Goal: Task Accomplishment & Management: Use online tool/utility

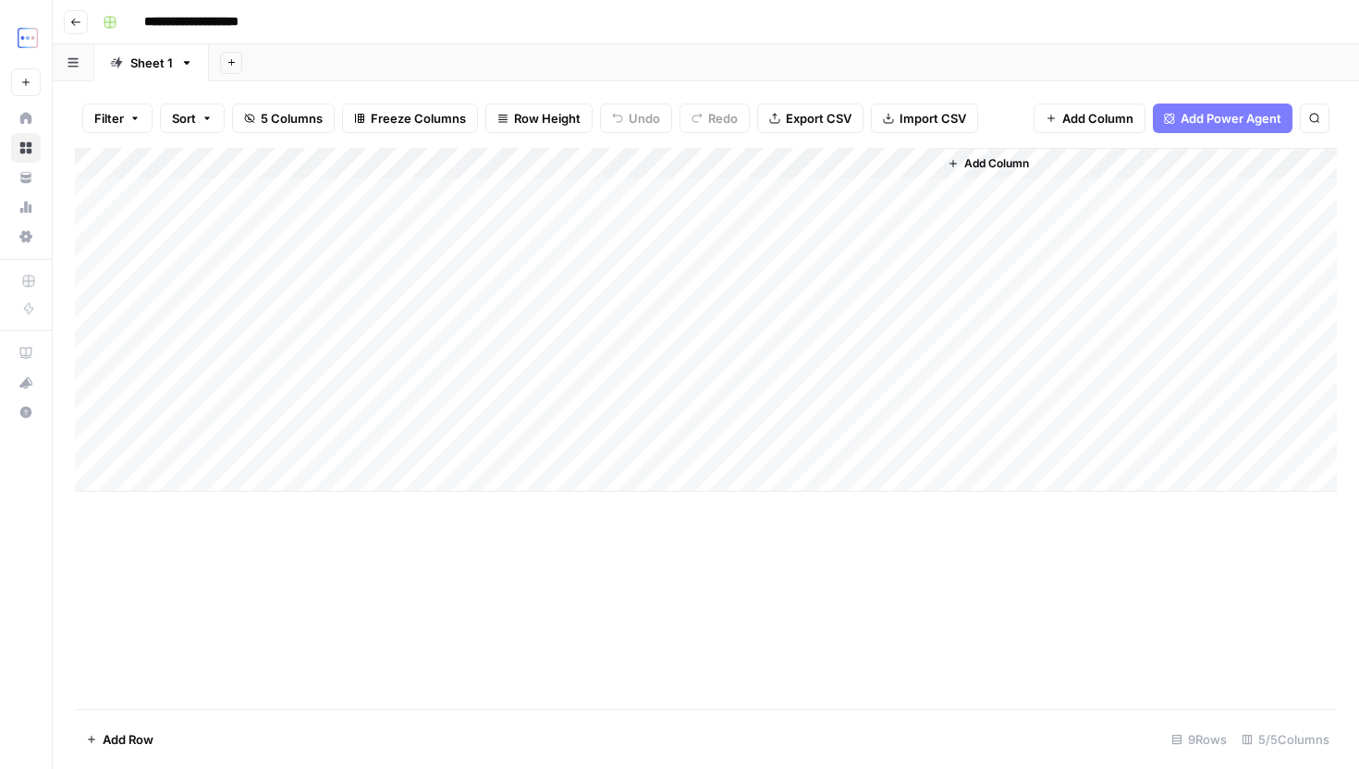
click at [733, 164] on div "Add Column" at bounding box center [706, 320] width 1262 height 344
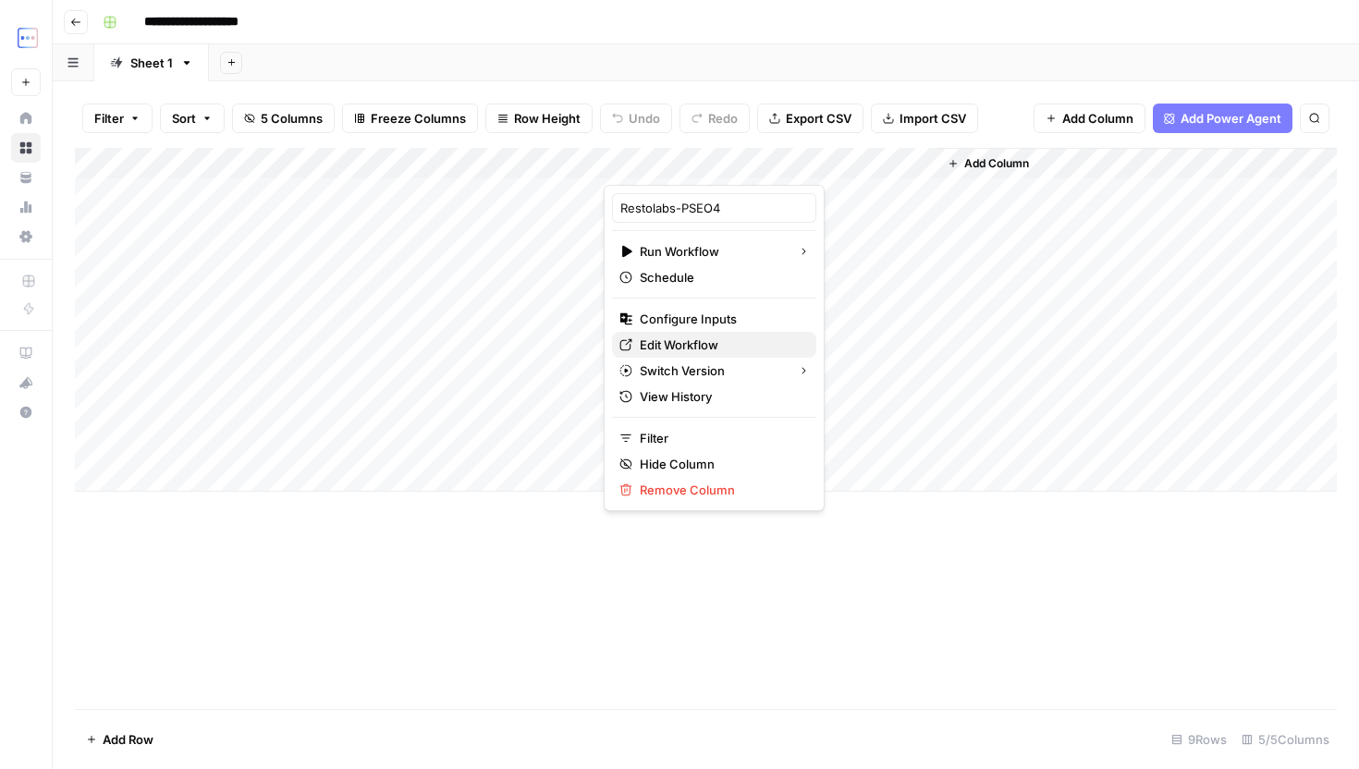
click at [694, 341] on span "Edit Workflow" at bounding box center [721, 345] width 162 height 18
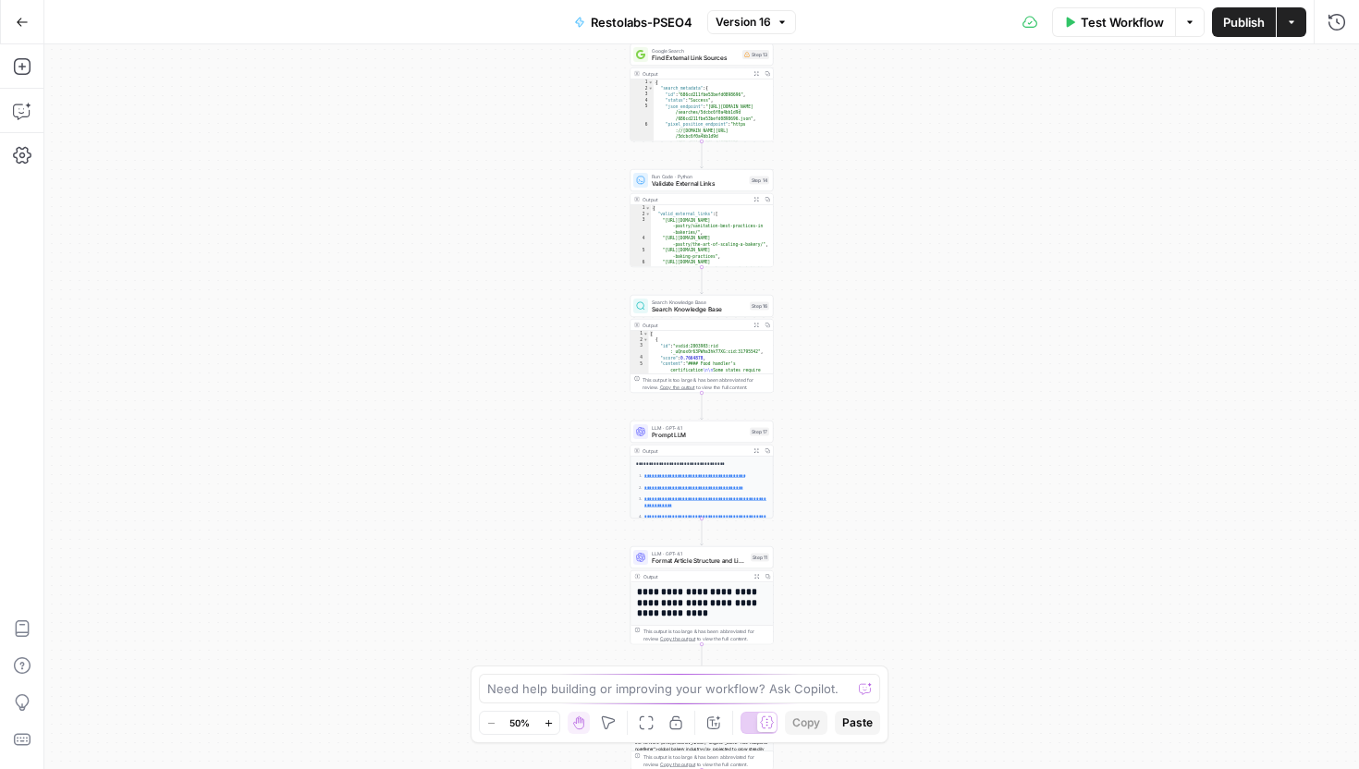
click at [745, 21] on span "Version 16" at bounding box center [743, 22] width 55 height 17
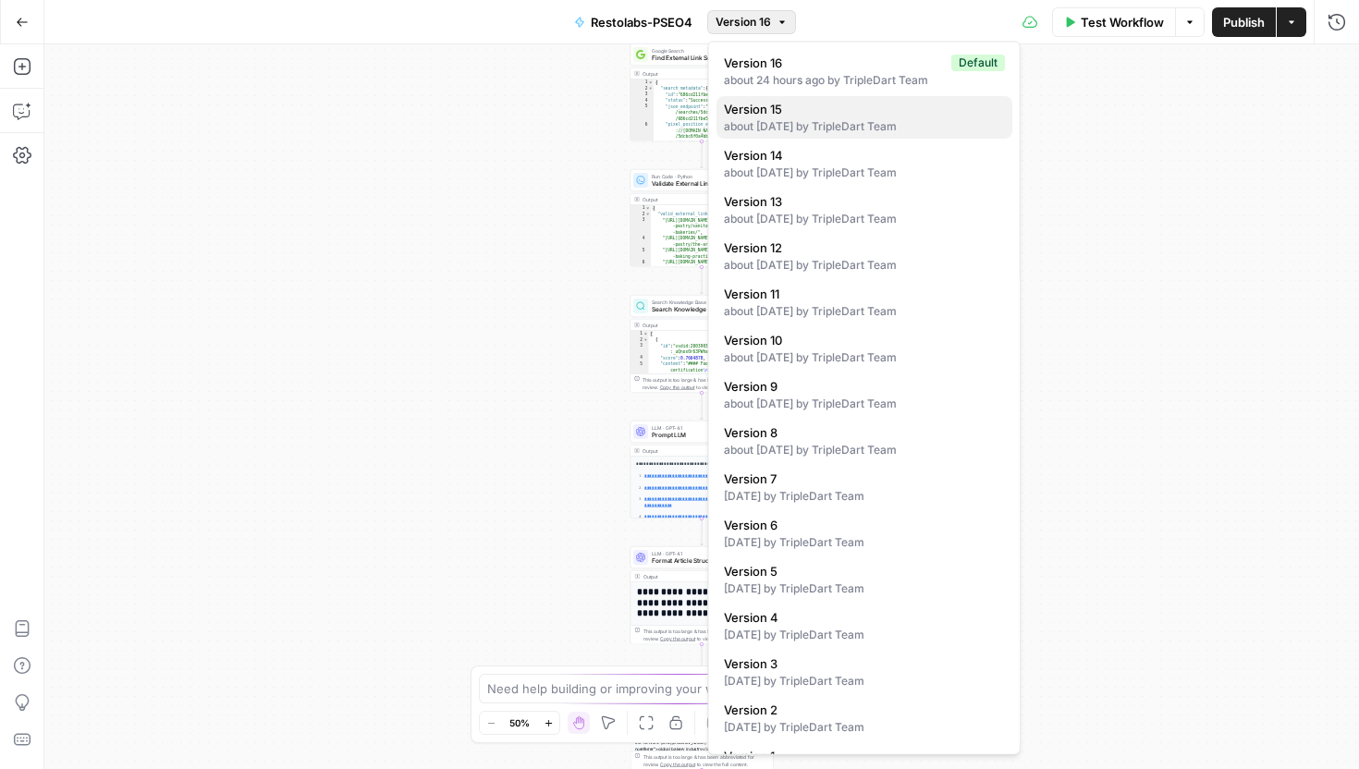
click at [773, 119] on div "about [DATE] by TripleDart Team" at bounding box center [864, 126] width 281 height 17
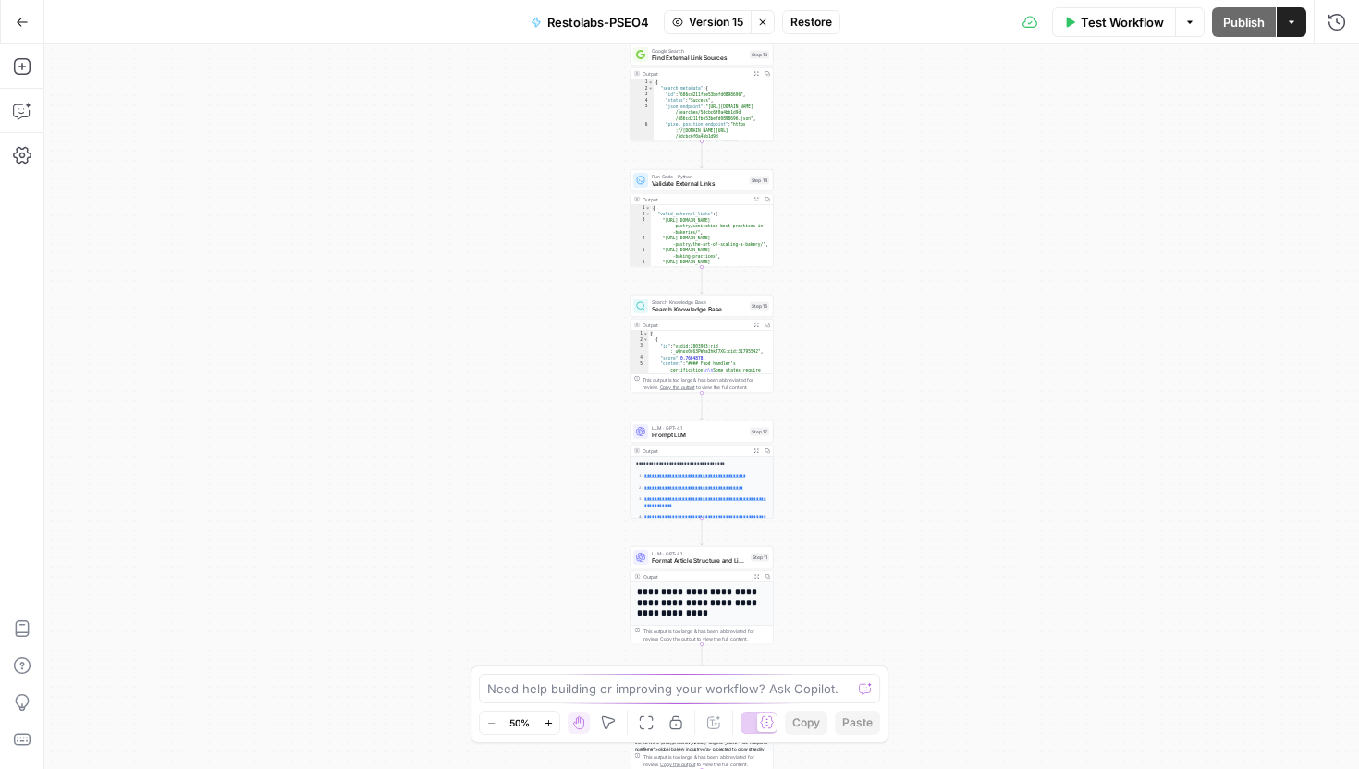
click at [809, 18] on span "Restore" at bounding box center [812, 22] width 42 height 17
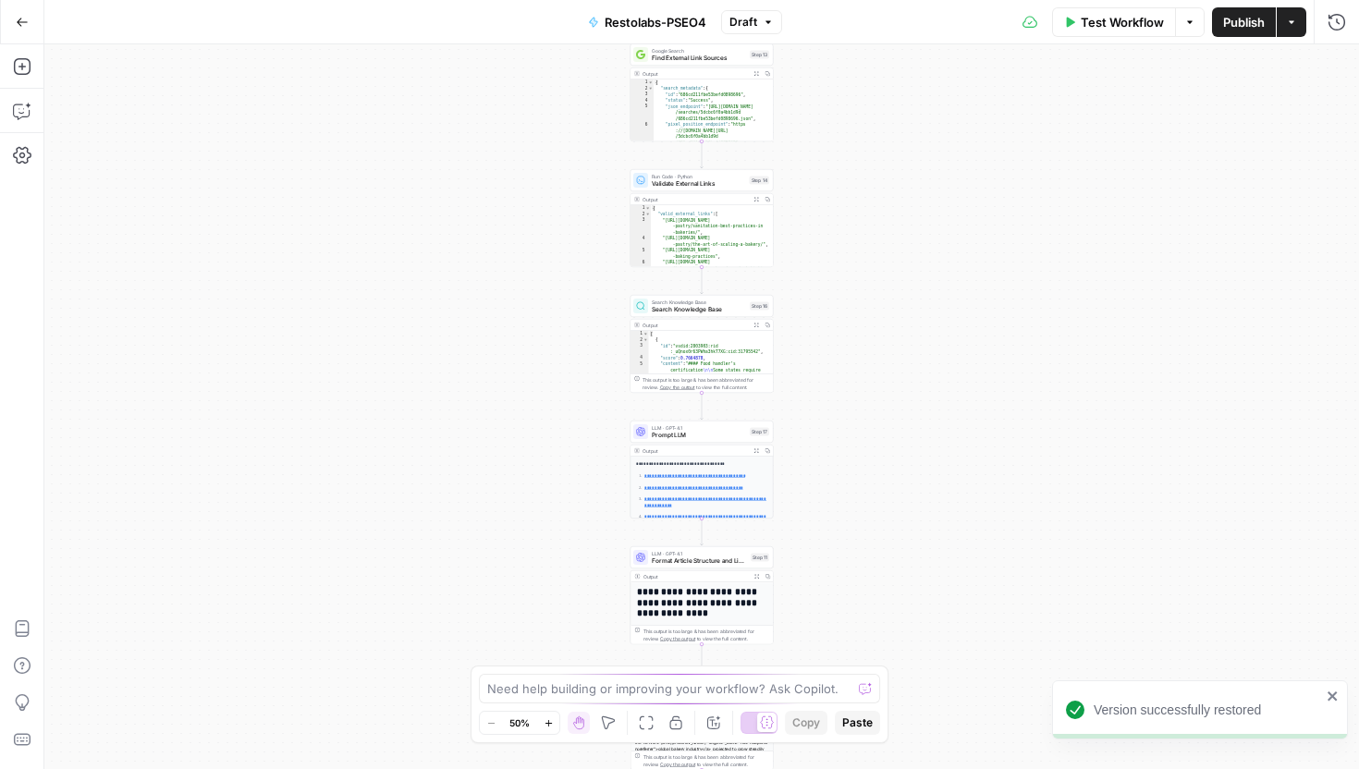
click at [1289, 41] on div "Test Workflow Options Publish Actions Run History" at bounding box center [1070, 21] width 577 height 43
click at [1289, 28] on button "Actions" at bounding box center [1292, 22] width 30 height 30
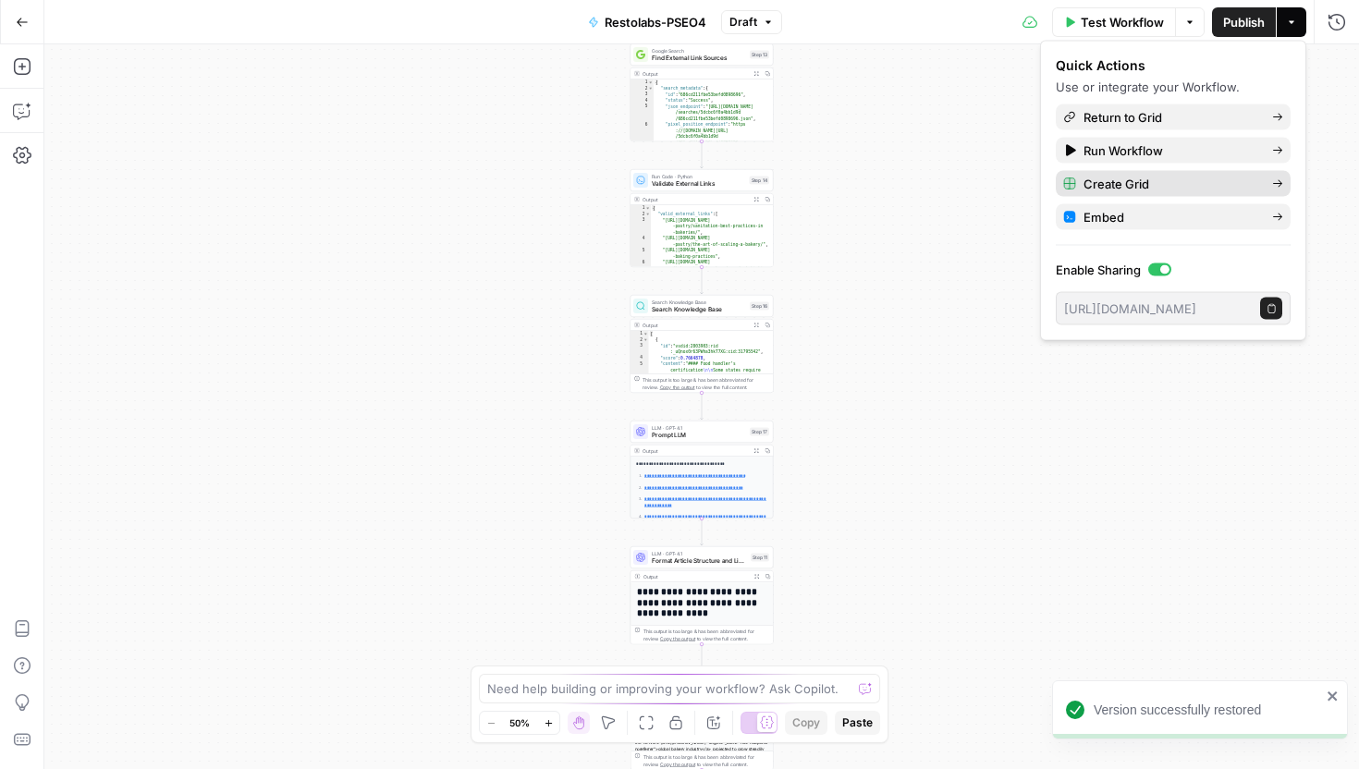
click at [1163, 191] on span "Create Grid" at bounding box center [1171, 184] width 174 height 18
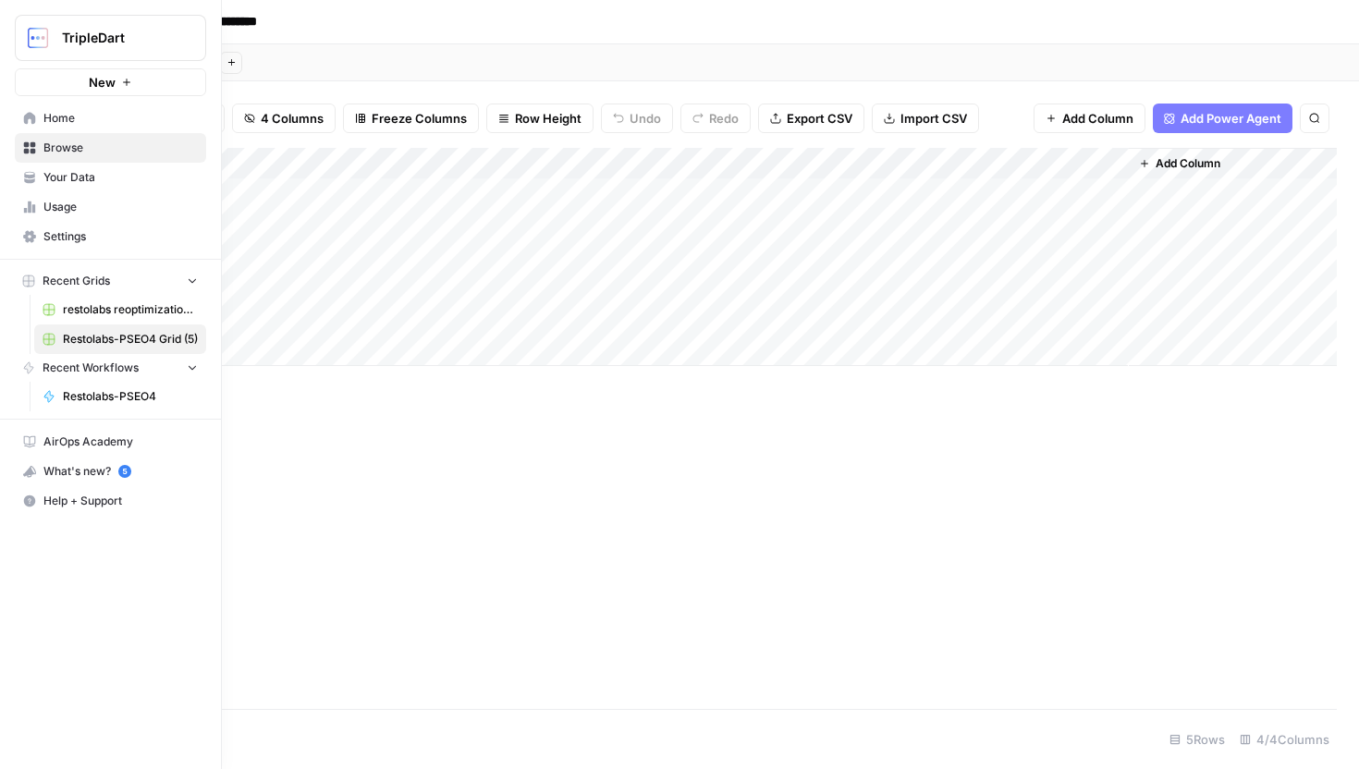
click at [154, 283] on button "Recent Grids" at bounding box center [110, 281] width 191 height 28
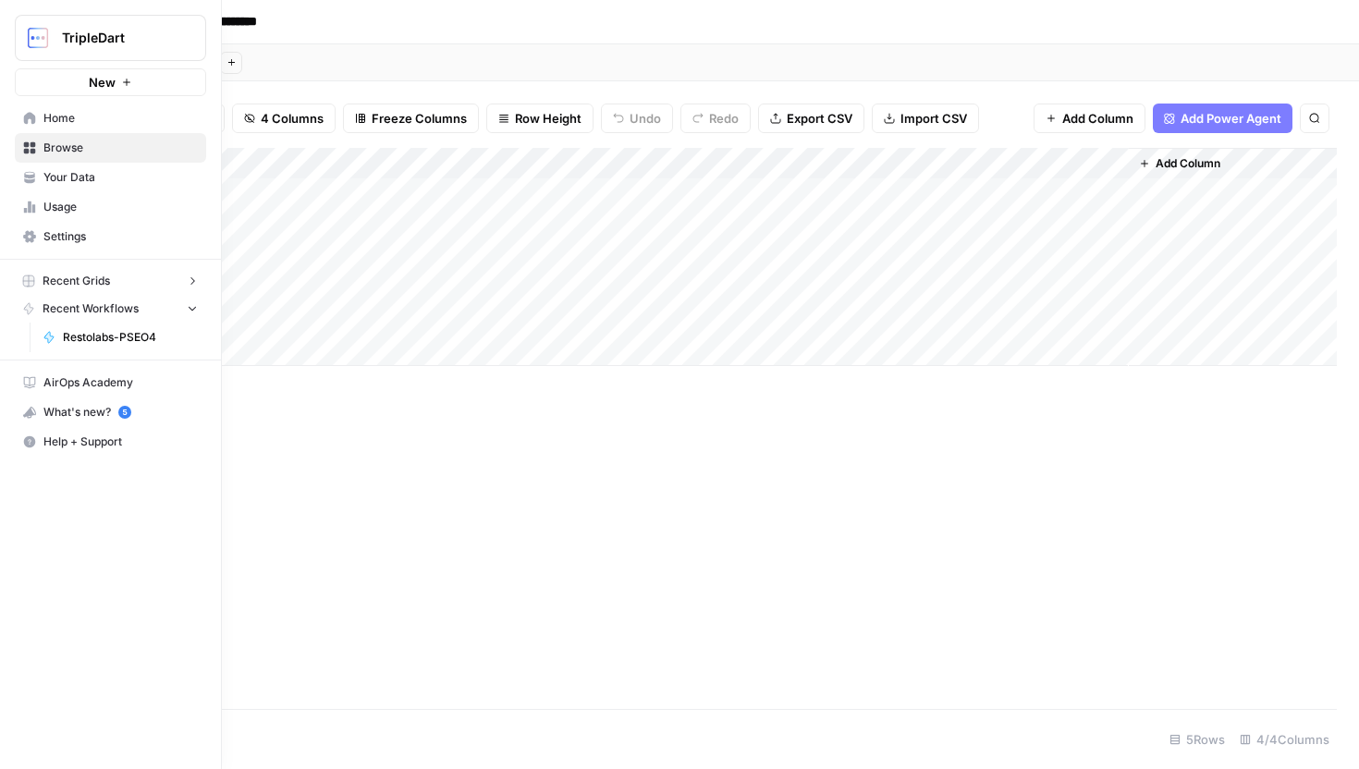
click at [157, 280] on button "Recent Grids" at bounding box center [110, 281] width 191 height 28
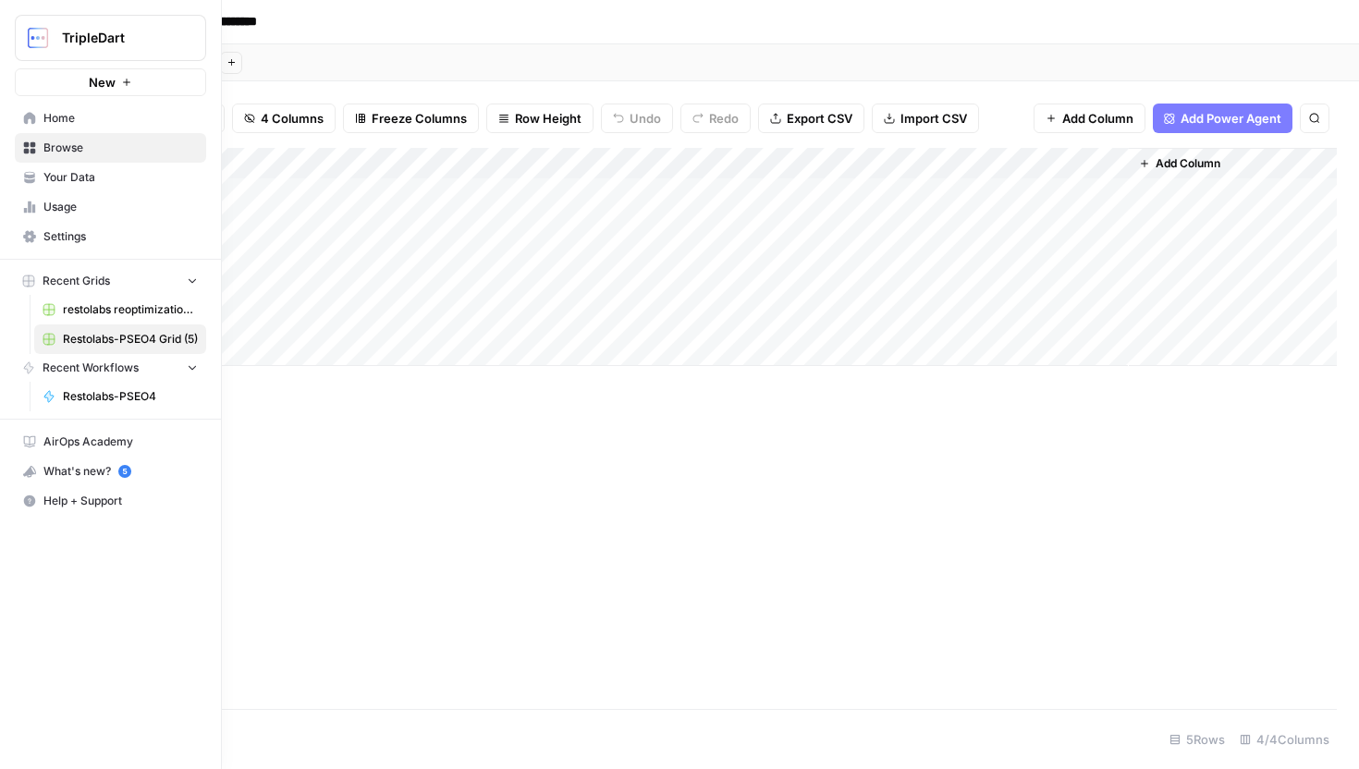
click at [31, 279] on rect "button" at bounding box center [28, 281] width 11 height 11
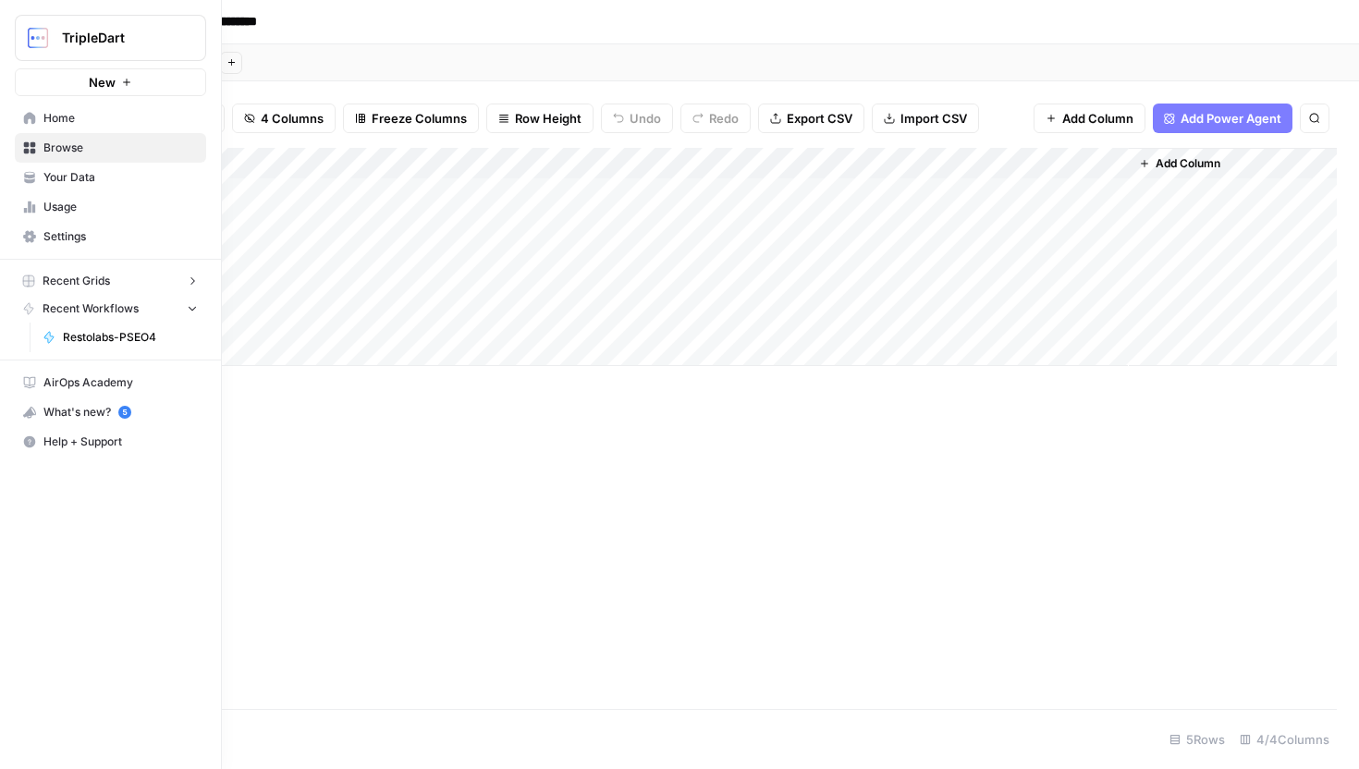
click at [78, 123] on span "Home" at bounding box center [120, 118] width 154 height 17
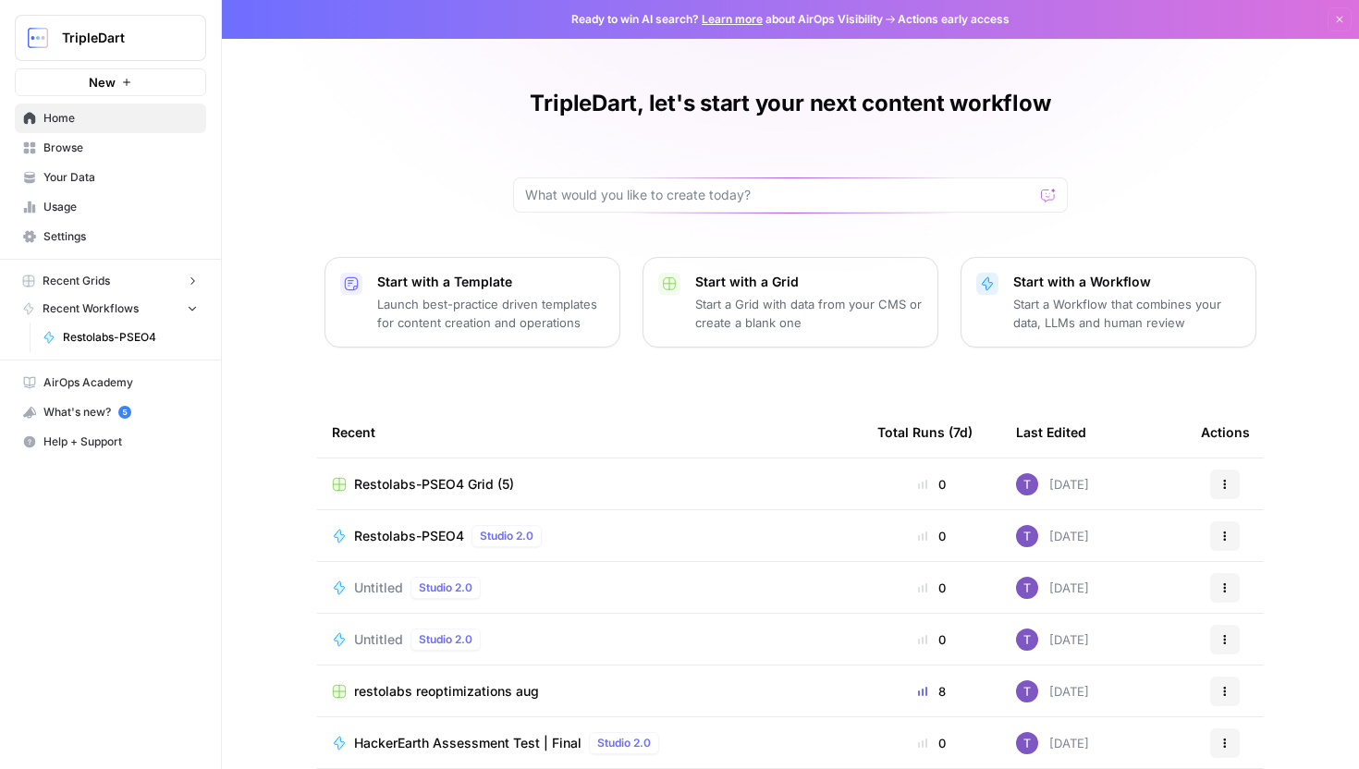
click at [75, 158] on link "Browse" at bounding box center [110, 148] width 191 height 30
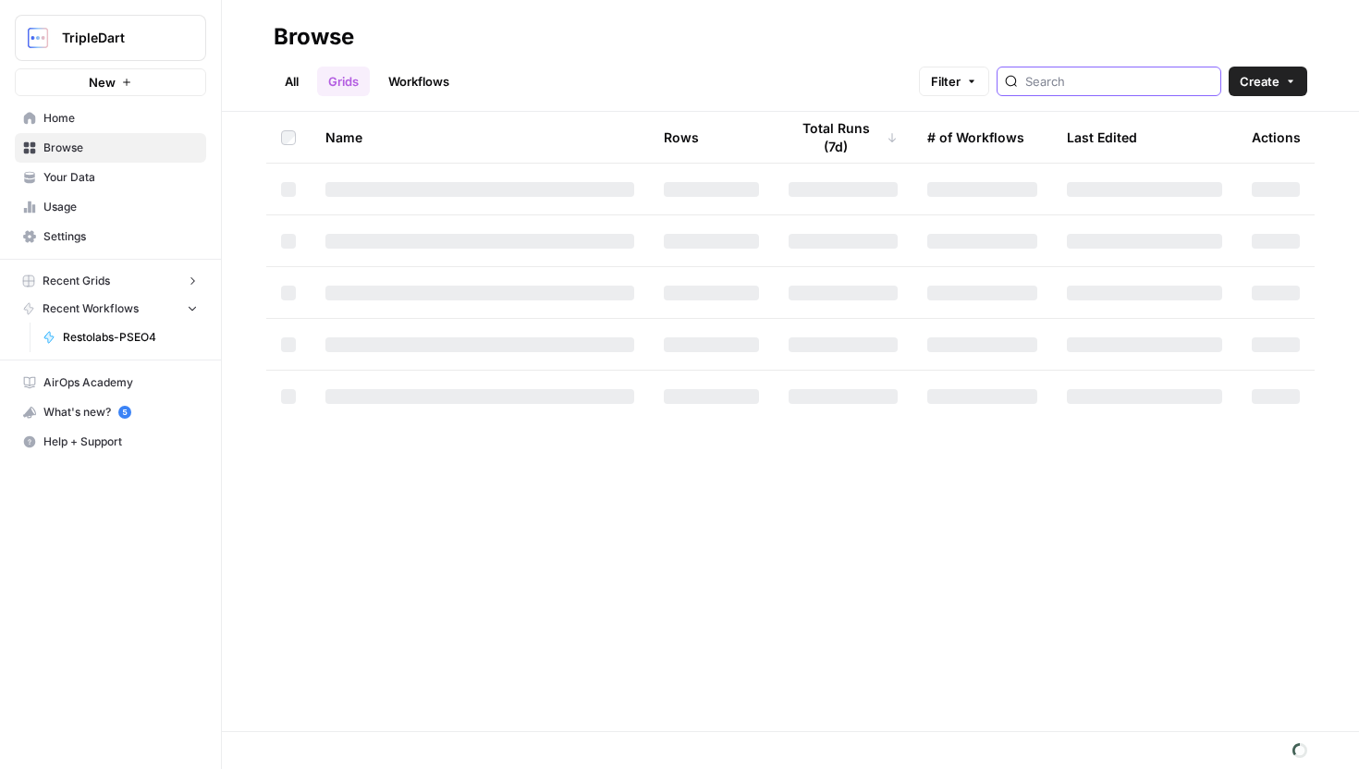
click at [1143, 81] on input "search" at bounding box center [1120, 81] width 188 height 18
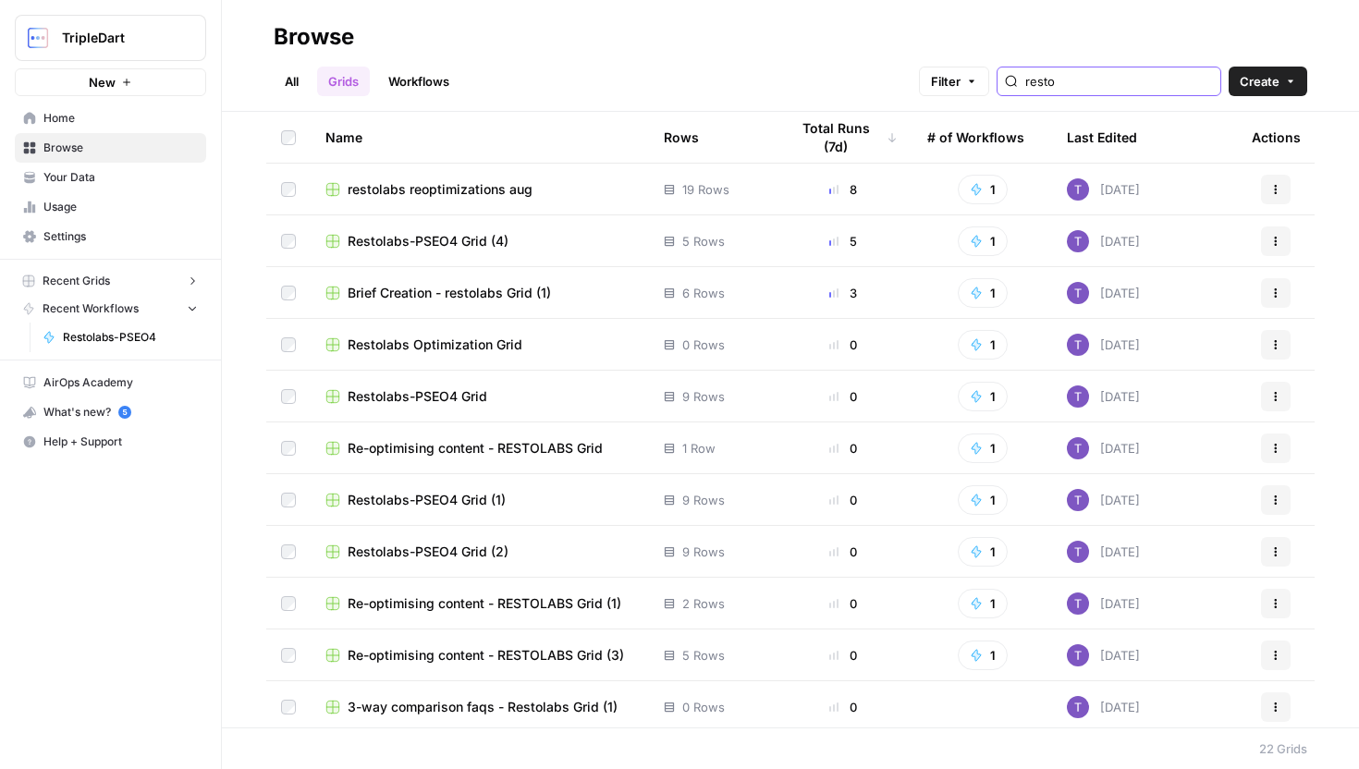
type input "resto"
click at [477, 237] on span "Restolabs-PSEO4 Grid (4)" at bounding box center [428, 241] width 161 height 18
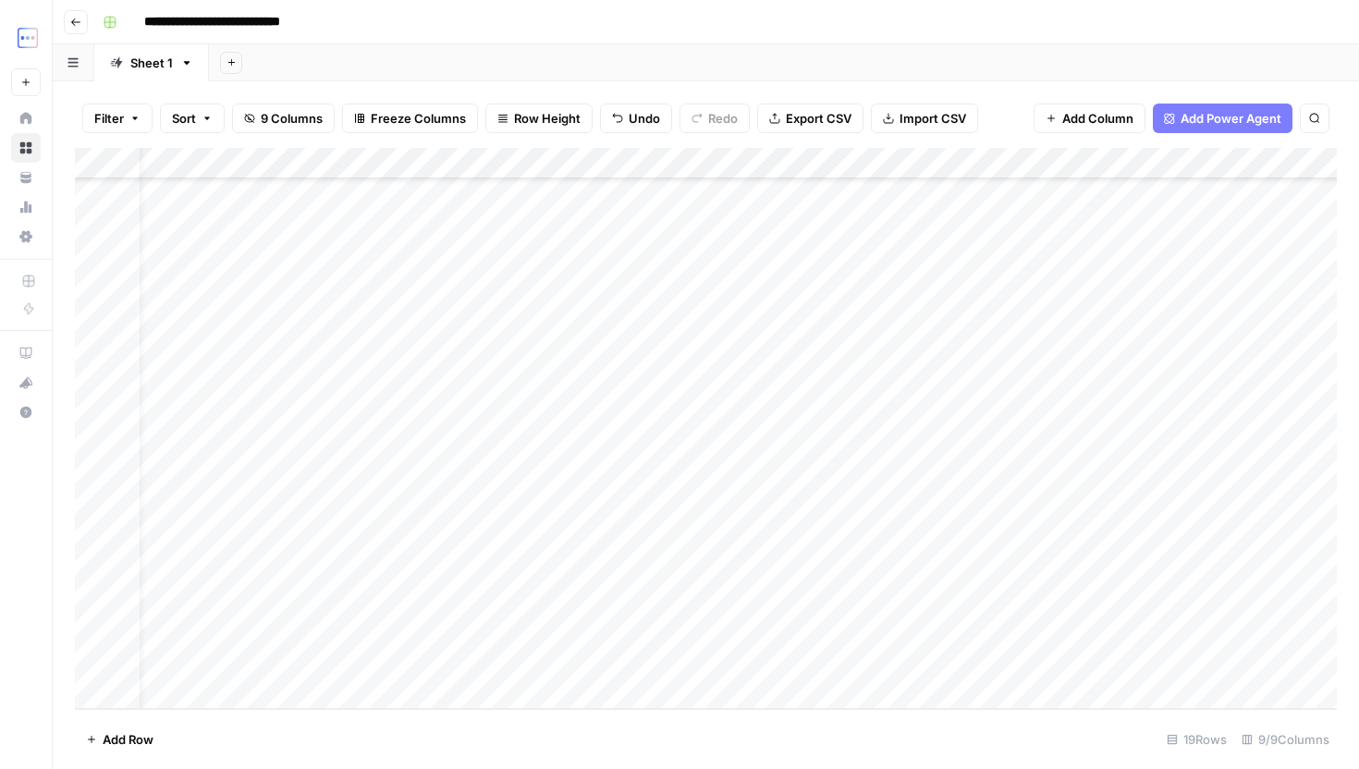
scroll to position [97, 0]
click at [308, 198] on div "Add Column" at bounding box center [706, 257] width 1262 height 218
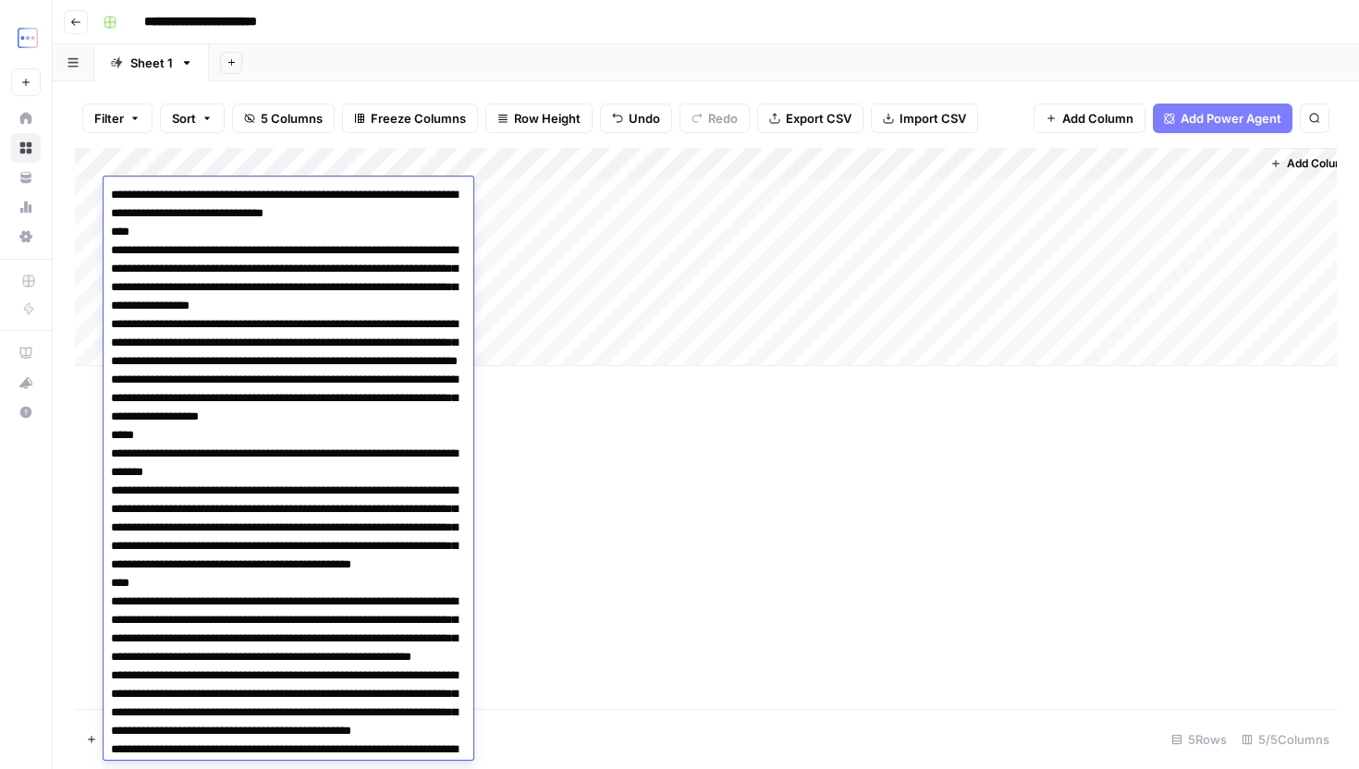
scroll to position [1963, 0]
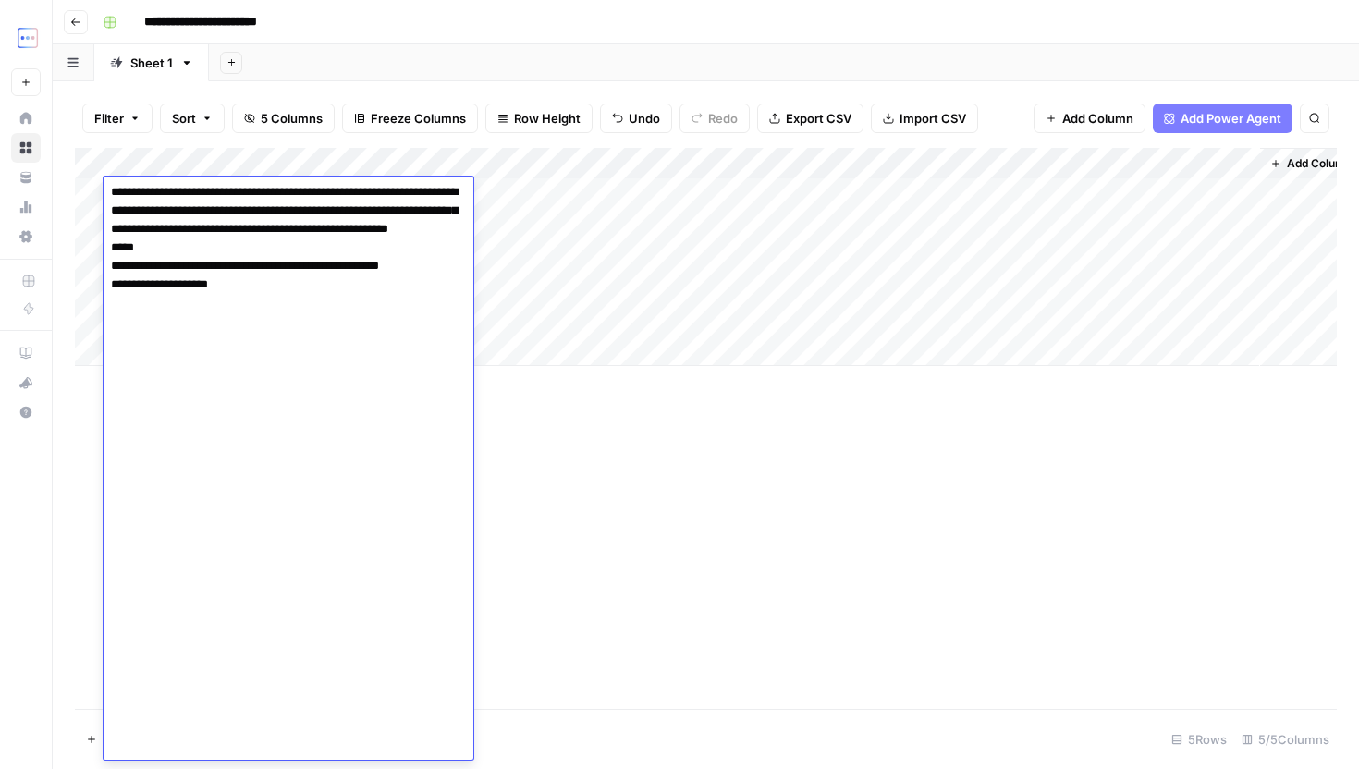
click at [604, 486] on div "Add Column" at bounding box center [706, 428] width 1262 height 561
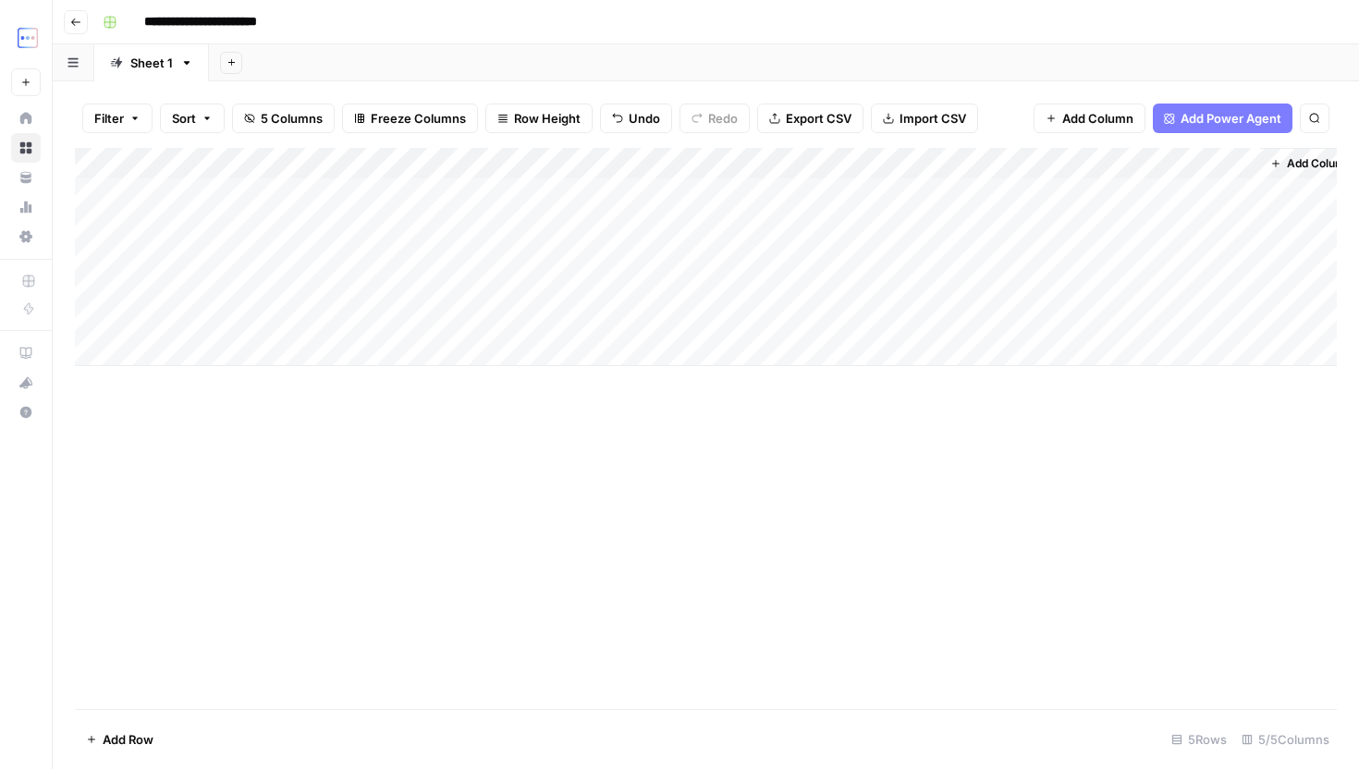
click at [1052, 166] on div "Add Column" at bounding box center [706, 257] width 1262 height 218
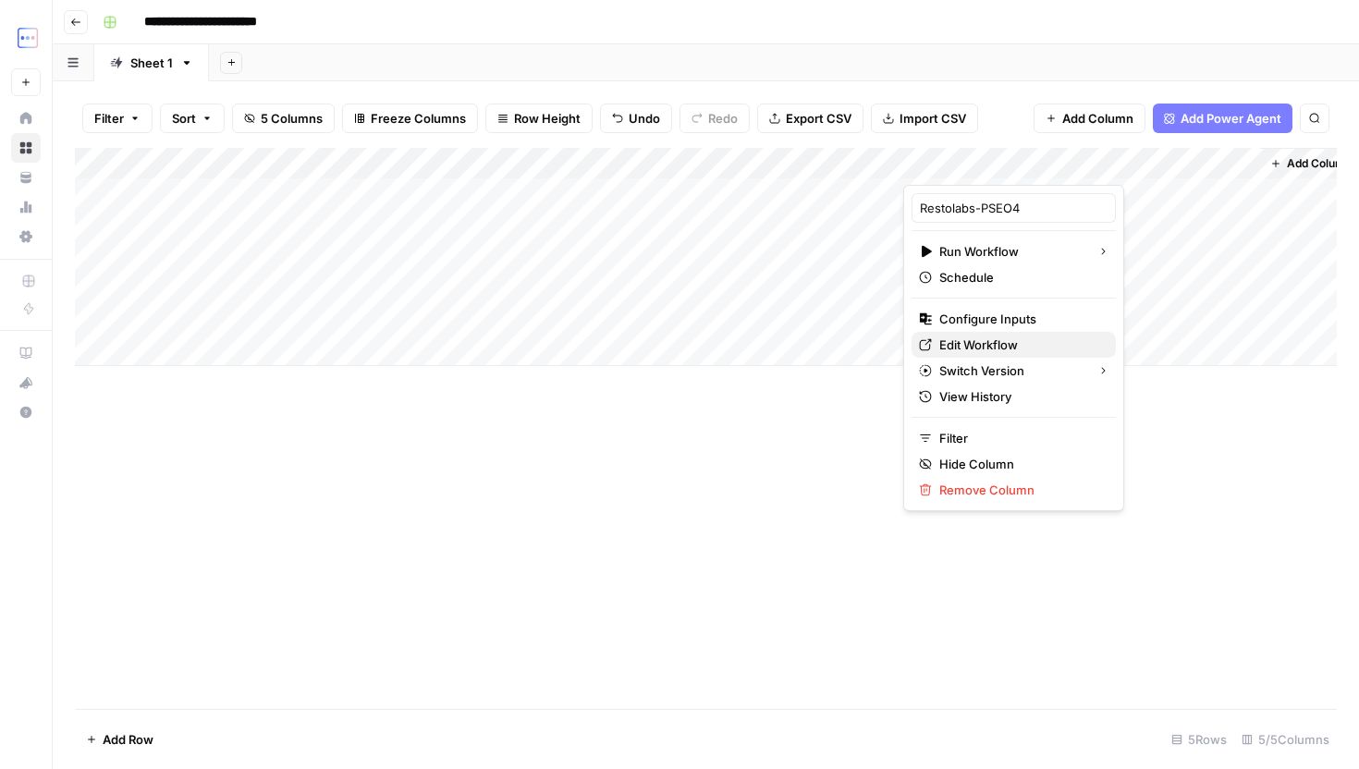
click at [1001, 349] on span "Edit Workflow" at bounding box center [1021, 345] width 162 height 18
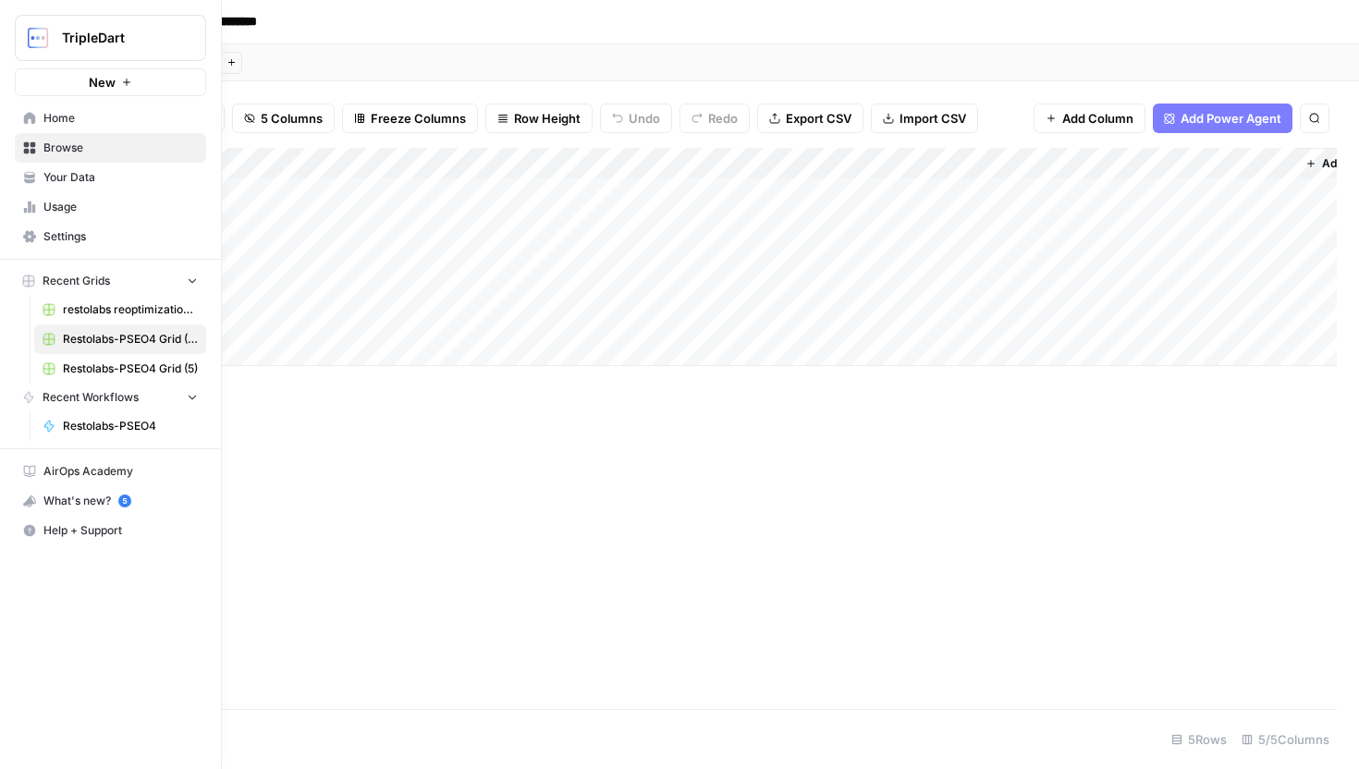
click at [117, 377] on link "Restolabs-PSEO4 Grid (5)" at bounding box center [120, 369] width 172 height 30
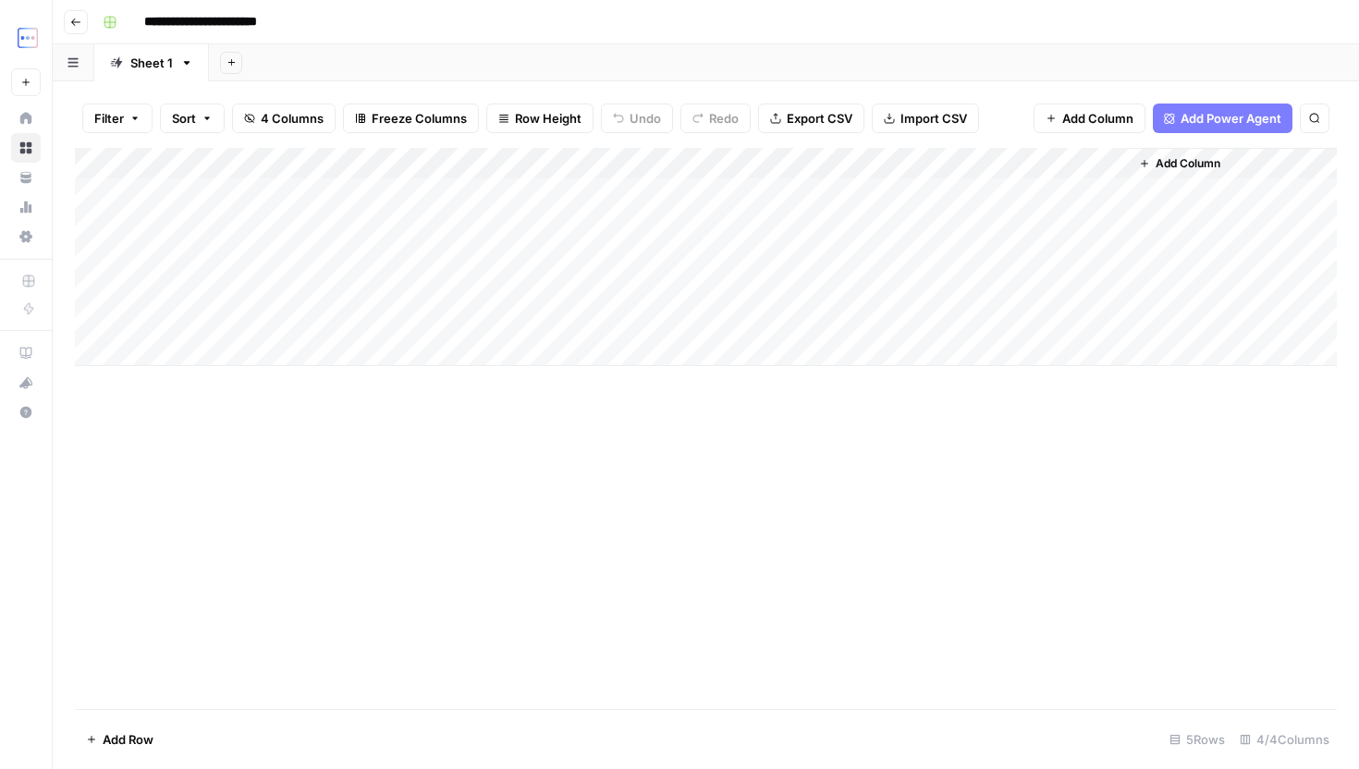
click at [273, 191] on div "Add Column" at bounding box center [706, 257] width 1262 height 218
type textarea "**********"
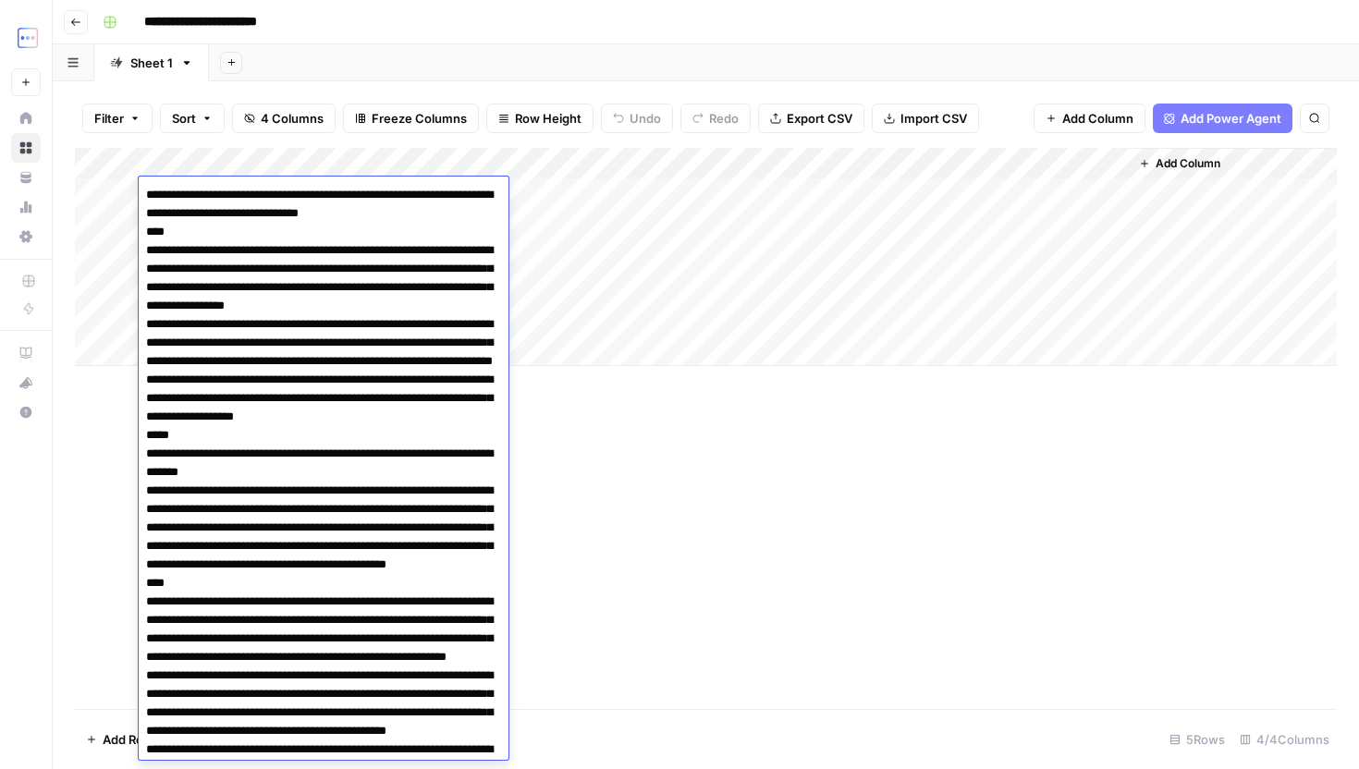
scroll to position [1957, 0]
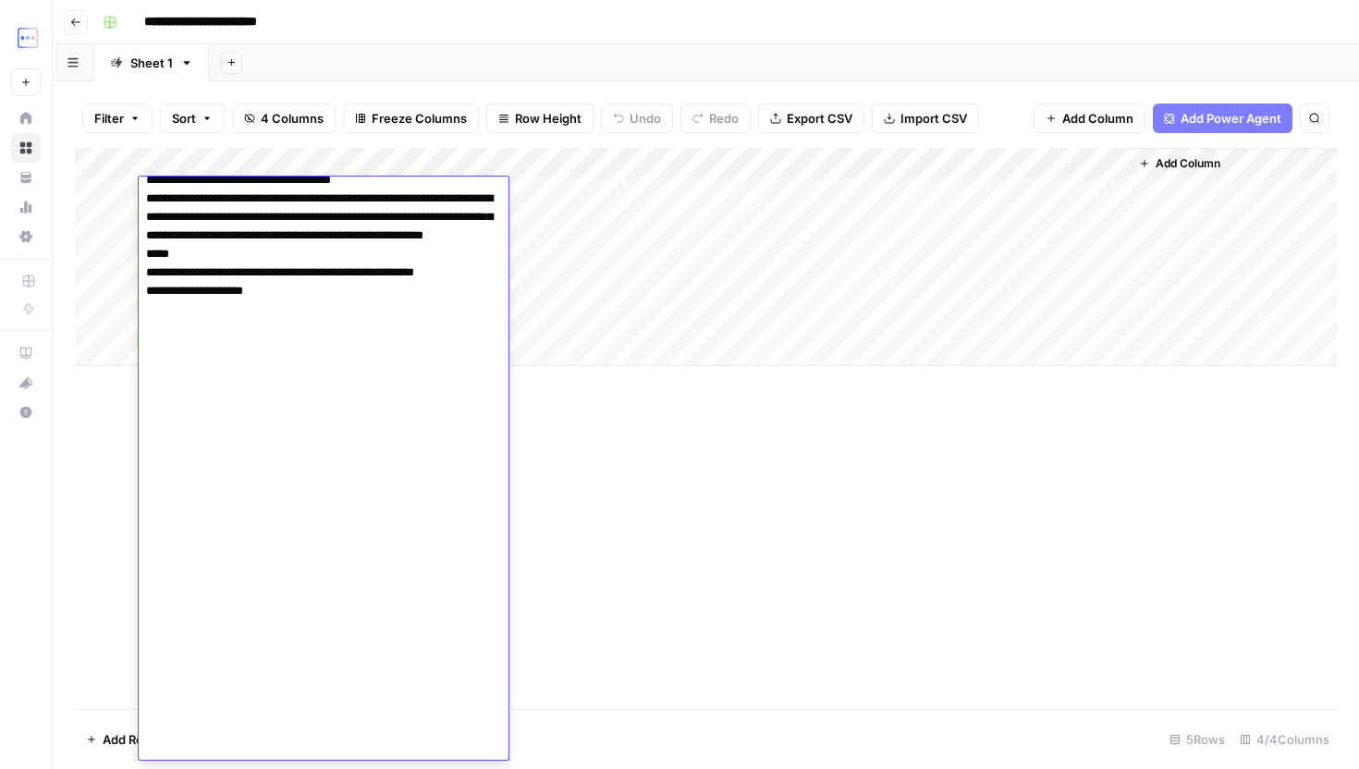
click at [549, 198] on div "Add Column" at bounding box center [706, 257] width 1262 height 218
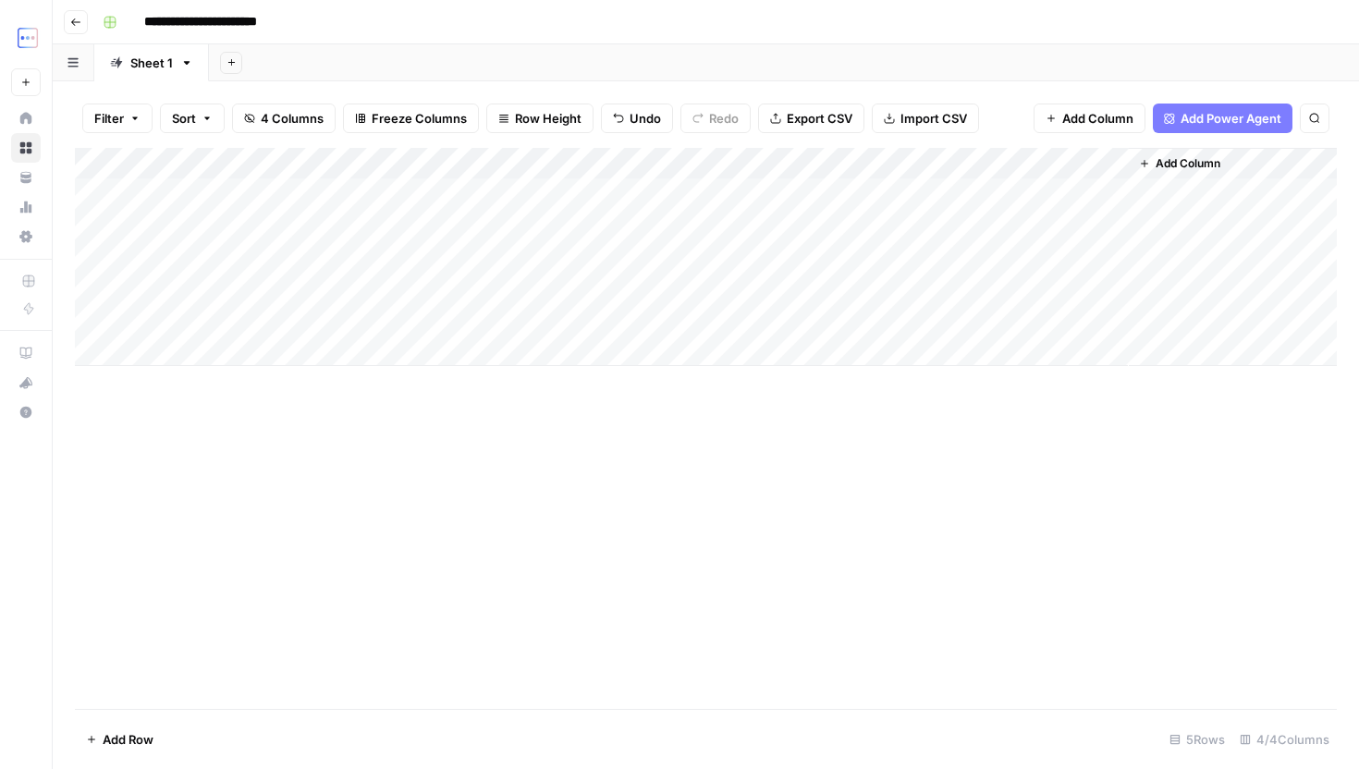
click at [1087, 162] on div "Add Column" at bounding box center [706, 257] width 1262 height 218
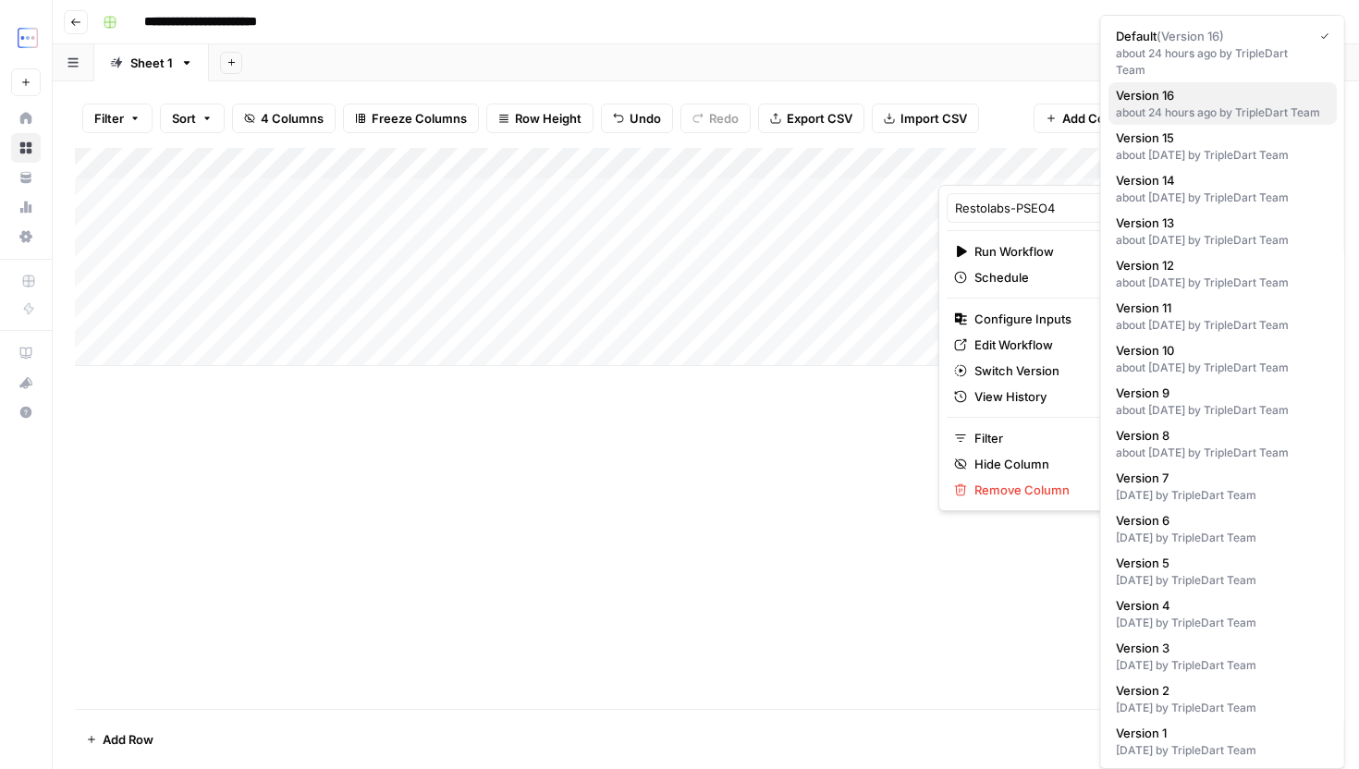
click at [1217, 104] on div "about 24 hours ago by TripleDart Team" at bounding box center [1223, 112] width 214 height 17
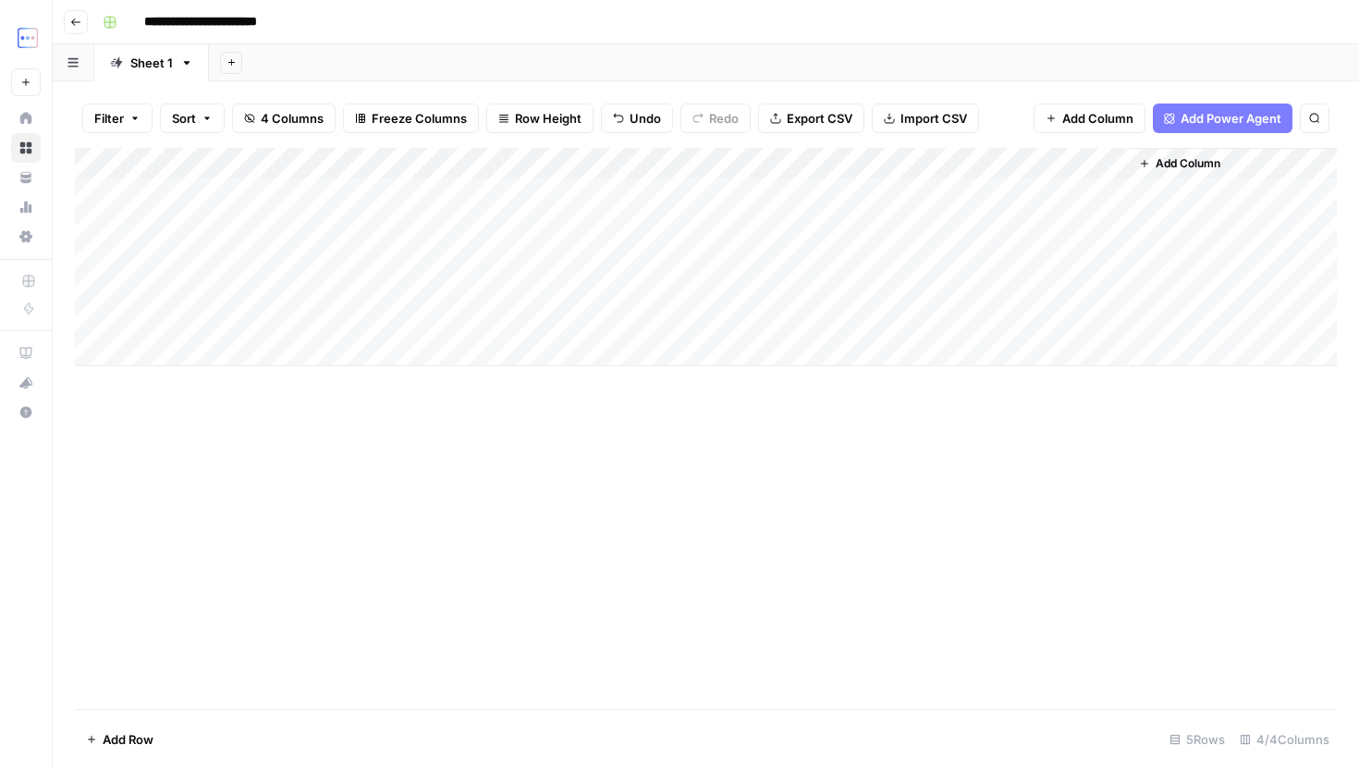
click at [1047, 513] on div "Add Column" at bounding box center [706, 428] width 1262 height 561
click at [1090, 169] on div "Add Column" at bounding box center [706, 257] width 1262 height 218
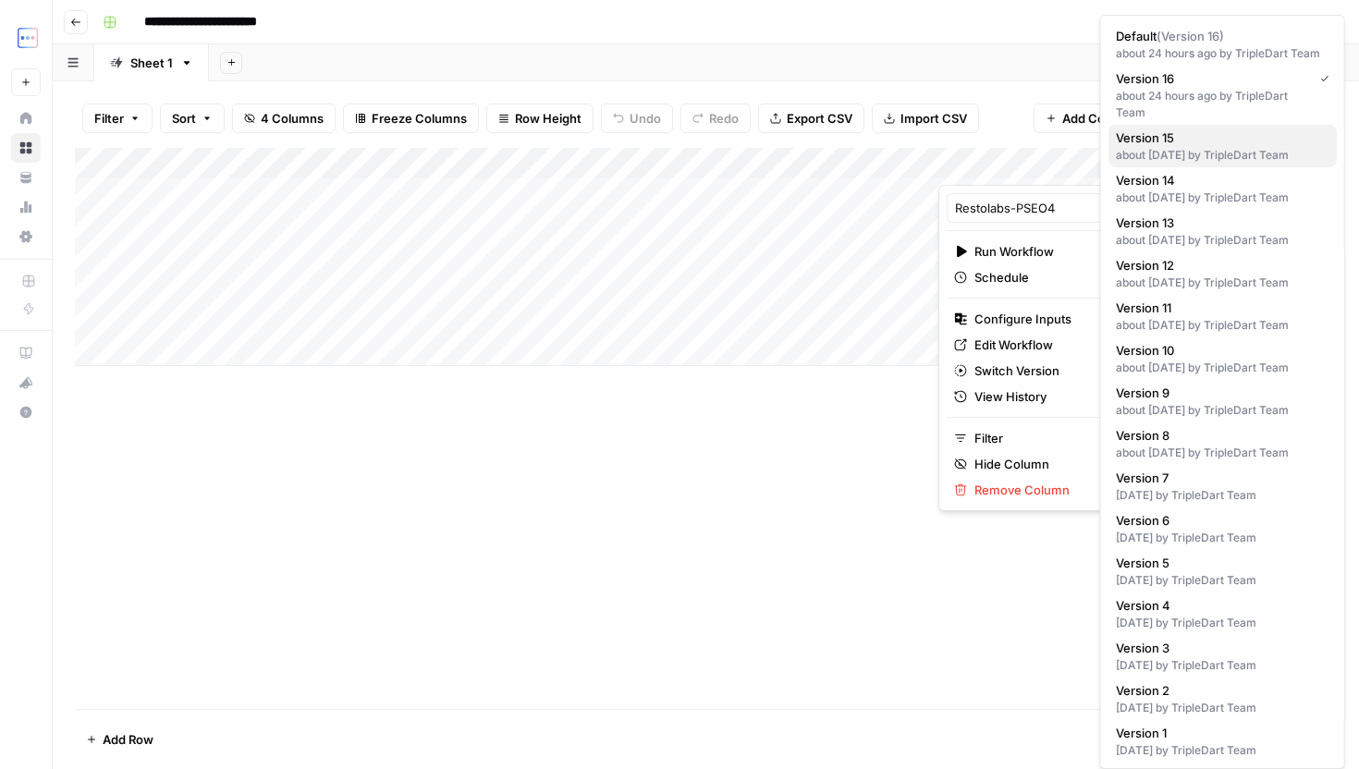
click at [1198, 148] on div "about 1 month ago by TripleDart Team" at bounding box center [1223, 155] width 214 height 17
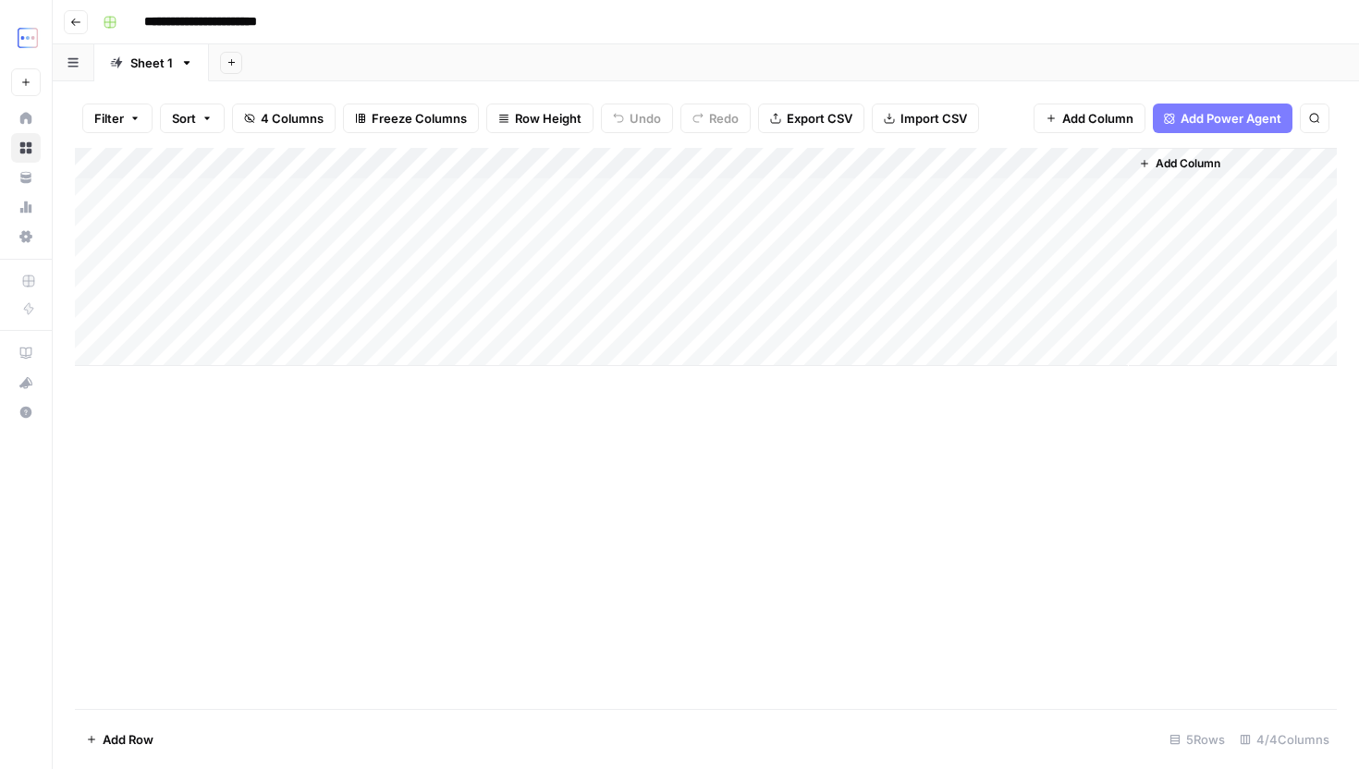
click at [927, 166] on div "Add Column" at bounding box center [706, 257] width 1262 height 218
click at [927, 166] on div at bounding box center [805, 166] width 267 height 37
click at [799, 614] on div "Add Column" at bounding box center [706, 428] width 1262 height 561
click at [1014, 91] on div "Filter Sort 4 Columns Freeze Columns Row Height Undo Redo Export CSV Import CSV…" at bounding box center [706, 118] width 1262 height 59
click at [67, 15] on button "Go back" at bounding box center [76, 22] width 24 height 24
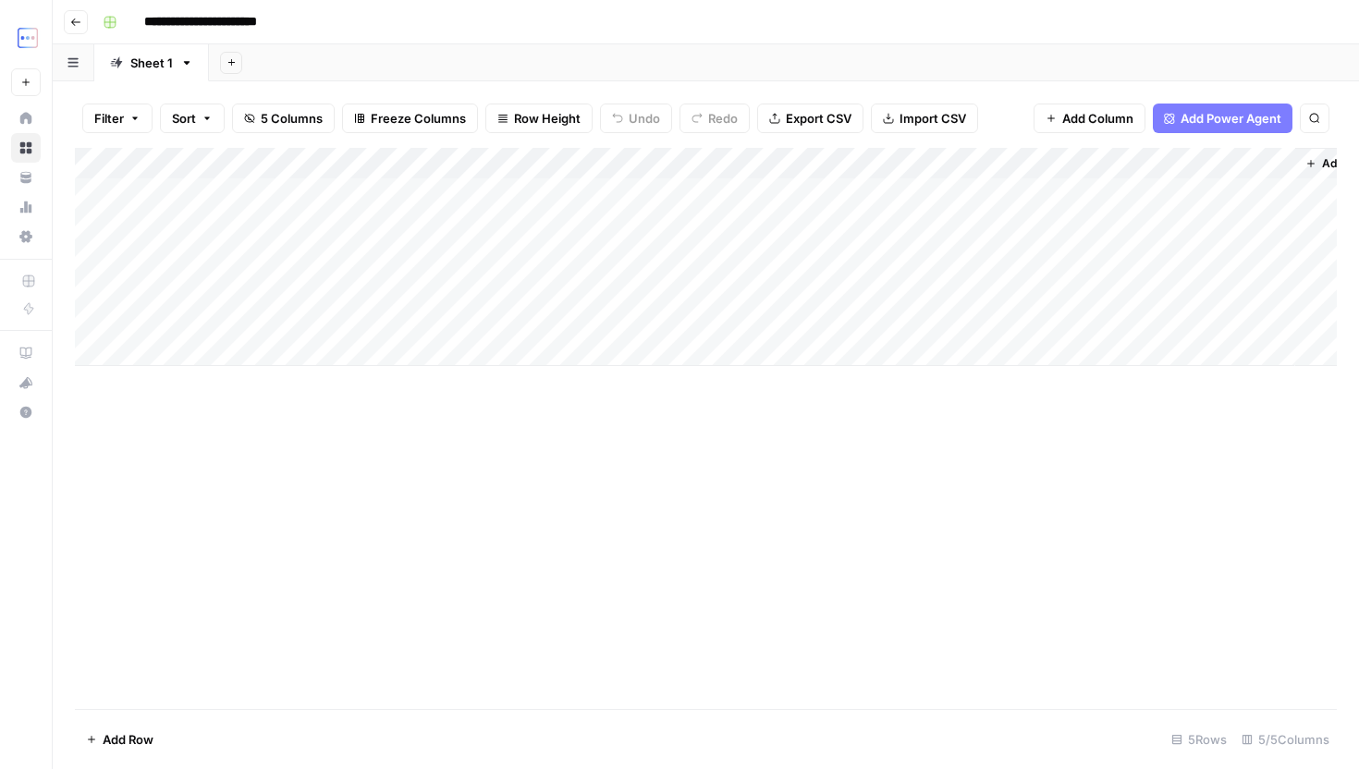
click at [1084, 164] on div "Add Column" at bounding box center [706, 257] width 1262 height 218
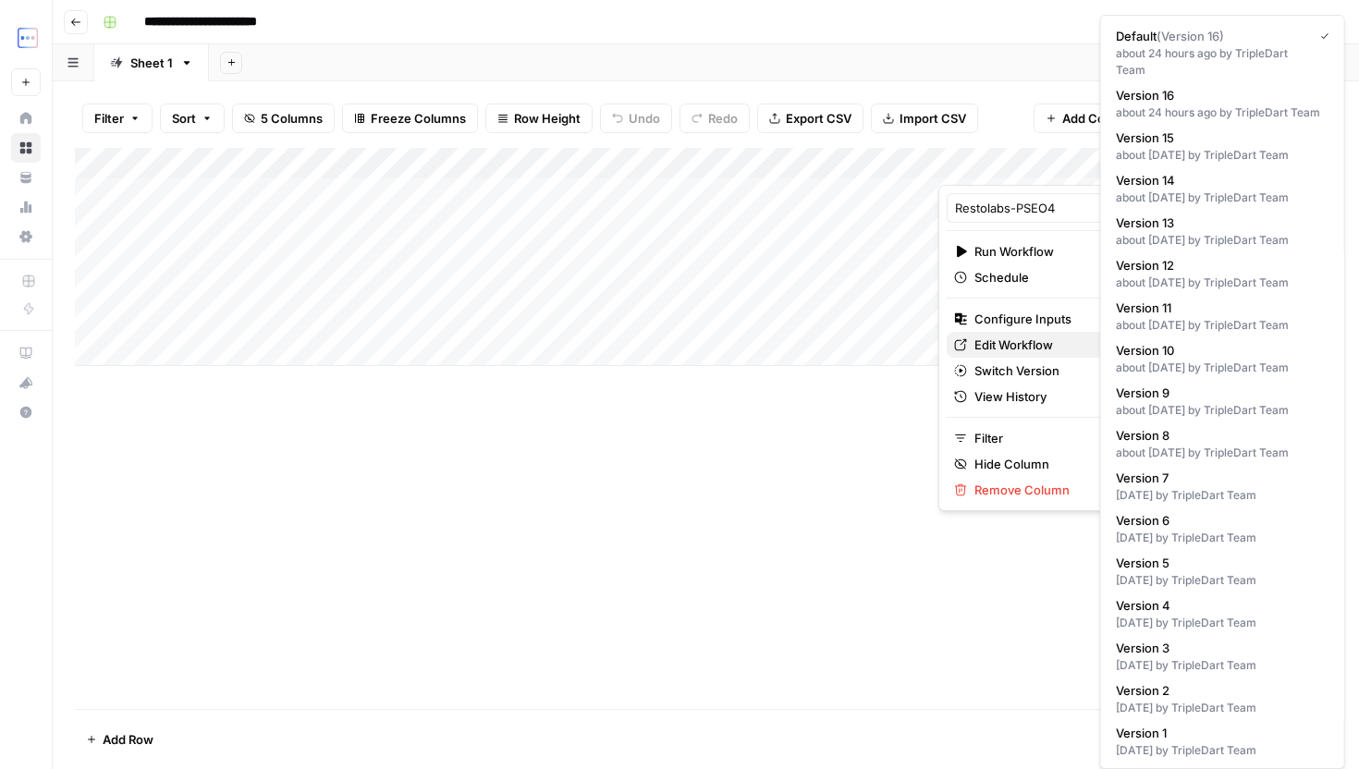
click at [1032, 350] on span "Edit Workflow" at bounding box center [1056, 345] width 162 height 18
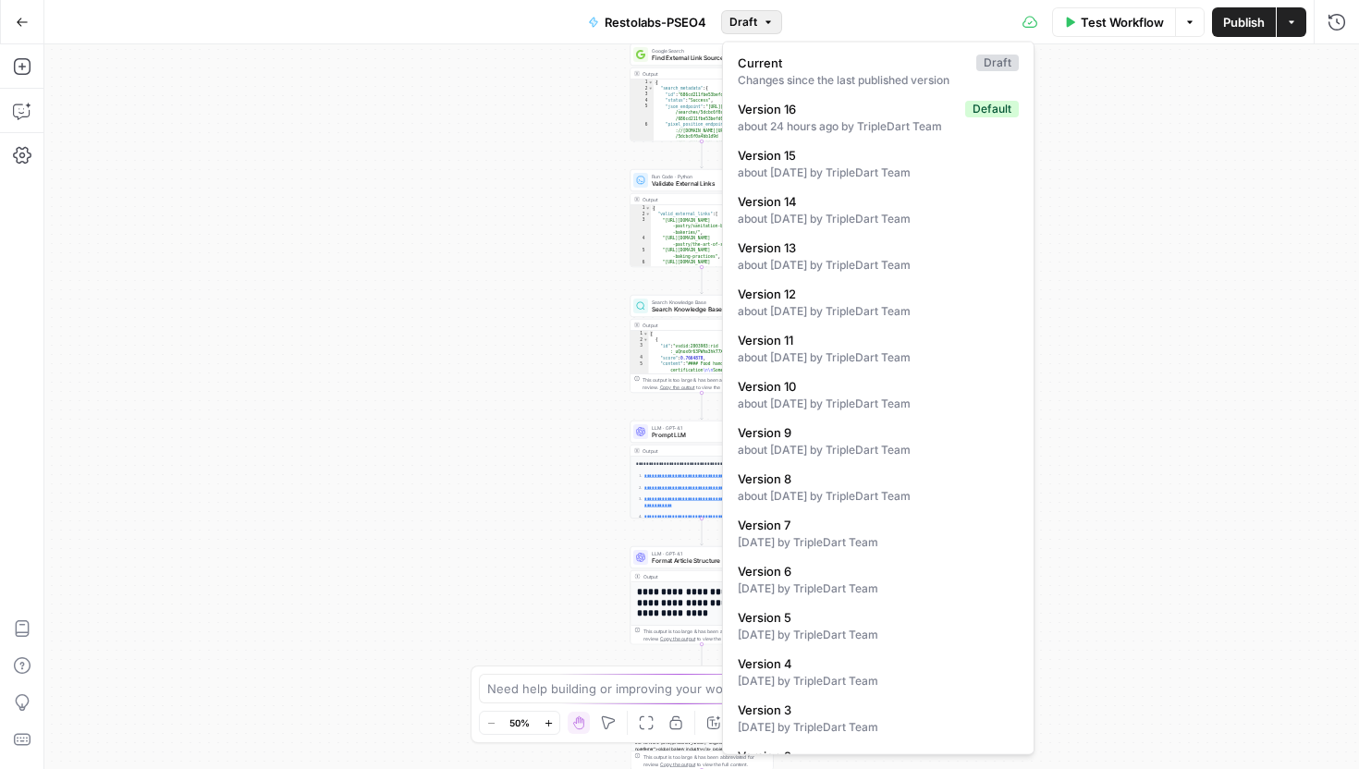
click at [736, 25] on span "Draft" at bounding box center [744, 22] width 28 height 17
click at [843, 174] on div "about 1 month ago by TripleDart Team" at bounding box center [878, 173] width 281 height 17
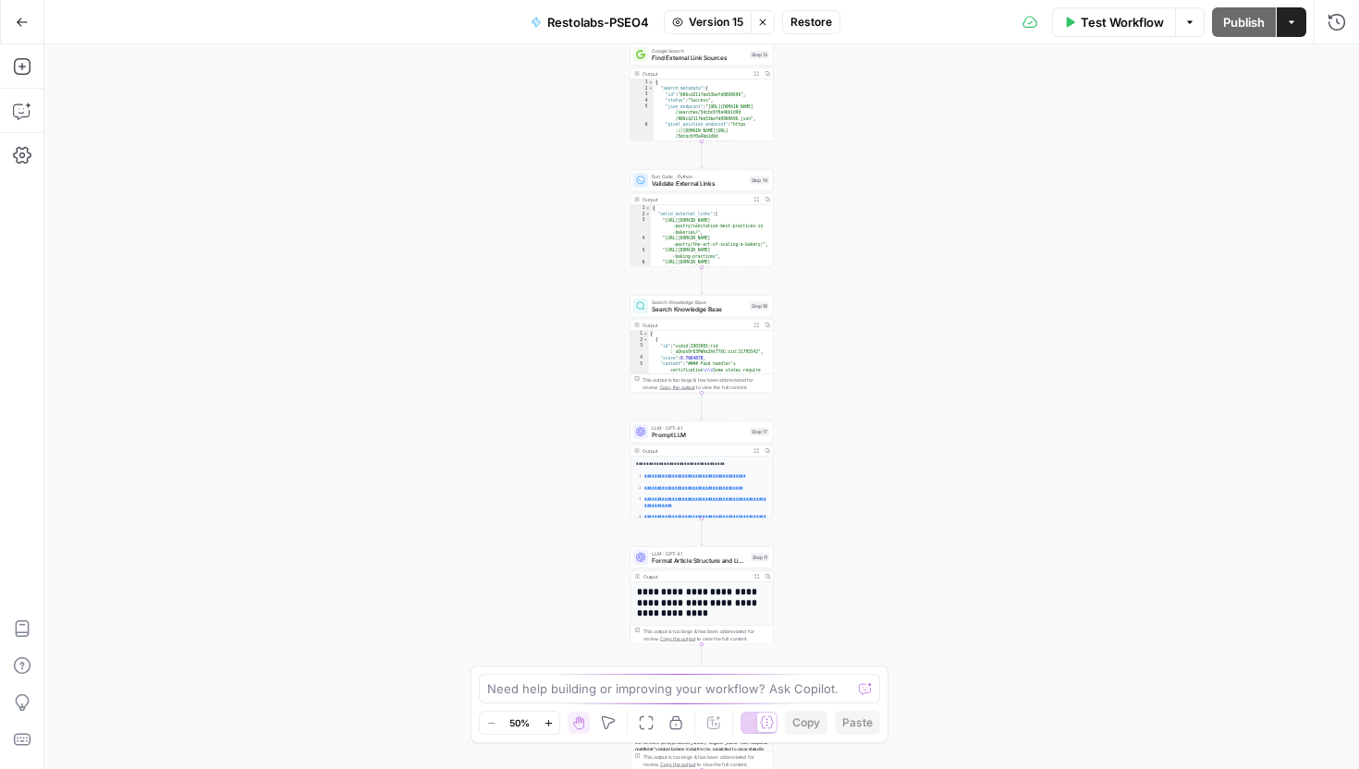
click at [808, 28] on span "Restore" at bounding box center [812, 22] width 42 height 17
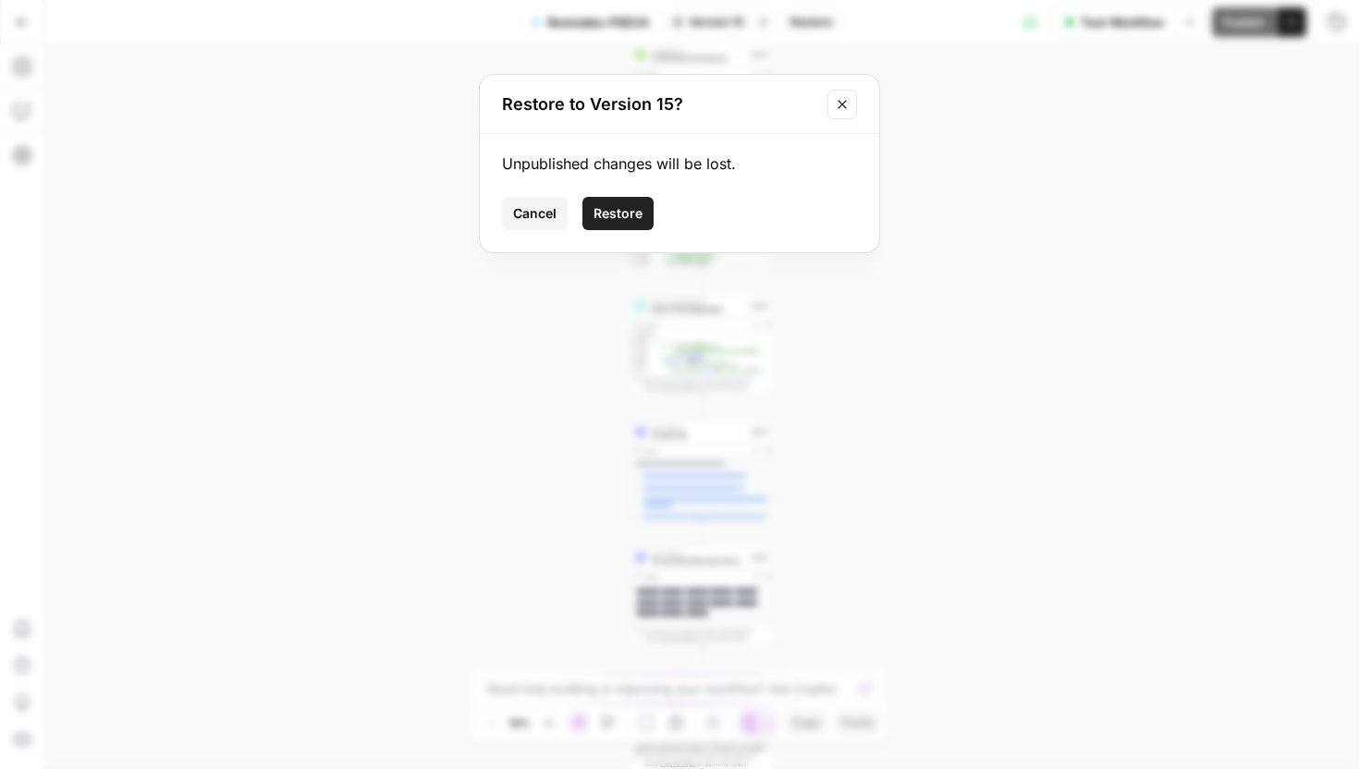
click at [608, 206] on span "Restore" at bounding box center [618, 213] width 49 height 18
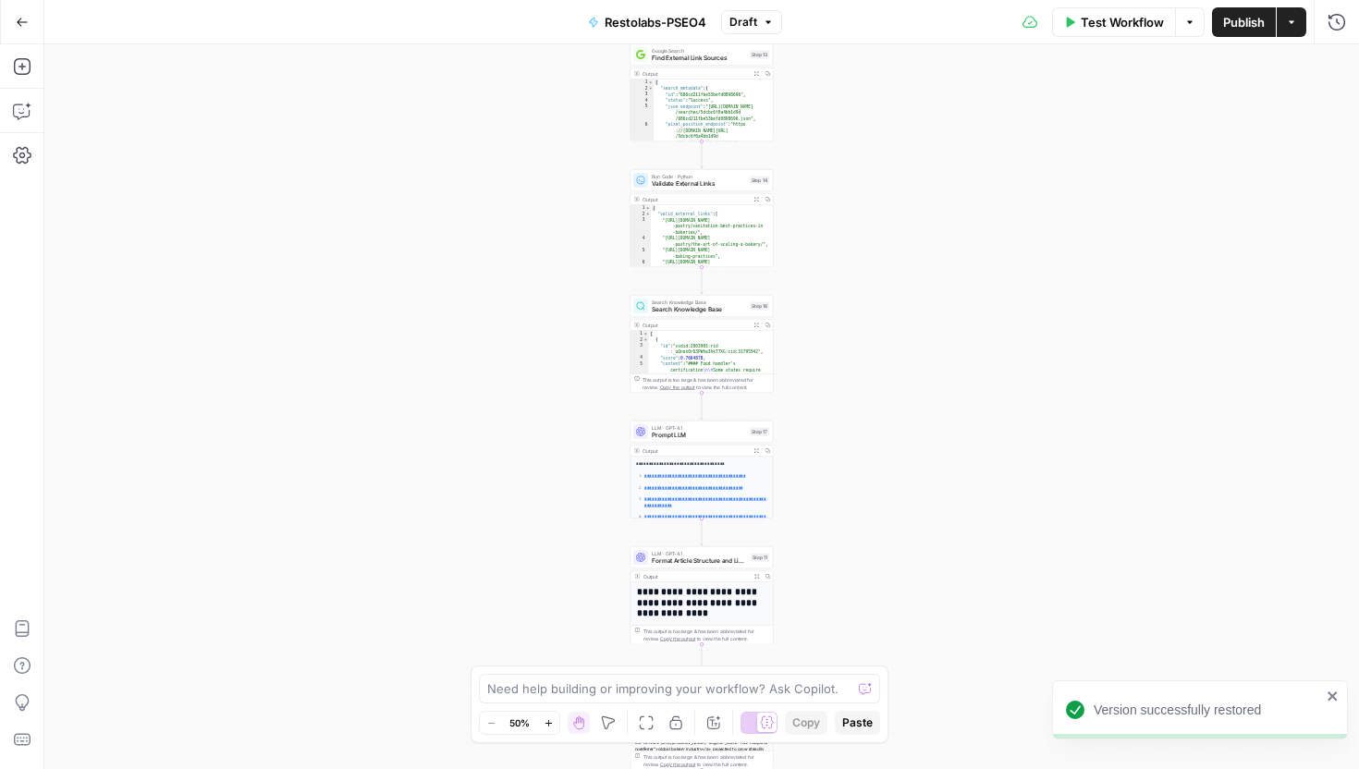
click at [1285, 31] on button "Actions" at bounding box center [1292, 22] width 30 height 30
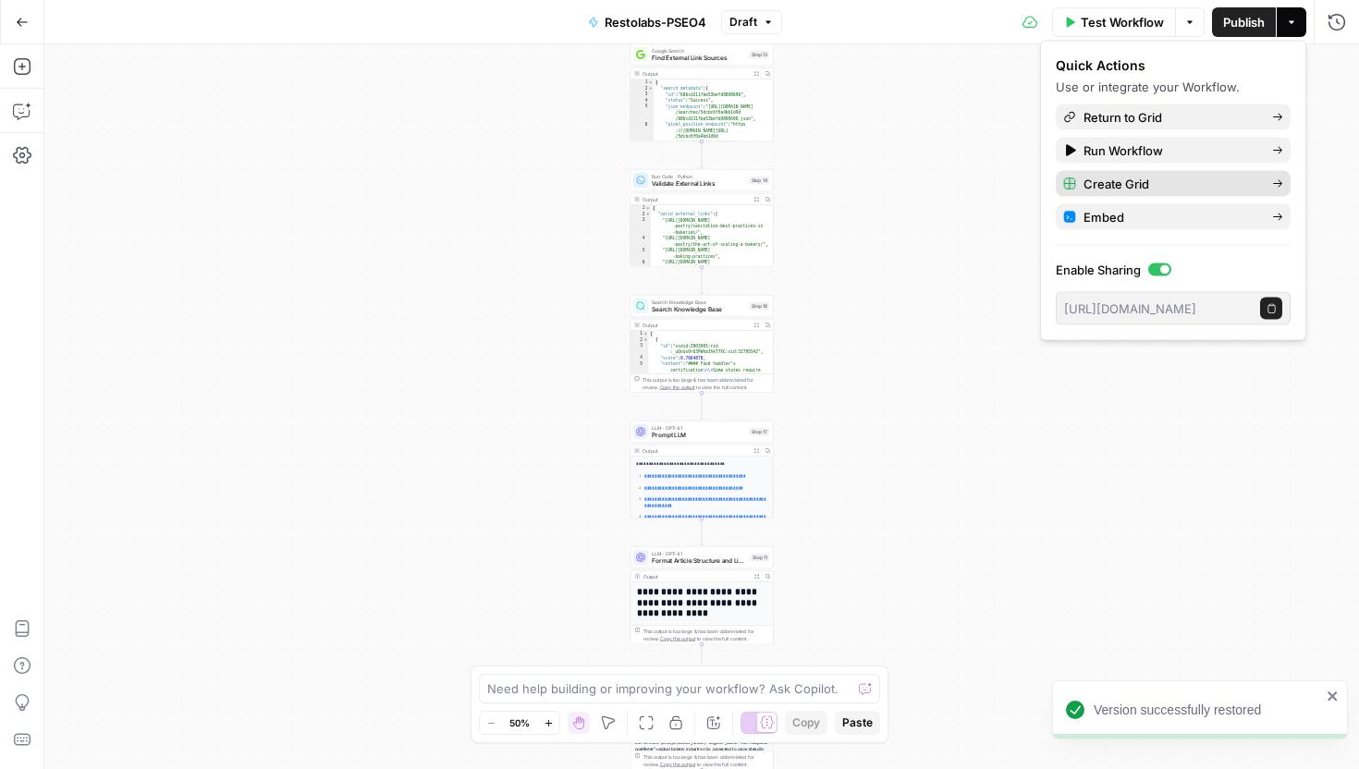
click at [1186, 178] on span "Create Grid" at bounding box center [1171, 184] width 174 height 18
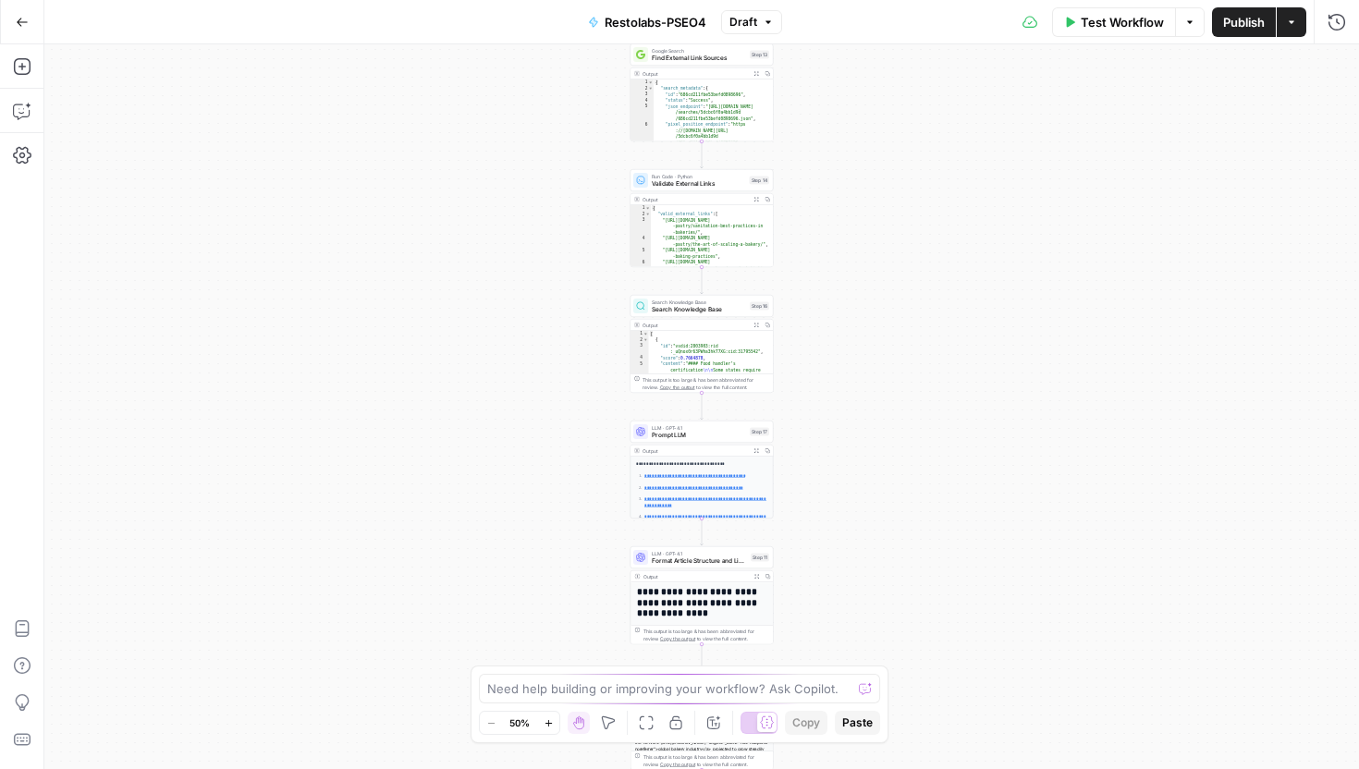
click at [1300, 27] on button "Actions" at bounding box center [1292, 22] width 30 height 30
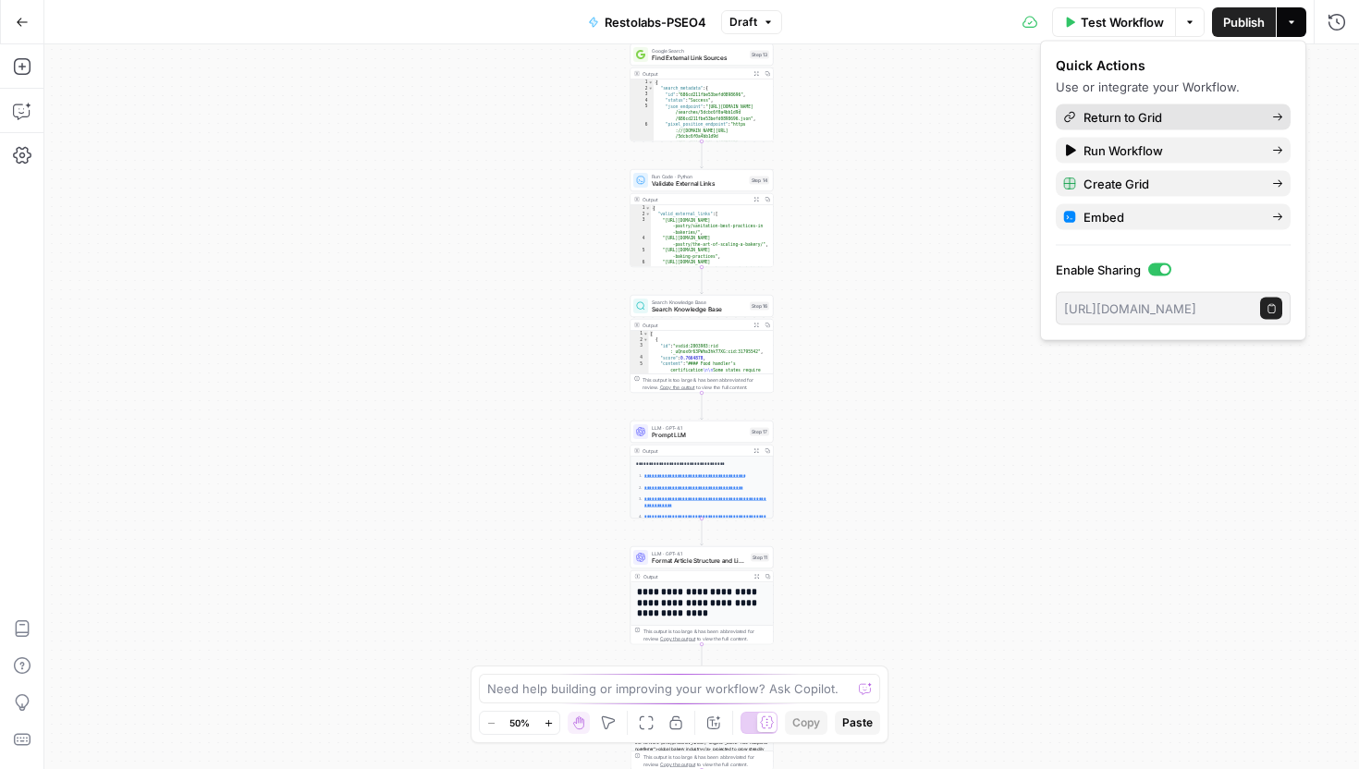
click at [1193, 116] on span "Return to Grid" at bounding box center [1171, 117] width 174 height 18
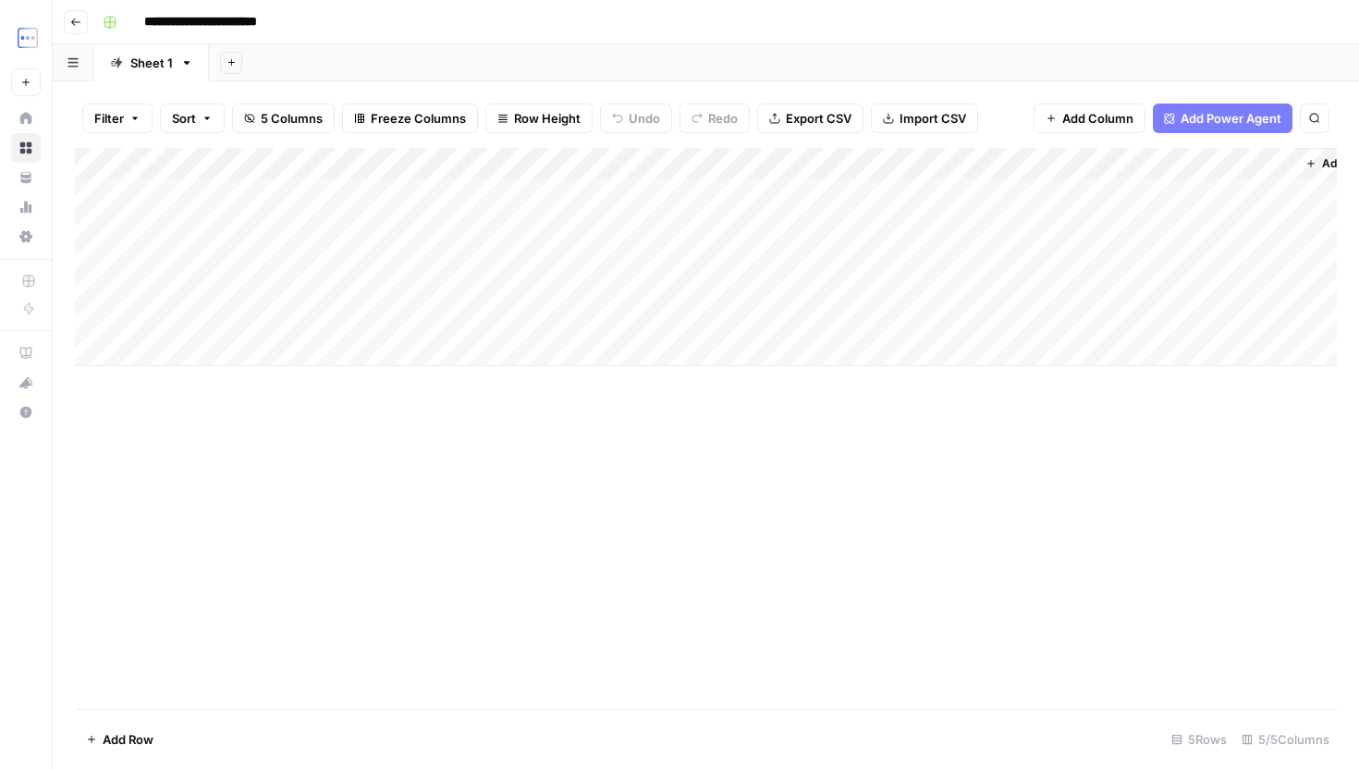
click at [265, 351] on div "Add Column" at bounding box center [706, 257] width 1262 height 218
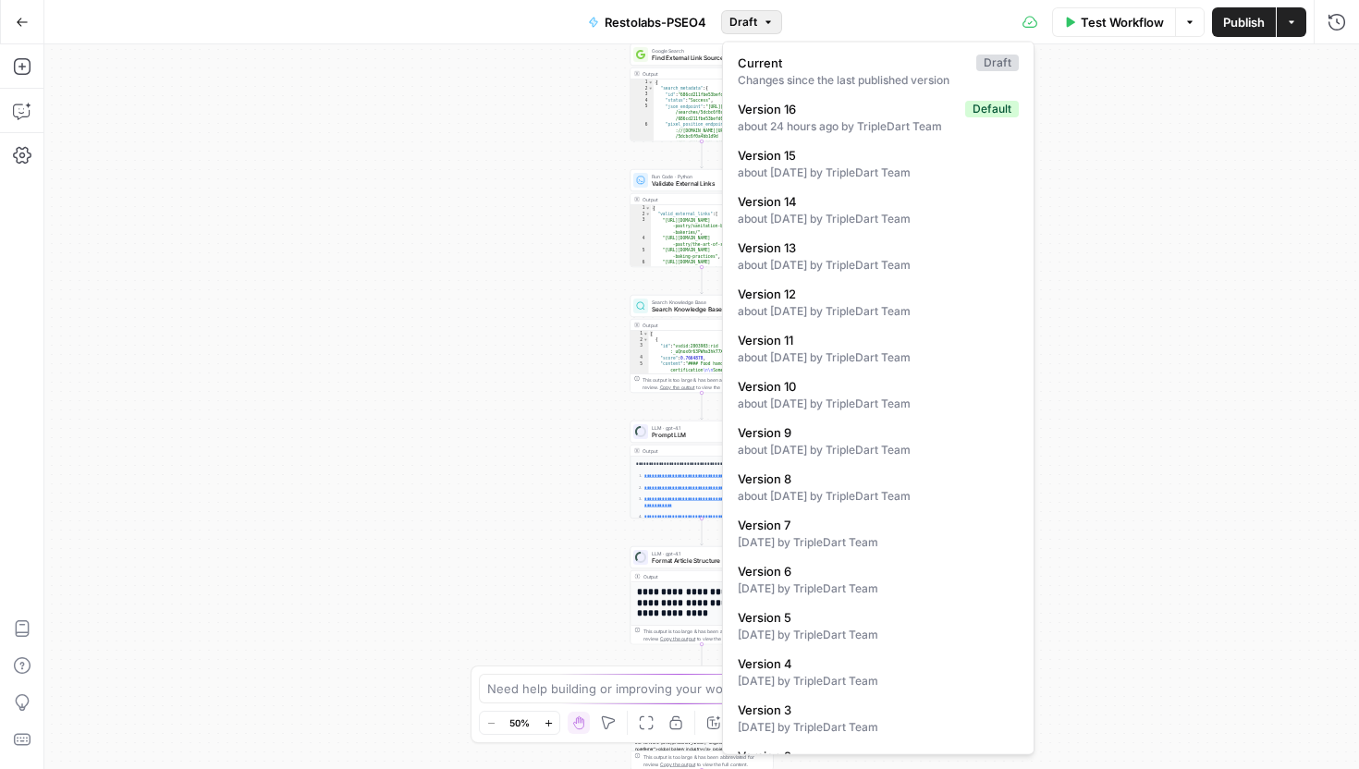
click at [752, 27] on span "Draft" at bounding box center [744, 22] width 28 height 17
click at [802, 163] on span "Version 15" at bounding box center [875, 155] width 274 height 18
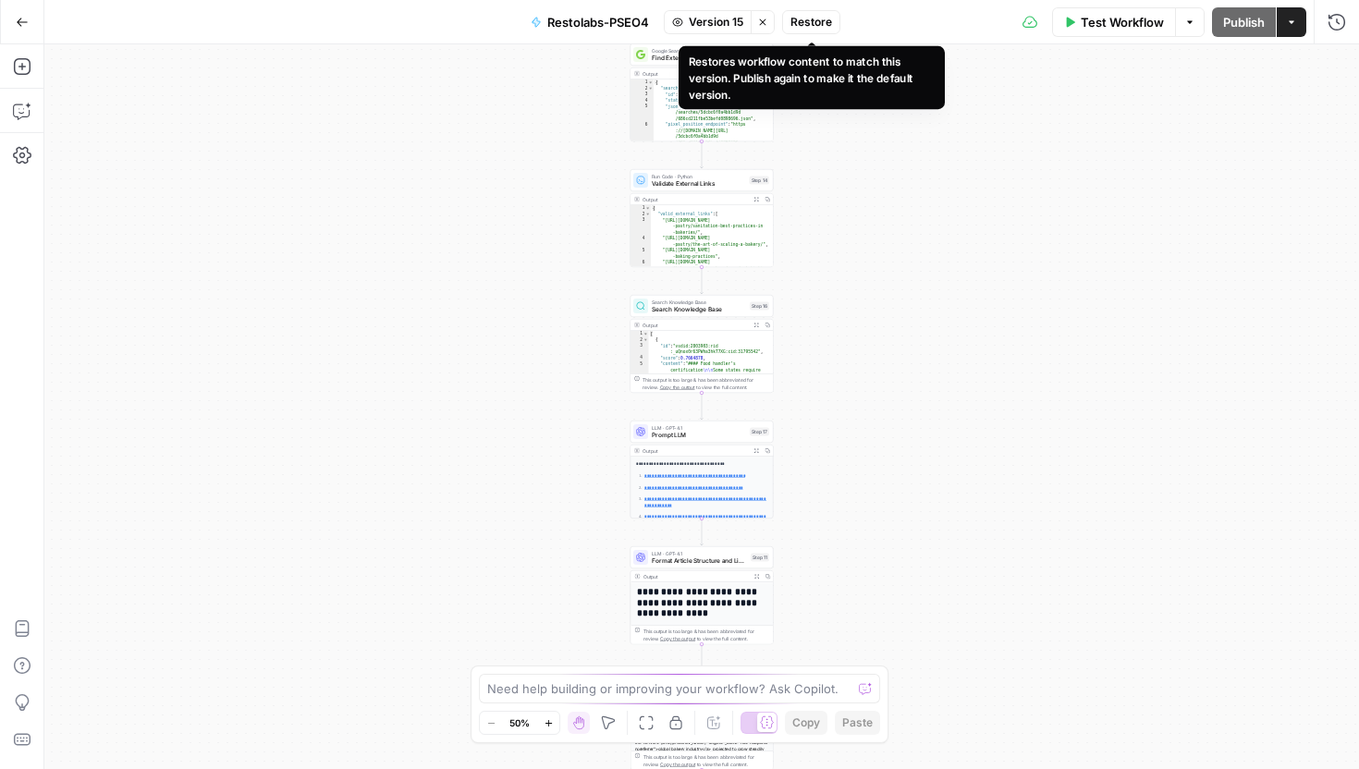
click at [817, 20] on span "Restore" at bounding box center [812, 22] width 42 height 17
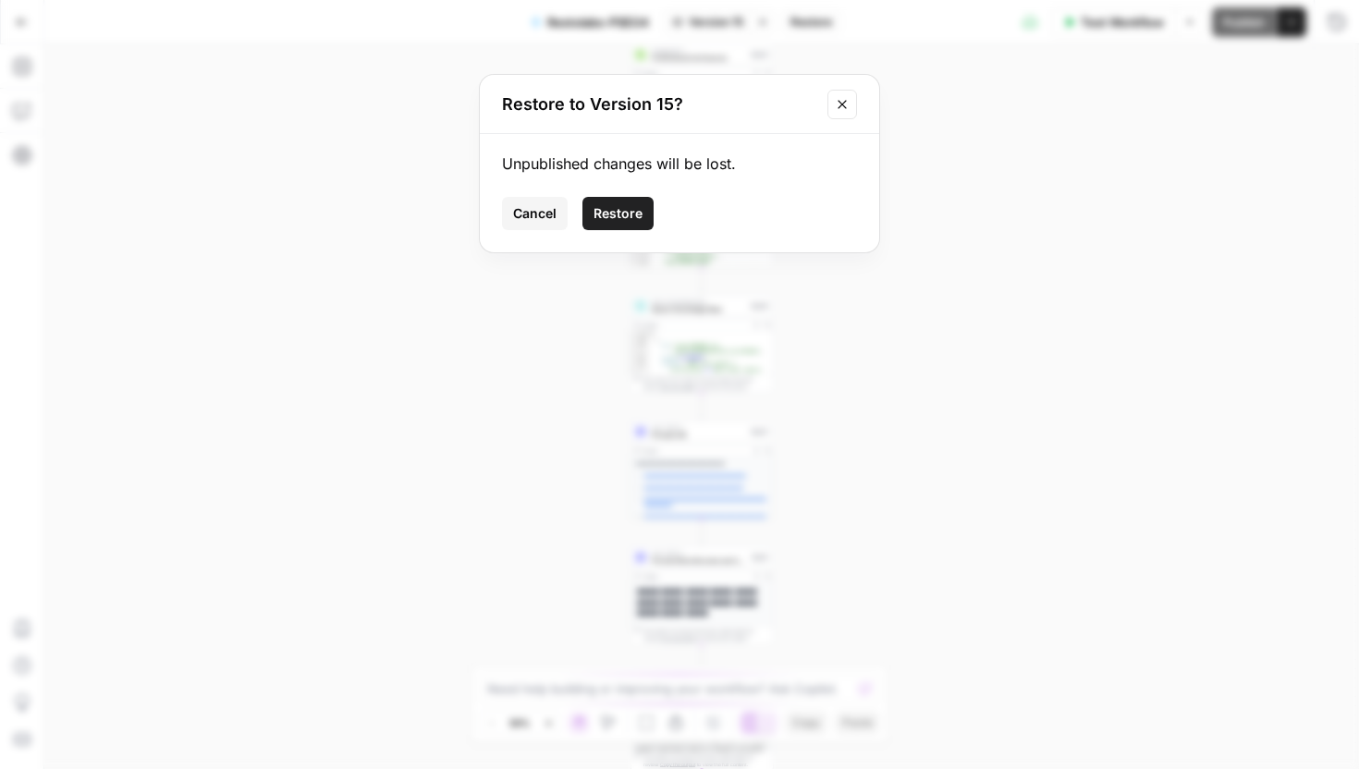
click at [620, 217] on span "Restore" at bounding box center [618, 213] width 49 height 18
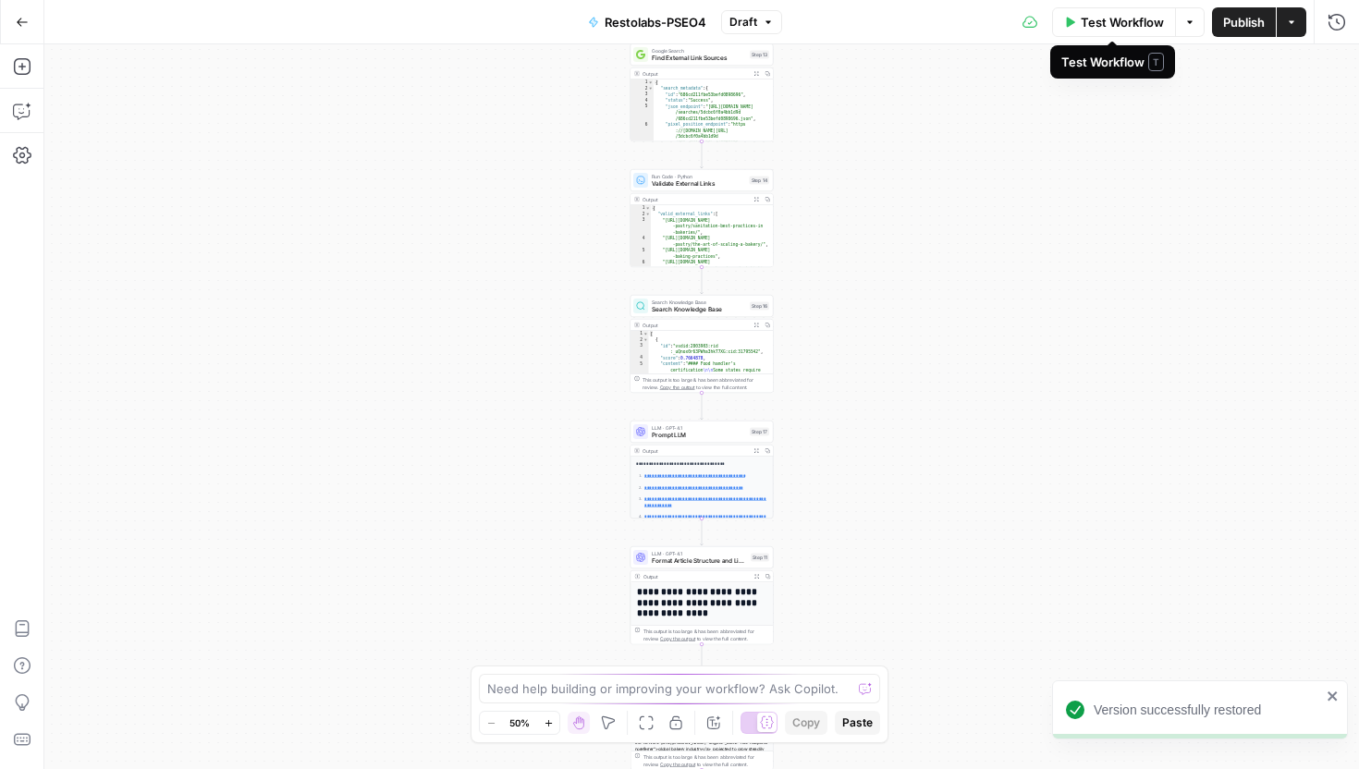
click at [1134, 32] on button "Test Workflow" at bounding box center [1114, 22] width 124 height 30
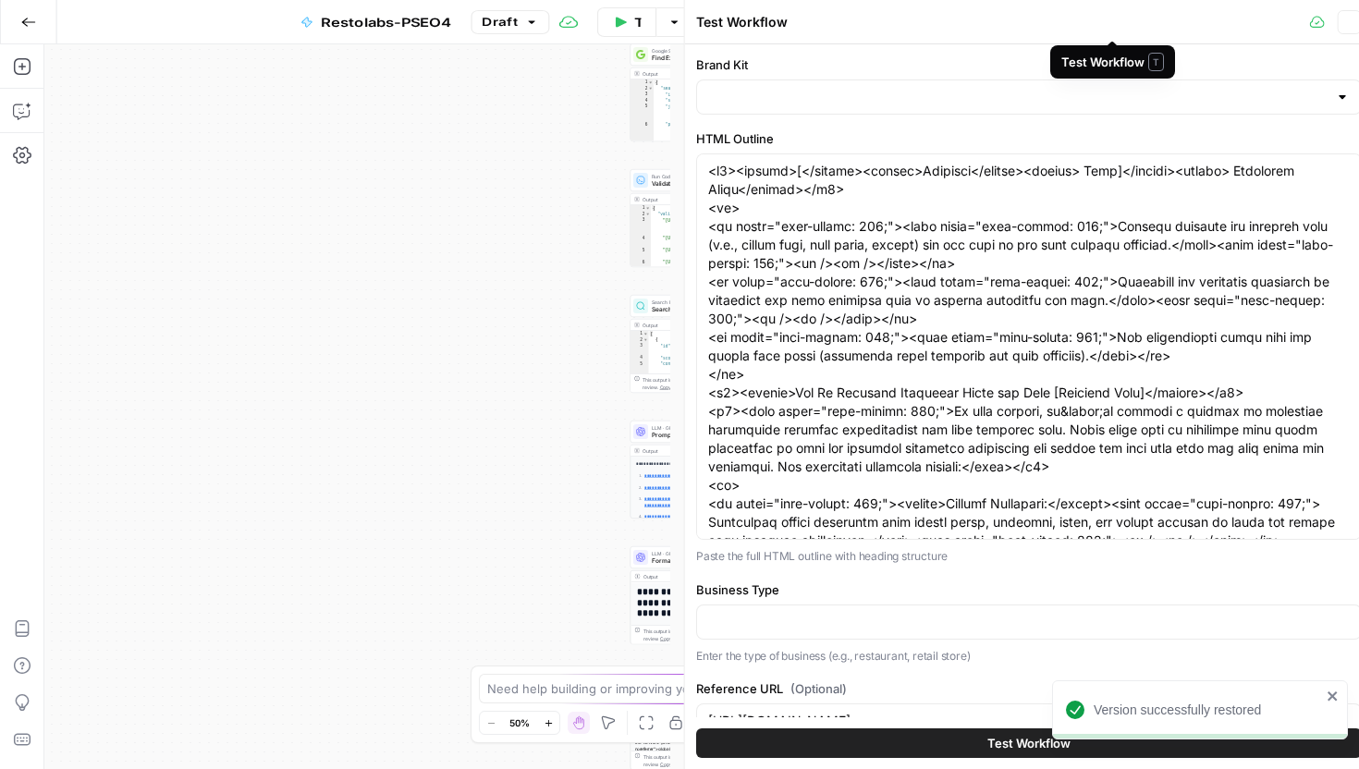
type input "Restolabs"
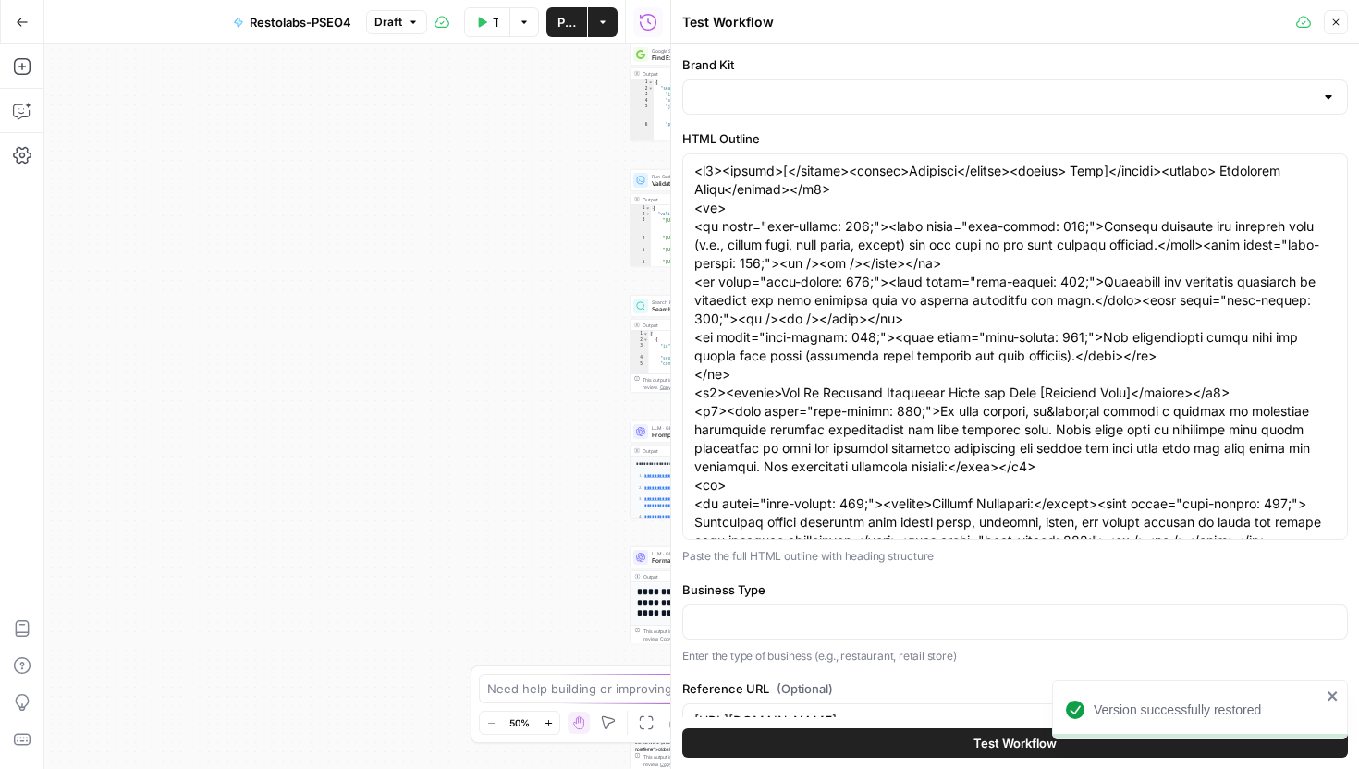
type input "Restolabs"
click at [872, 621] on input "Business Type" at bounding box center [1015, 622] width 642 height 18
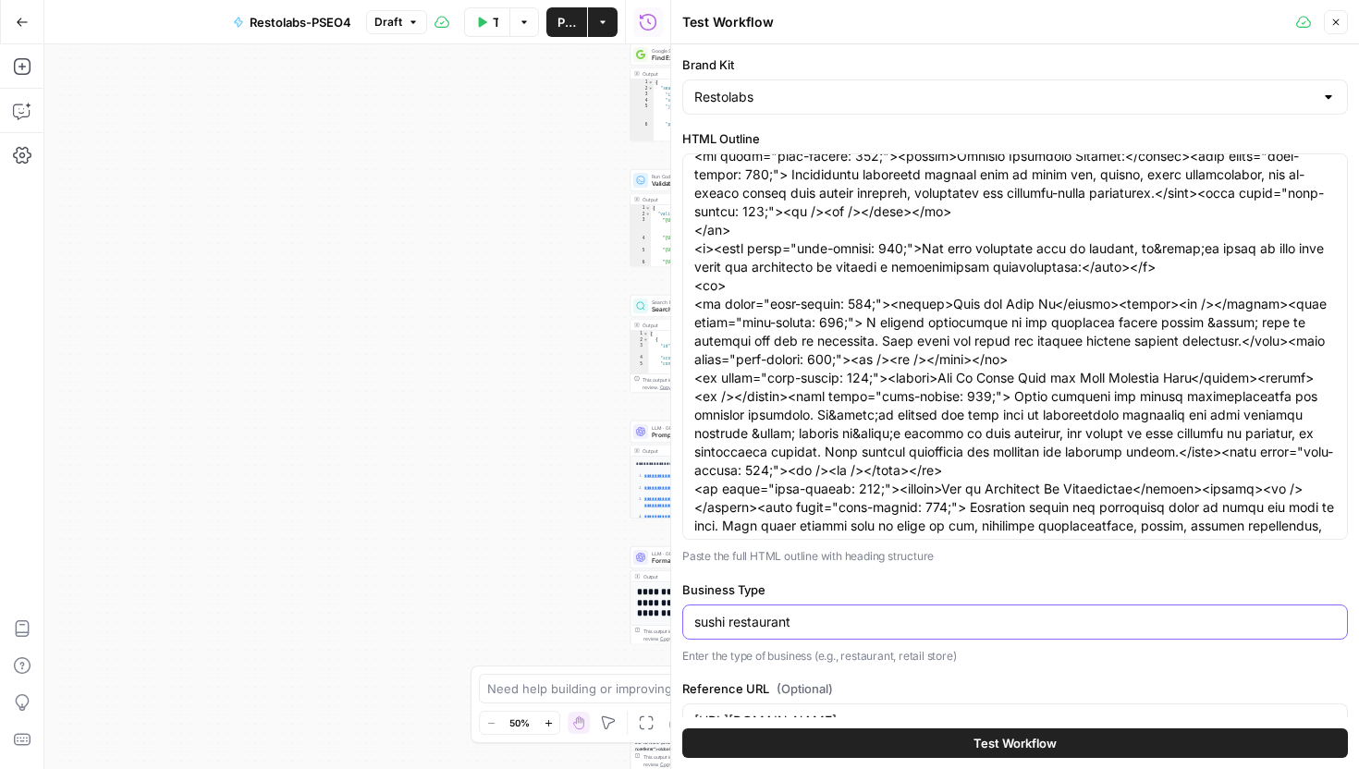
scroll to position [157, 0]
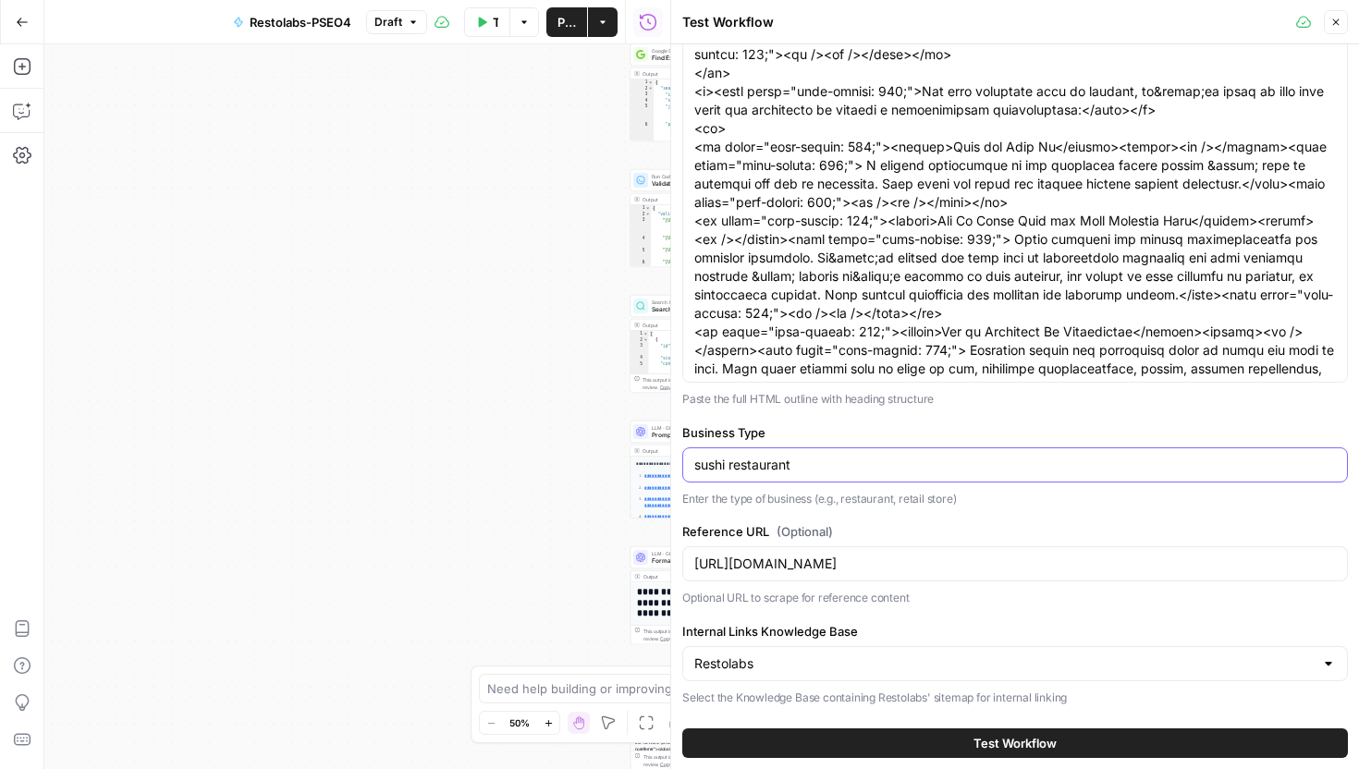
type input "sushi restaurant"
click at [946, 571] on input "[URL][DOMAIN_NAME]" at bounding box center [1015, 564] width 642 height 18
click at [850, 473] on input "sushi restaurant" at bounding box center [1015, 465] width 642 height 18
click at [783, 563] on input "Reference URL (Optional)" at bounding box center [1015, 564] width 642 height 18
paste input "https://dojobusiness.com/blogs/news/sushi-marketing-strategy"
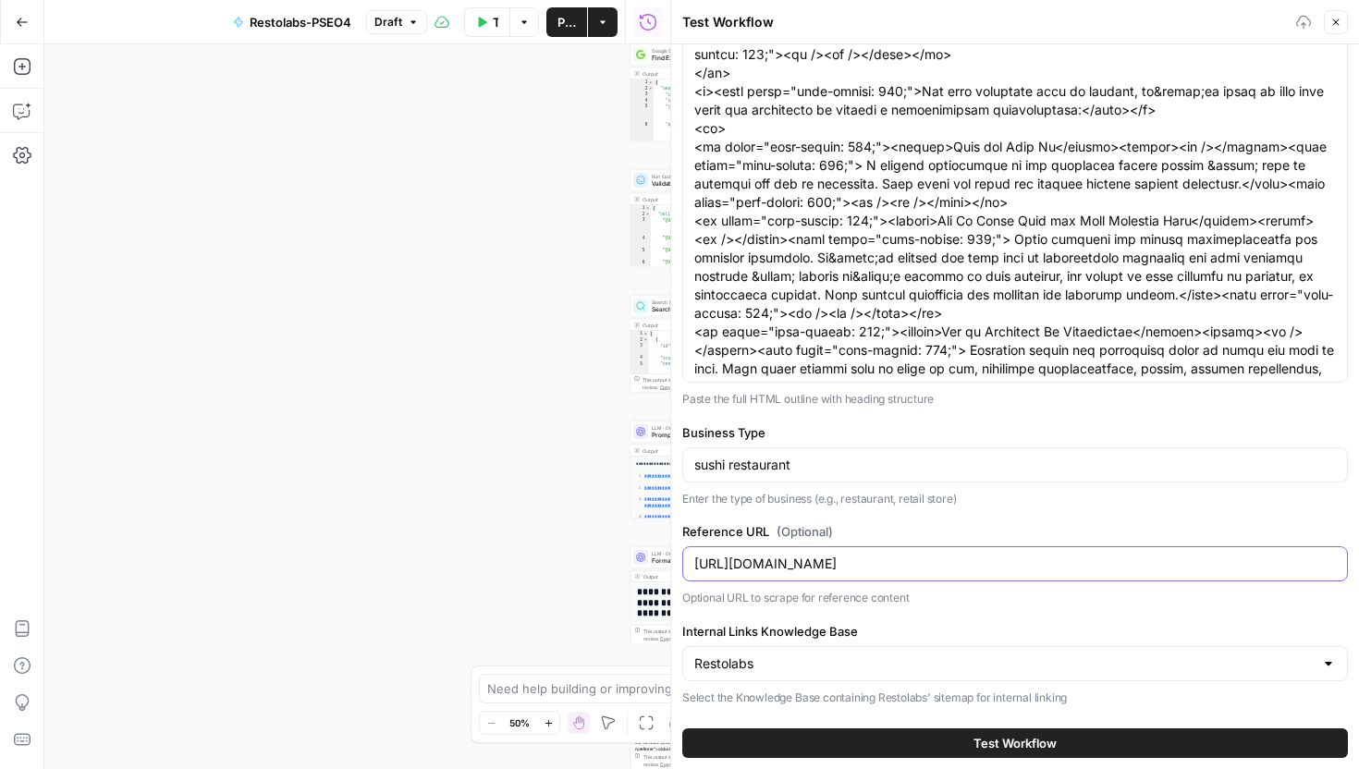
type input "https://dojobusiness.com/blogs/news/sushi-marketing-strategy"
click at [829, 743] on button "Test Workflow" at bounding box center [1015, 744] width 666 height 30
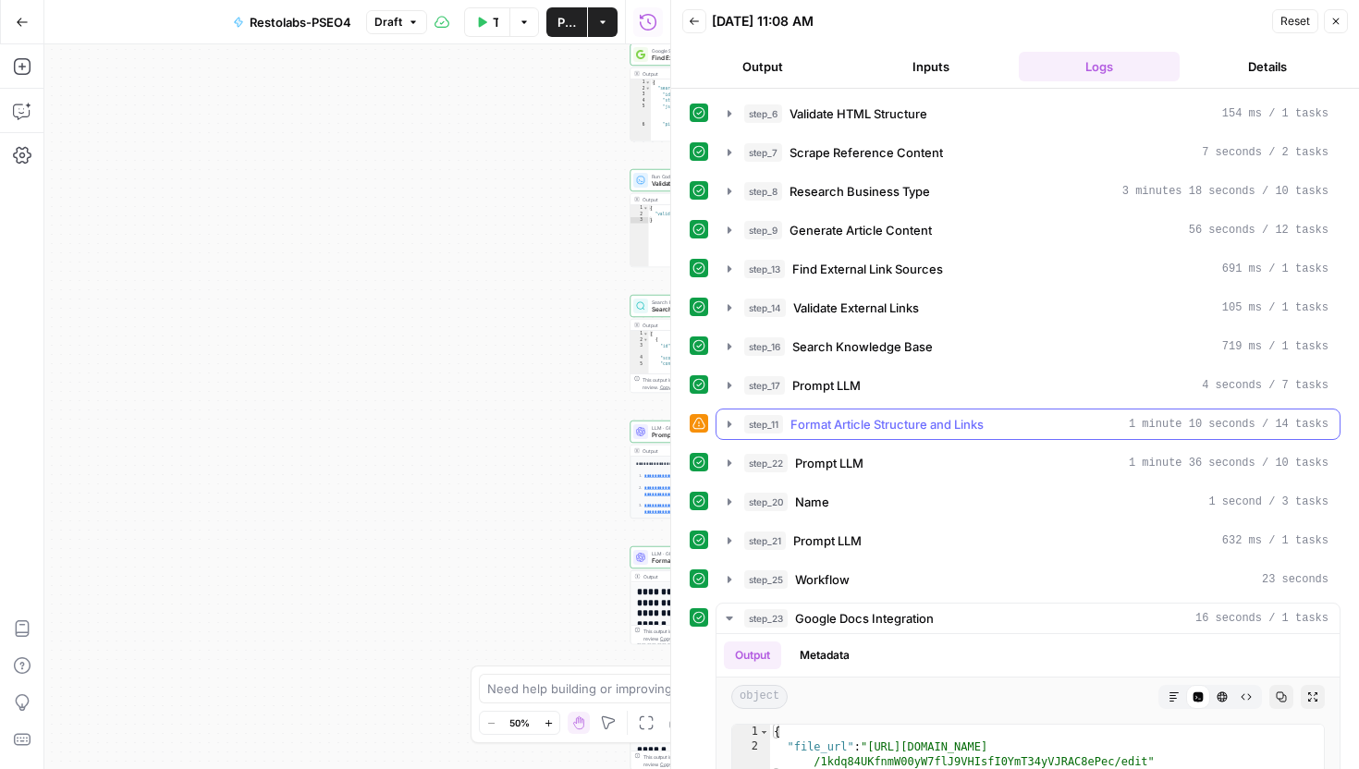
scroll to position [338, 0]
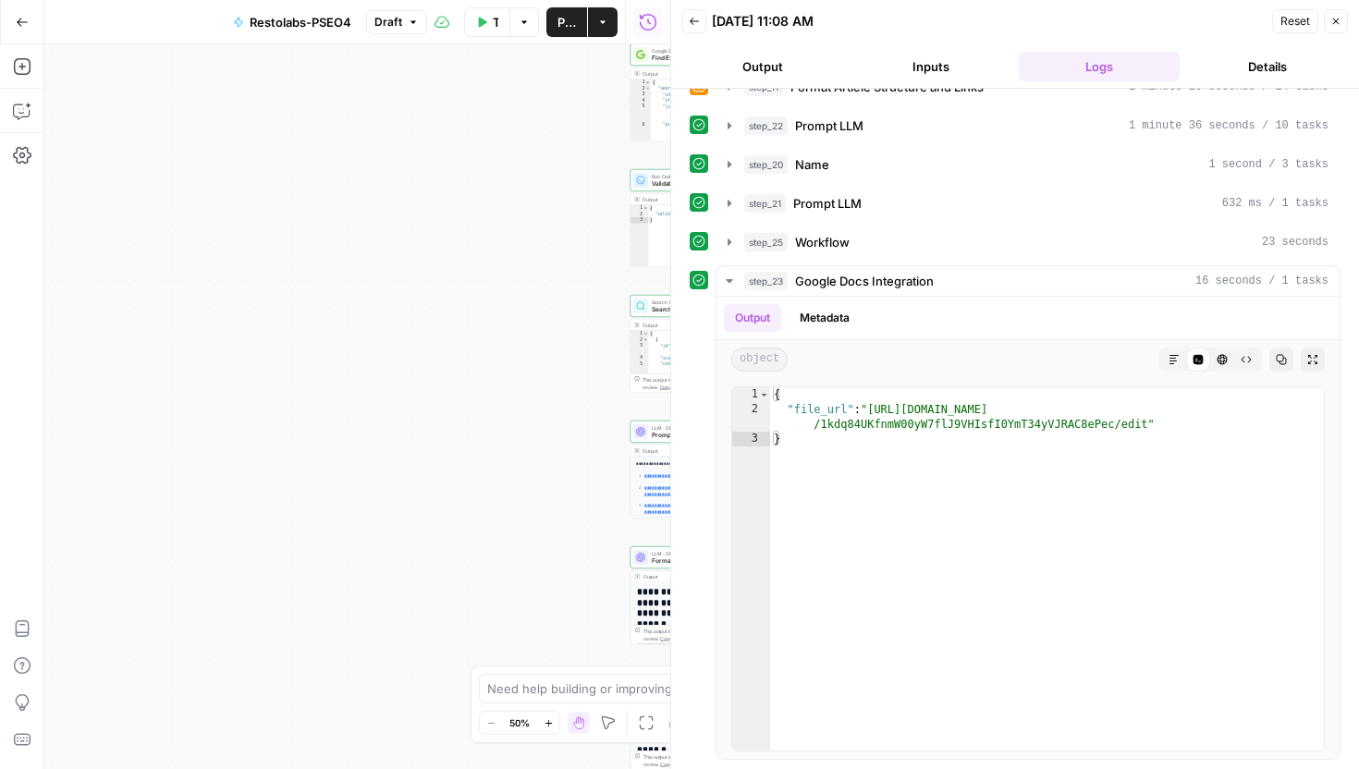
click at [1340, 25] on icon "button" at bounding box center [1336, 21] width 11 height 11
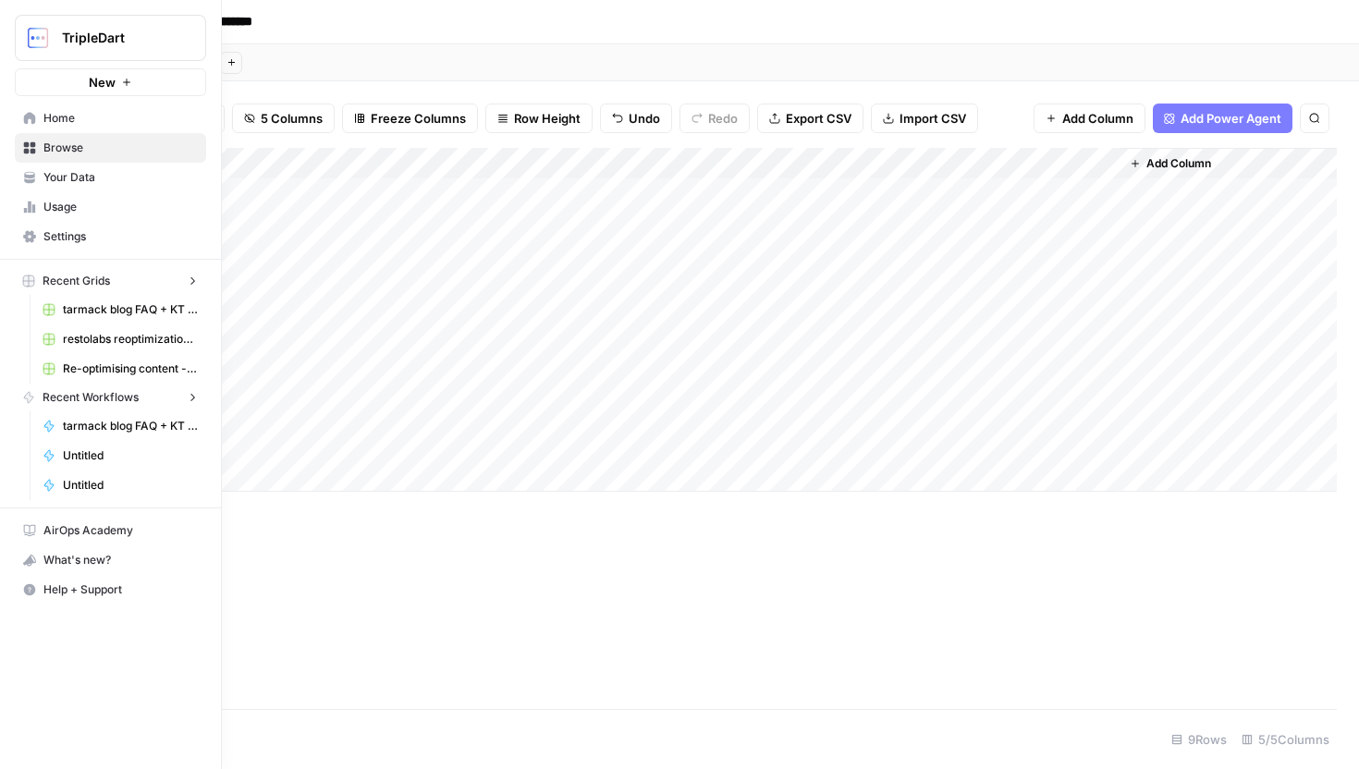
click at [29, 243] on link "Settings" at bounding box center [110, 237] width 191 height 30
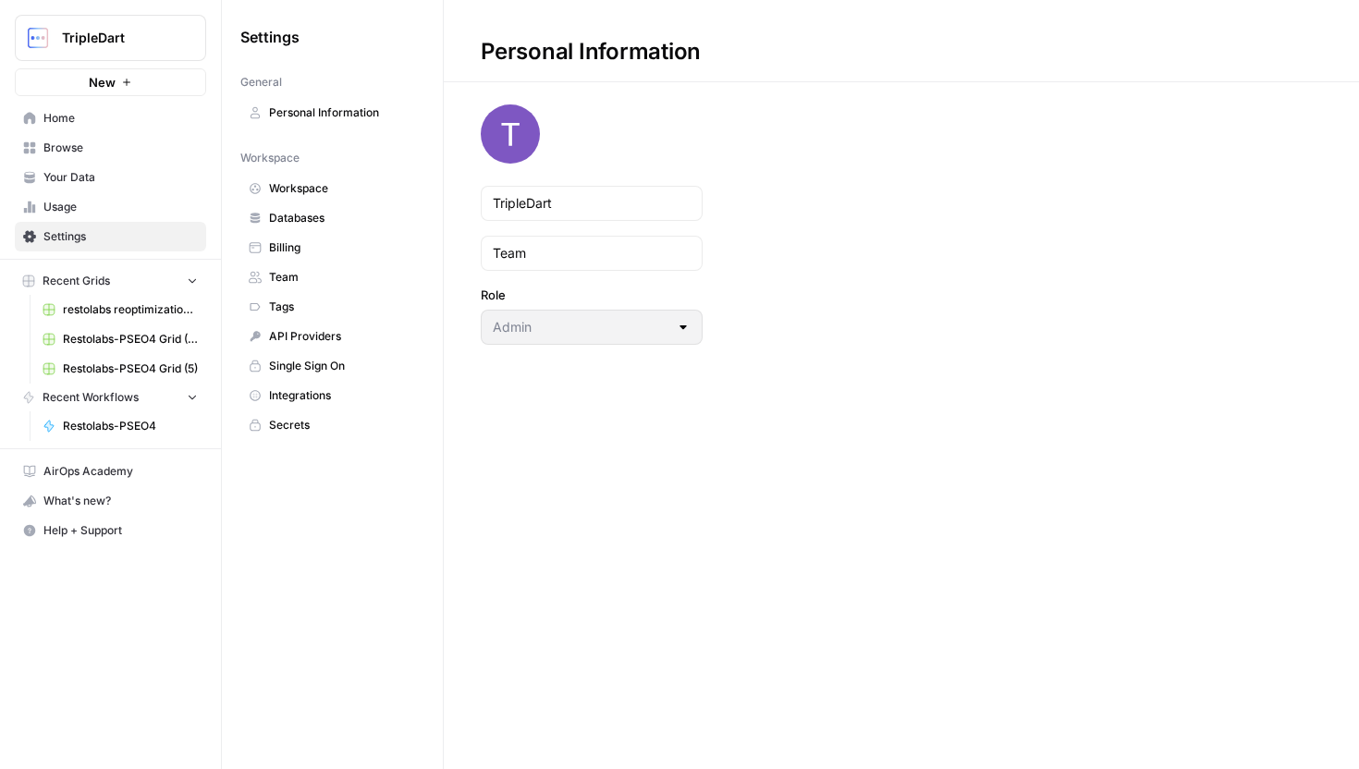
click at [311, 248] on span "Billing" at bounding box center [342, 248] width 147 height 17
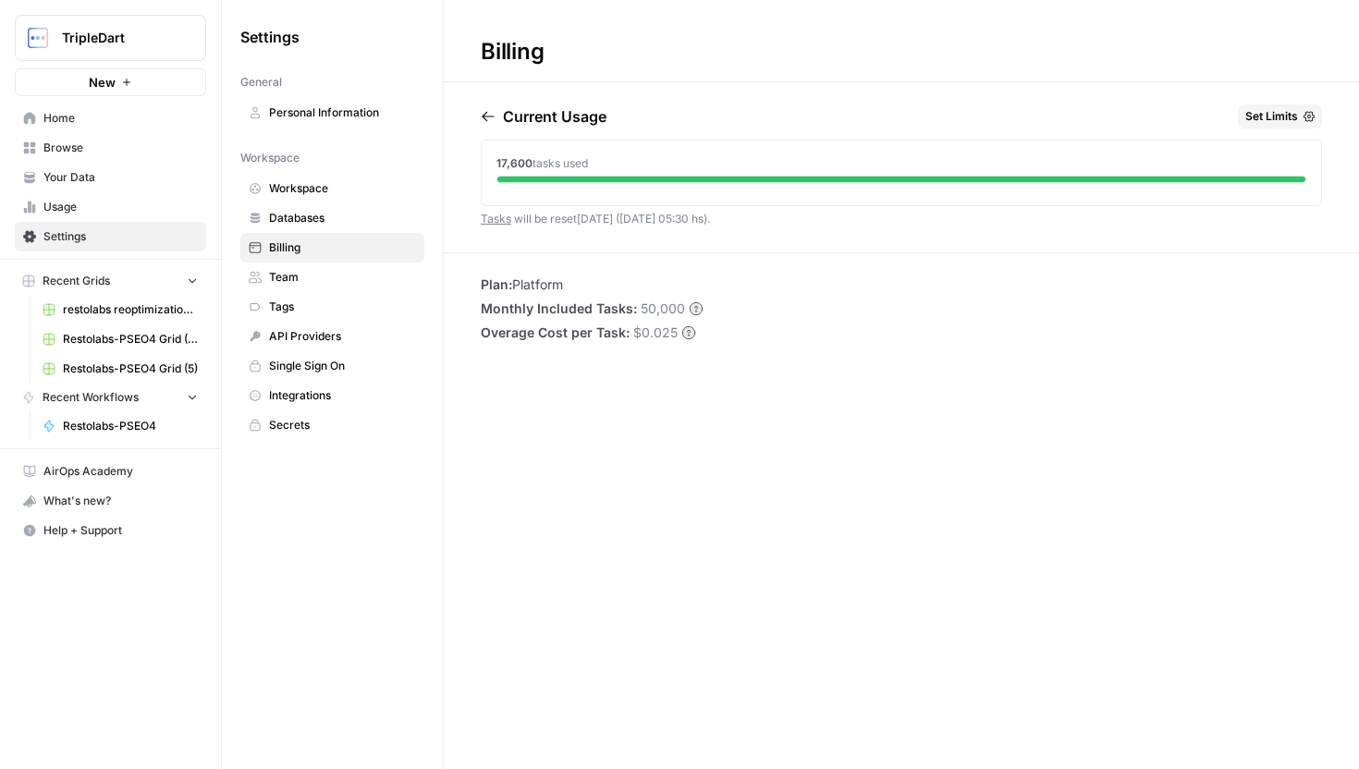
click at [334, 218] on span "Databases" at bounding box center [342, 218] width 147 height 17
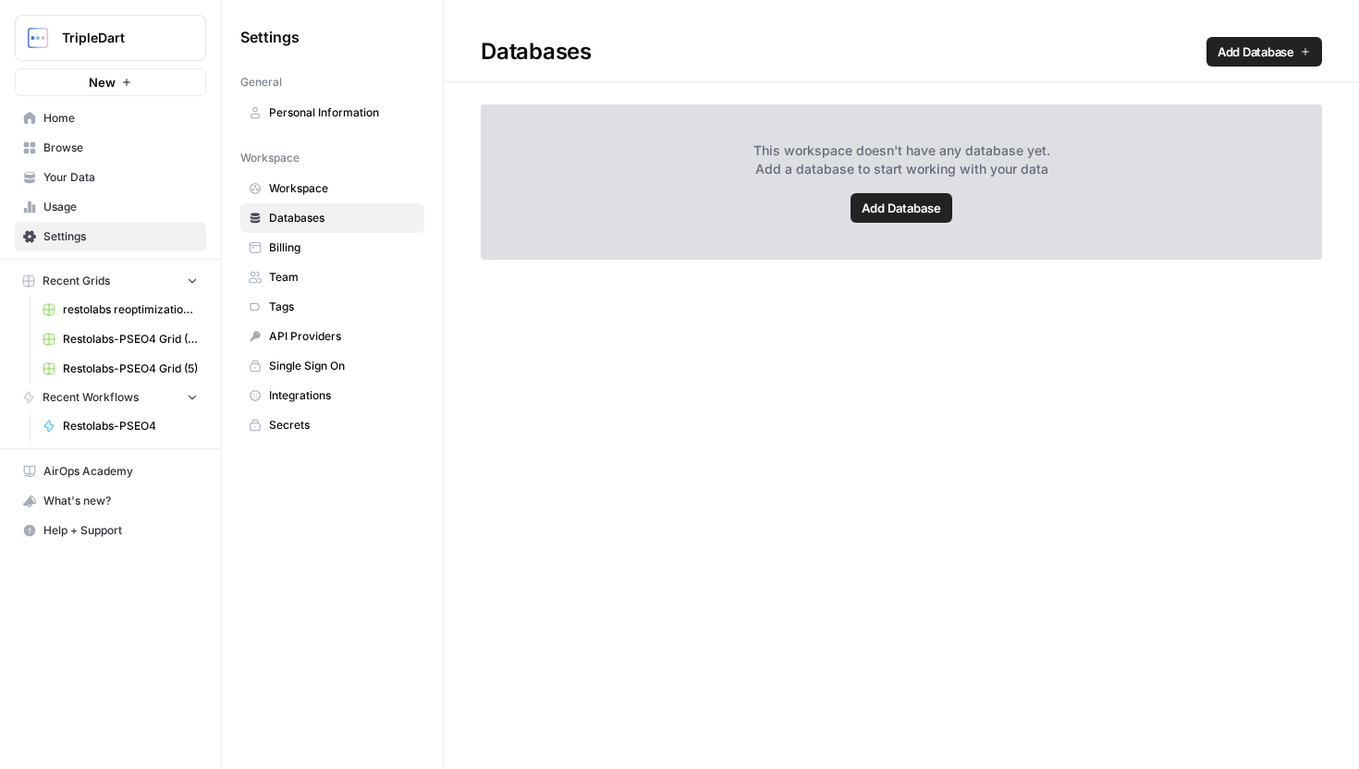
click at [326, 251] on span "Billing" at bounding box center [342, 248] width 147 height 17
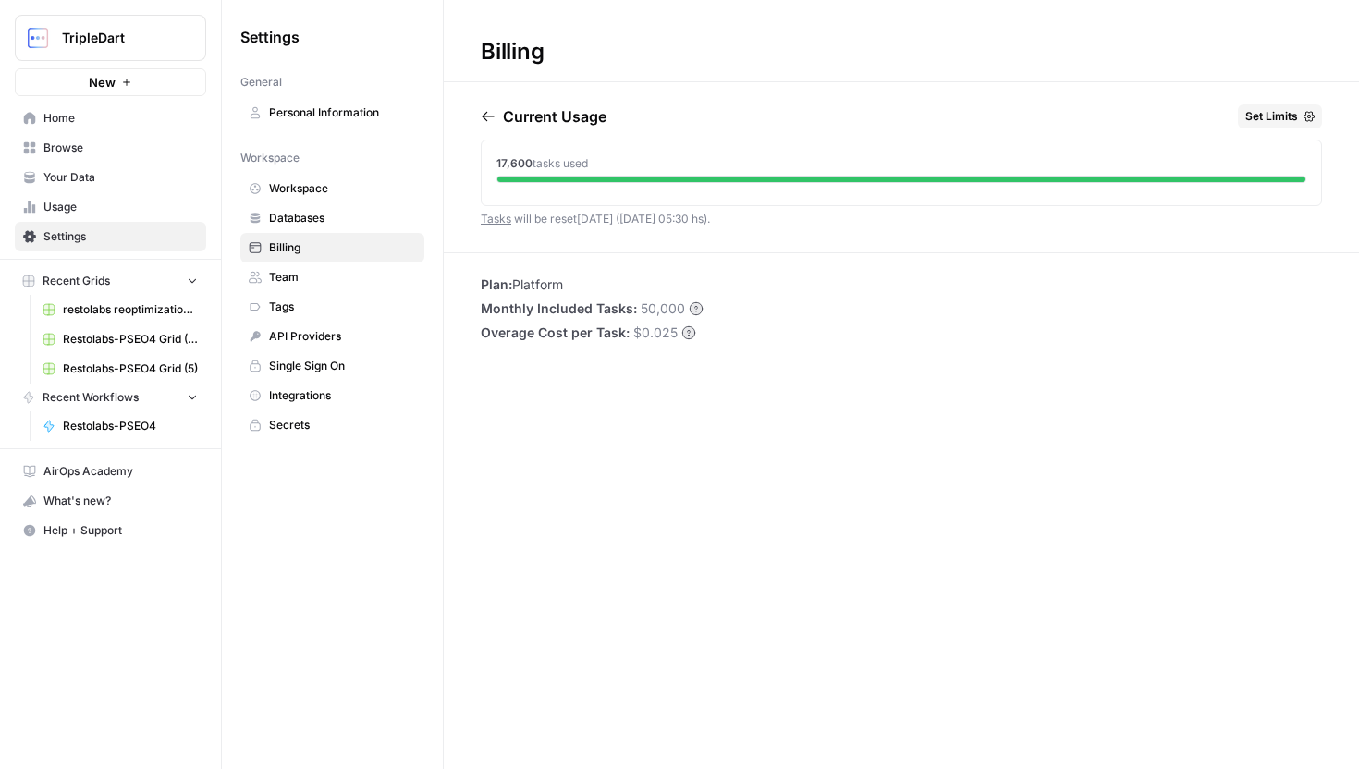
click at [129, 198] on link "Usage" at bounding box center [110, 207] width 191 height 30
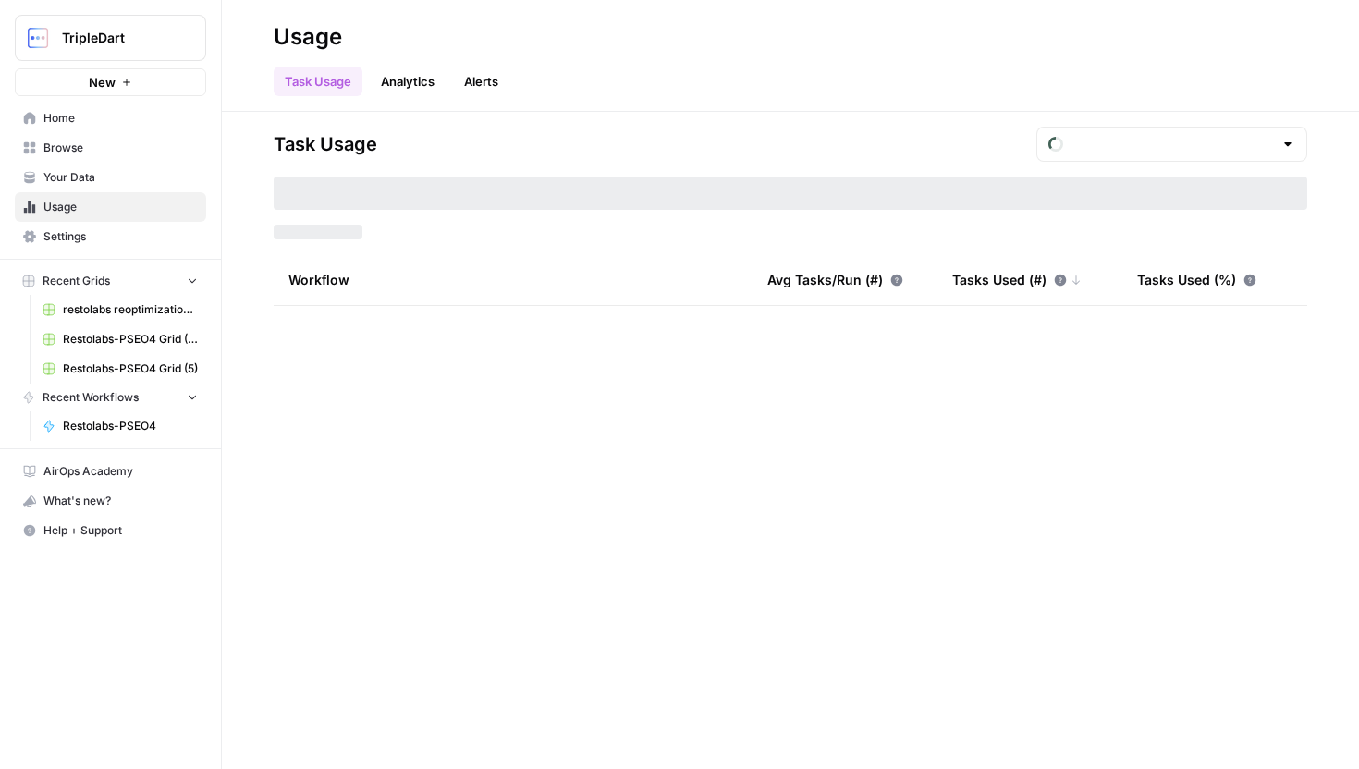
type input "August Tasks"
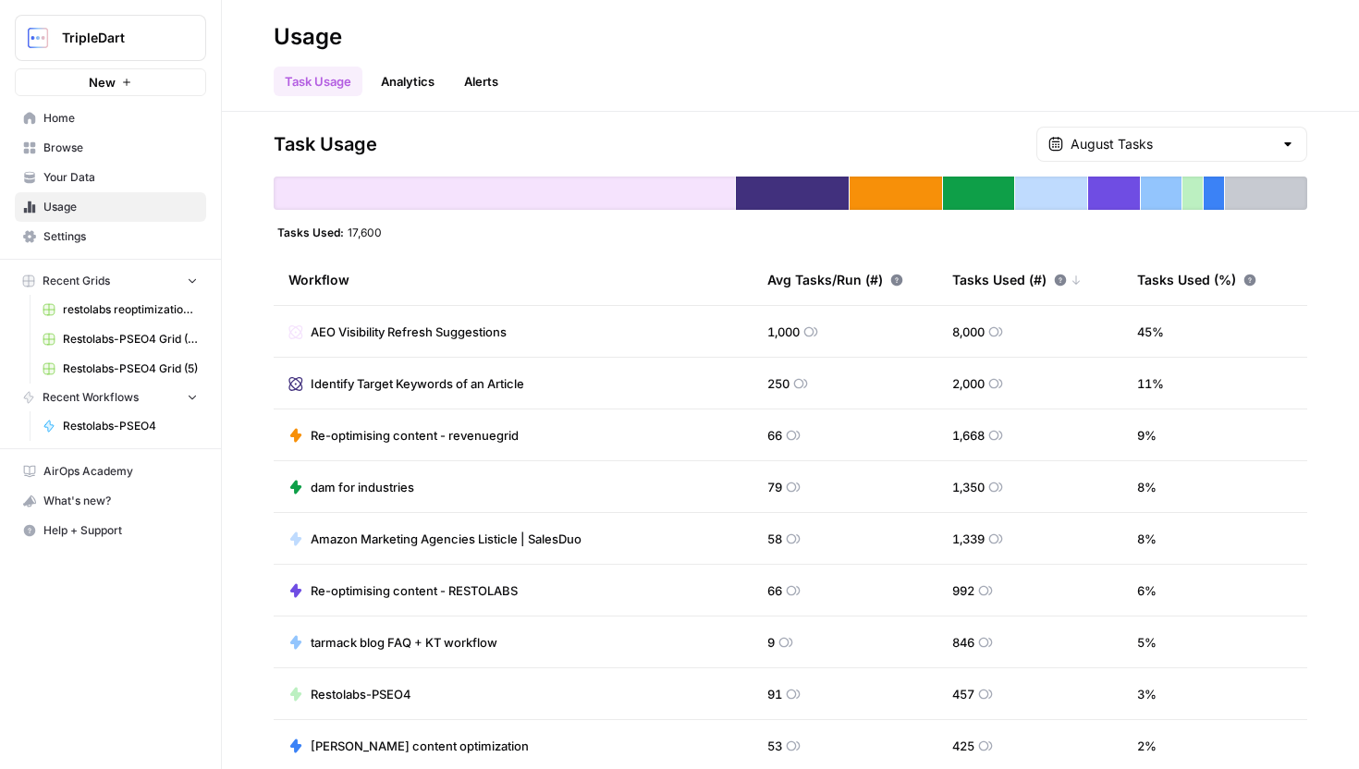
click at [117, 236] on span "Settings" at bounding box center [120, 236] width 154 height 17
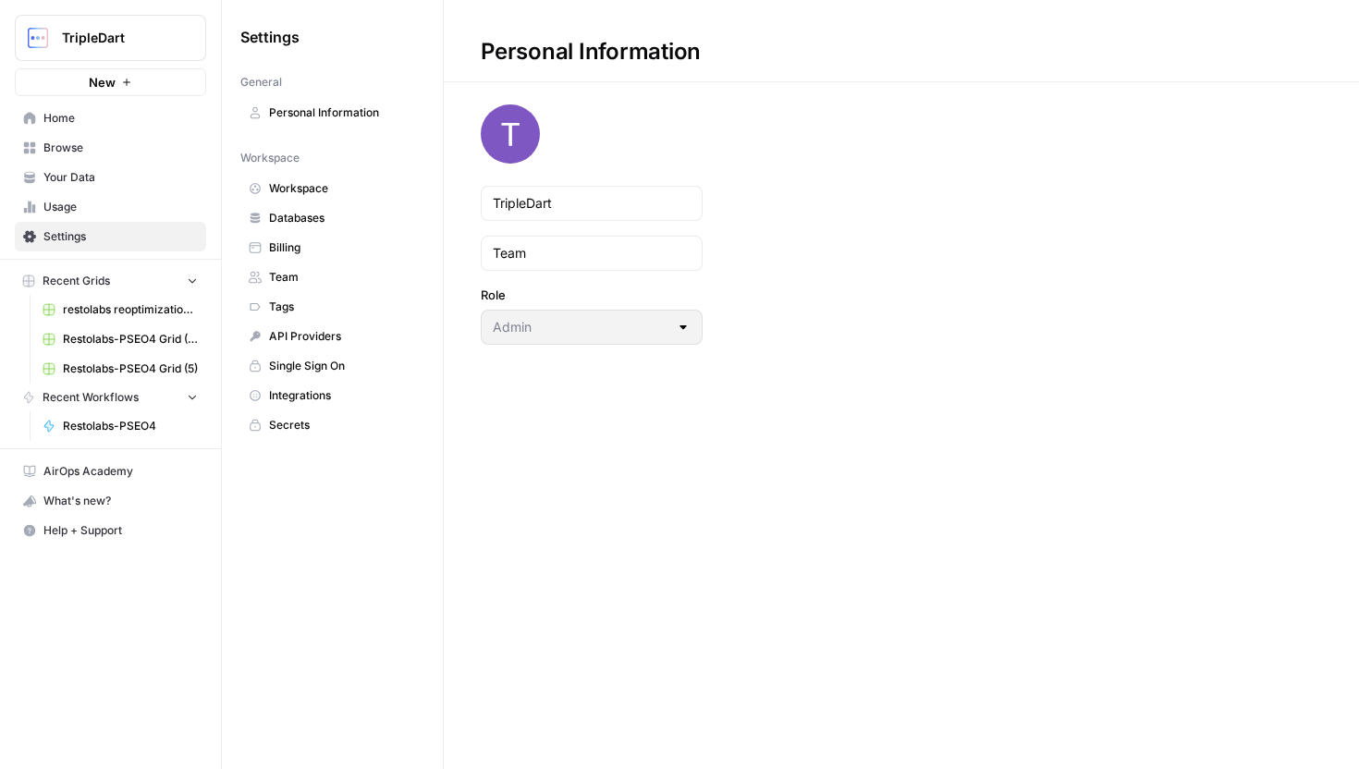
click at [331, 255] on span "Billing" at bounding box center [342, 248] width 147 height 17
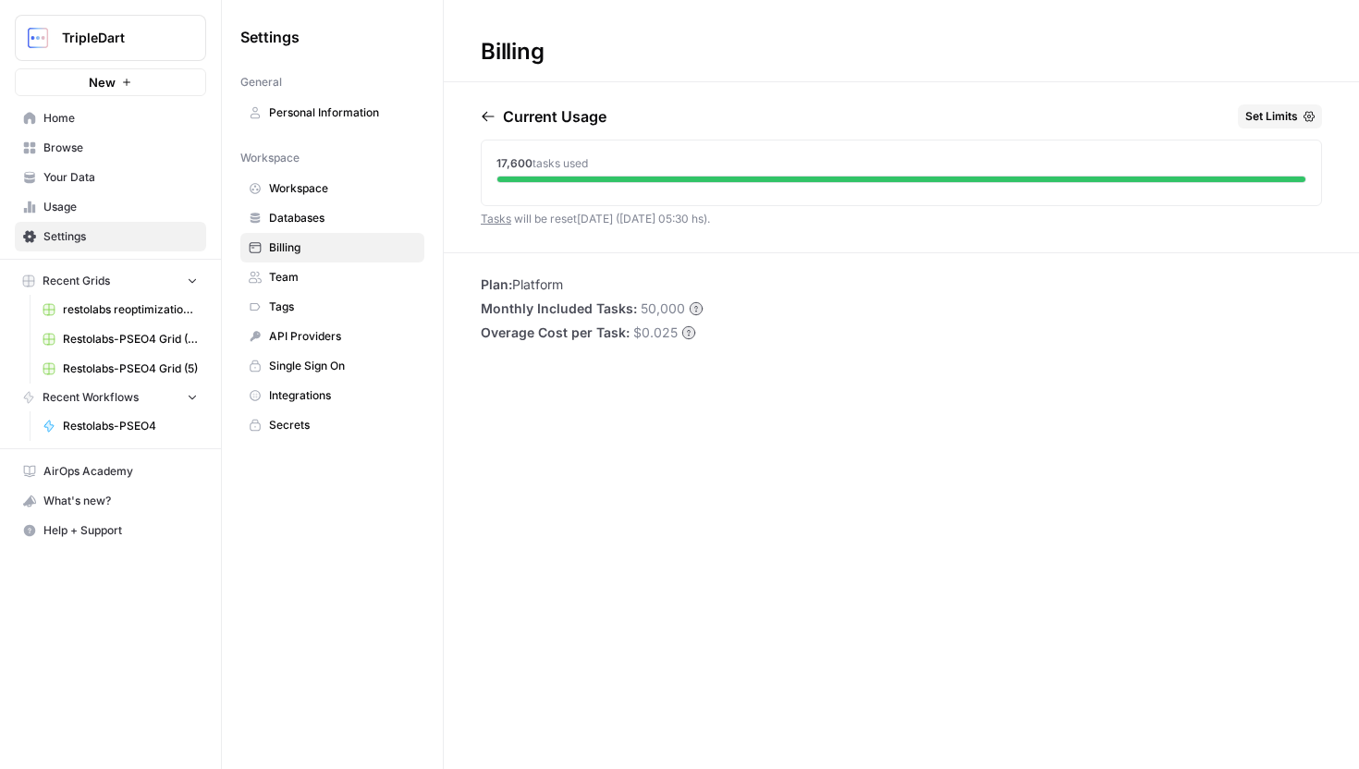
click at [141, 206] on span "Usage" at bounding box center [120, 207] width 154 height 17
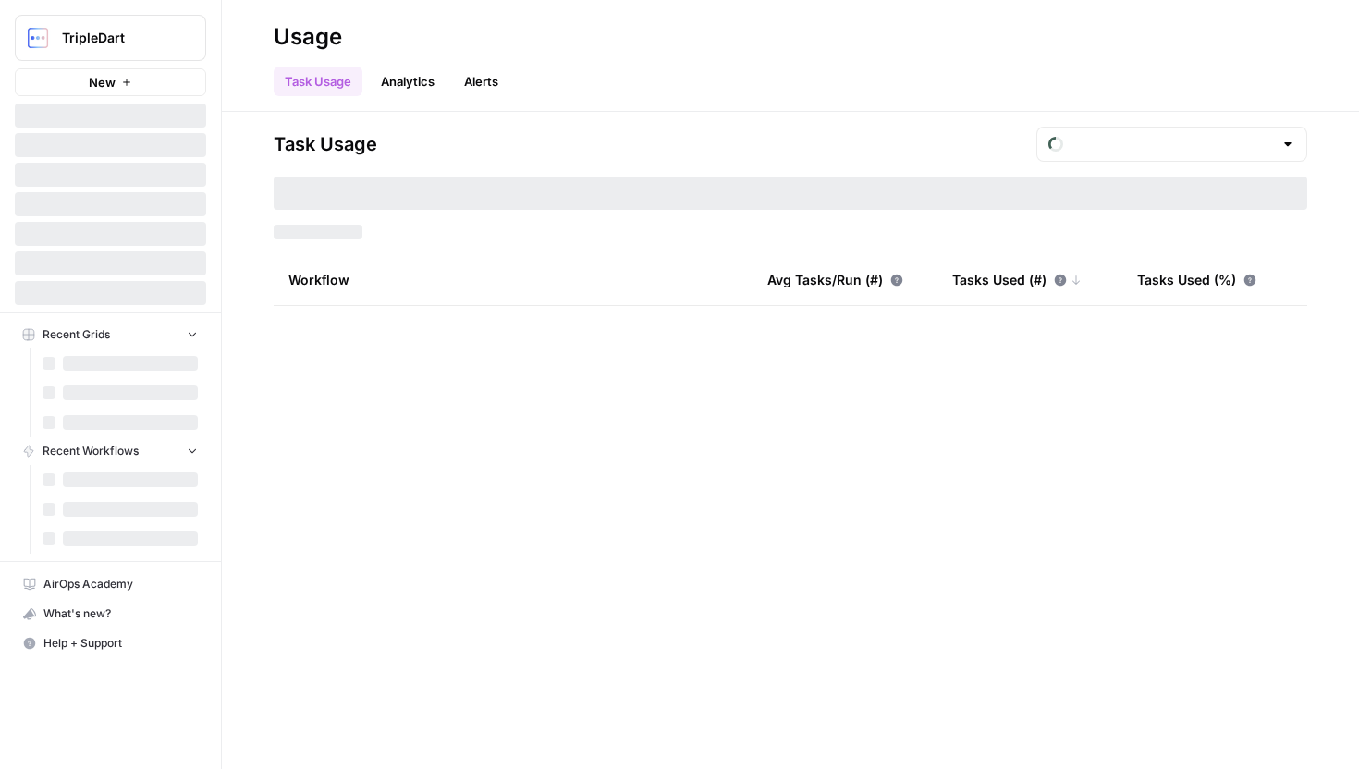
type input "August Tasks"
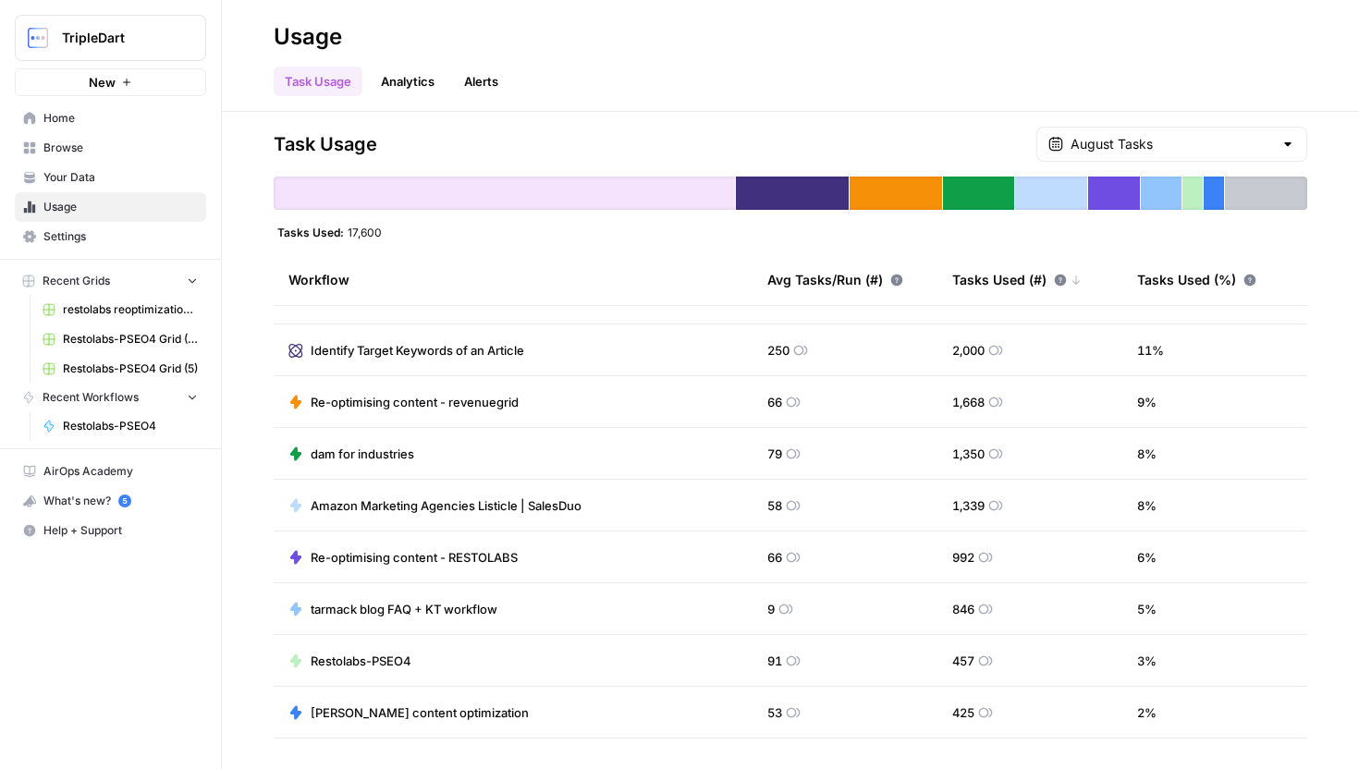
scroll to position [39, 0]
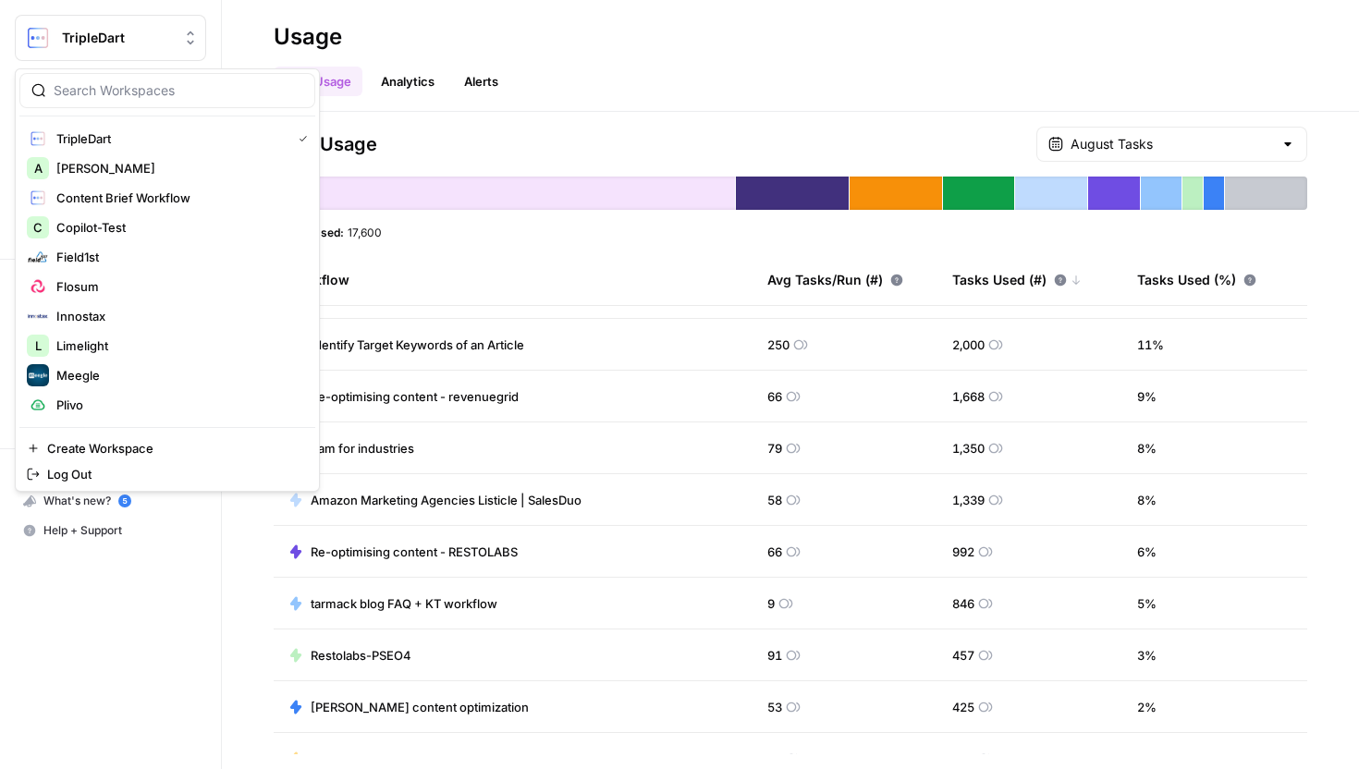
click at [111, 59] on button "TripleDart" at bounding box center [110, 38] width 191 height 46
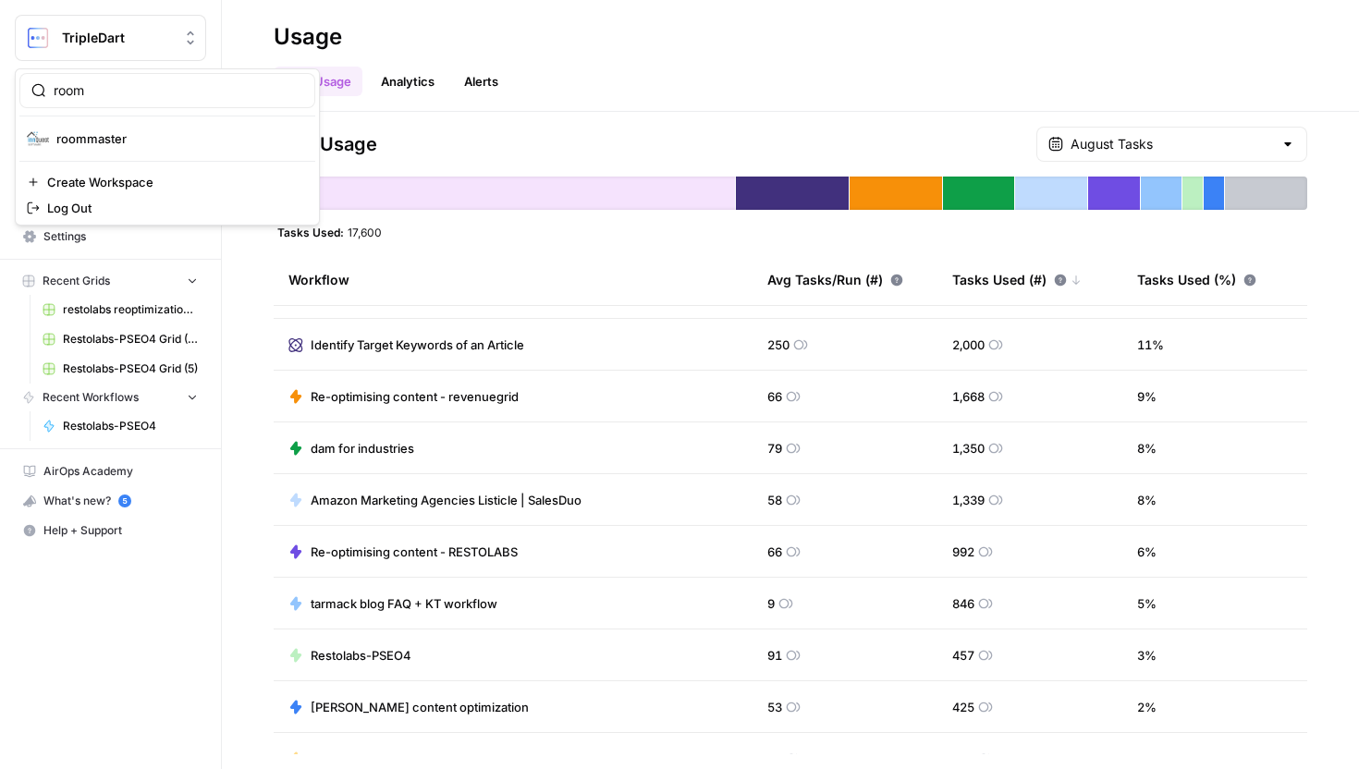
type input "room"
click at [108, 130] on span "roommaster" at bounding box center [178, 138] width 244 height 18
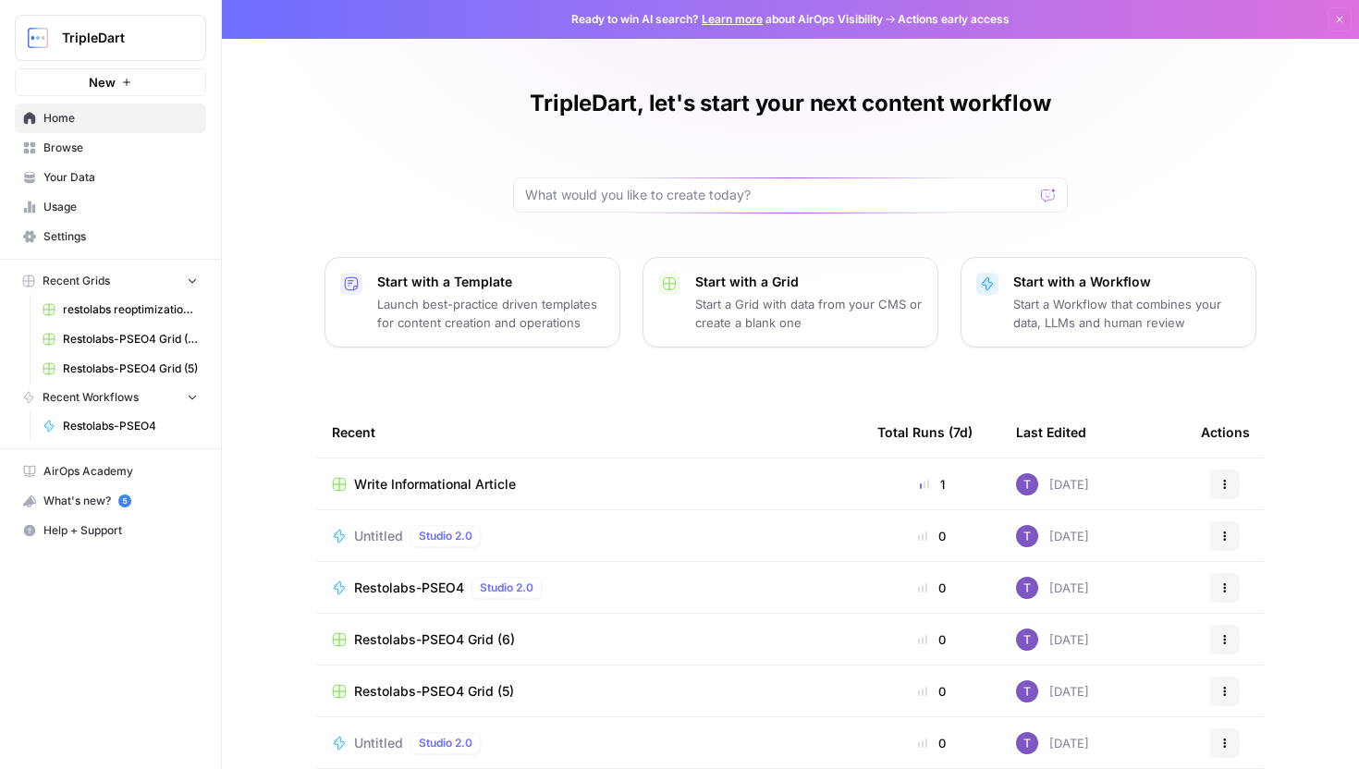
click at [81, 203] on span "Usage" at bounding box center [120, 207] width 154 height 17
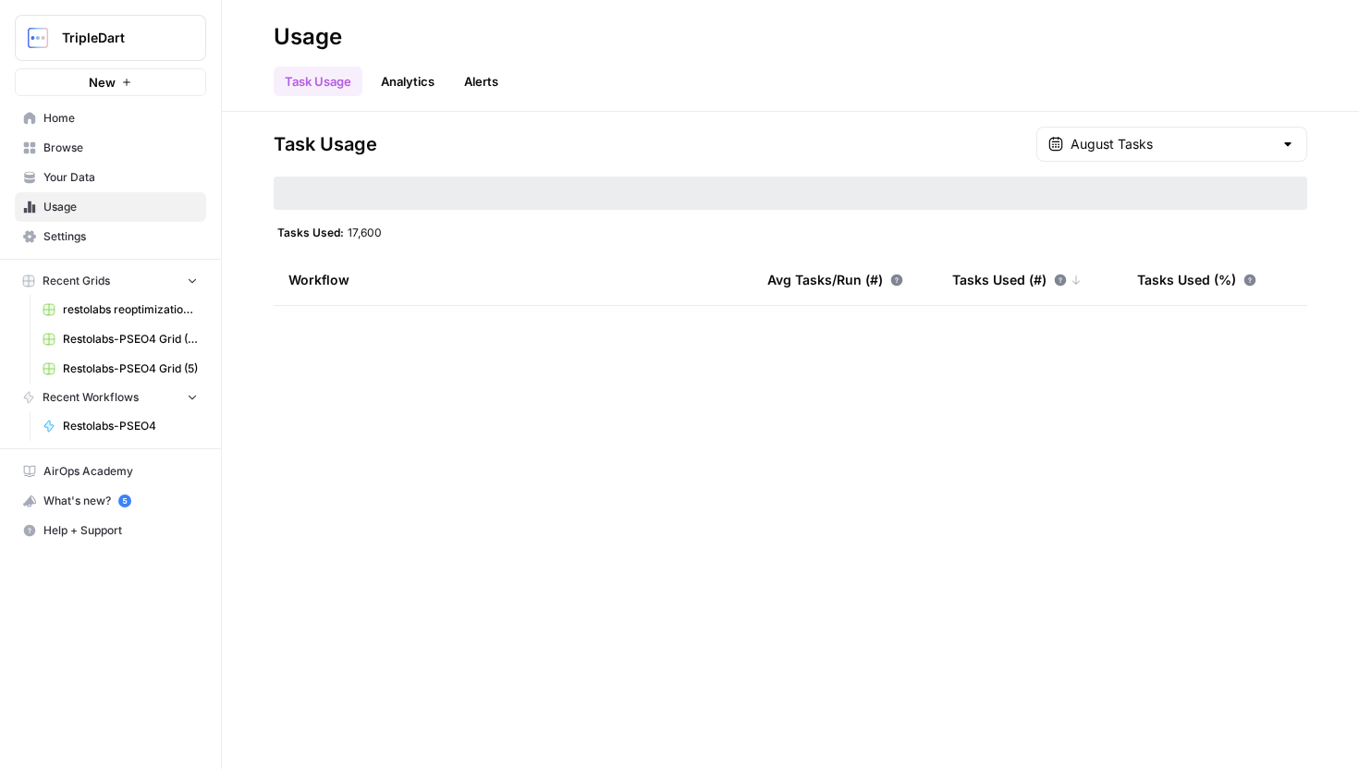
type input "August Tasks"
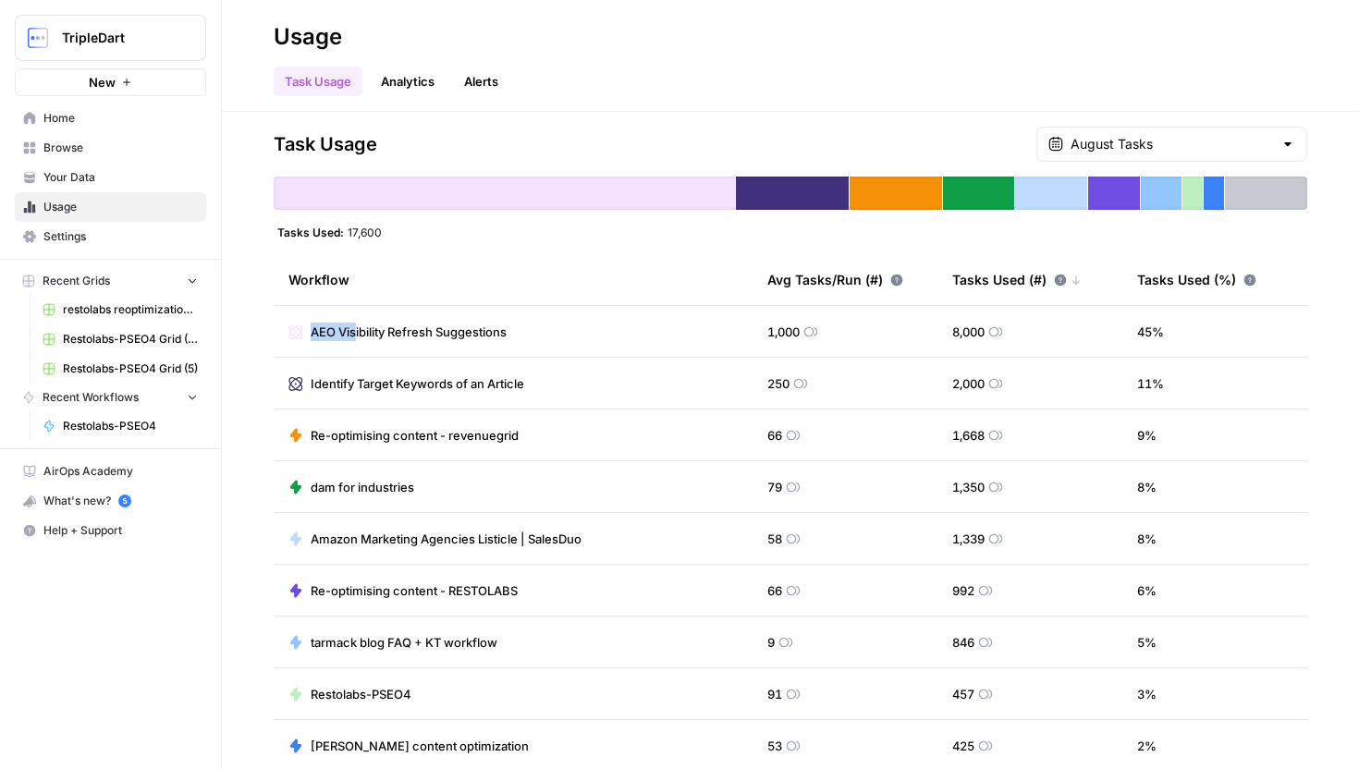
drag, startPoint x: 305, startPoint y: 326, endPoint x: 356, endPoint y: 323, distance: 50.9
click at [356, 324] on div "AEO Visibility Refresh Suggestions" at bounding box center [398, 332] width 218 height 18
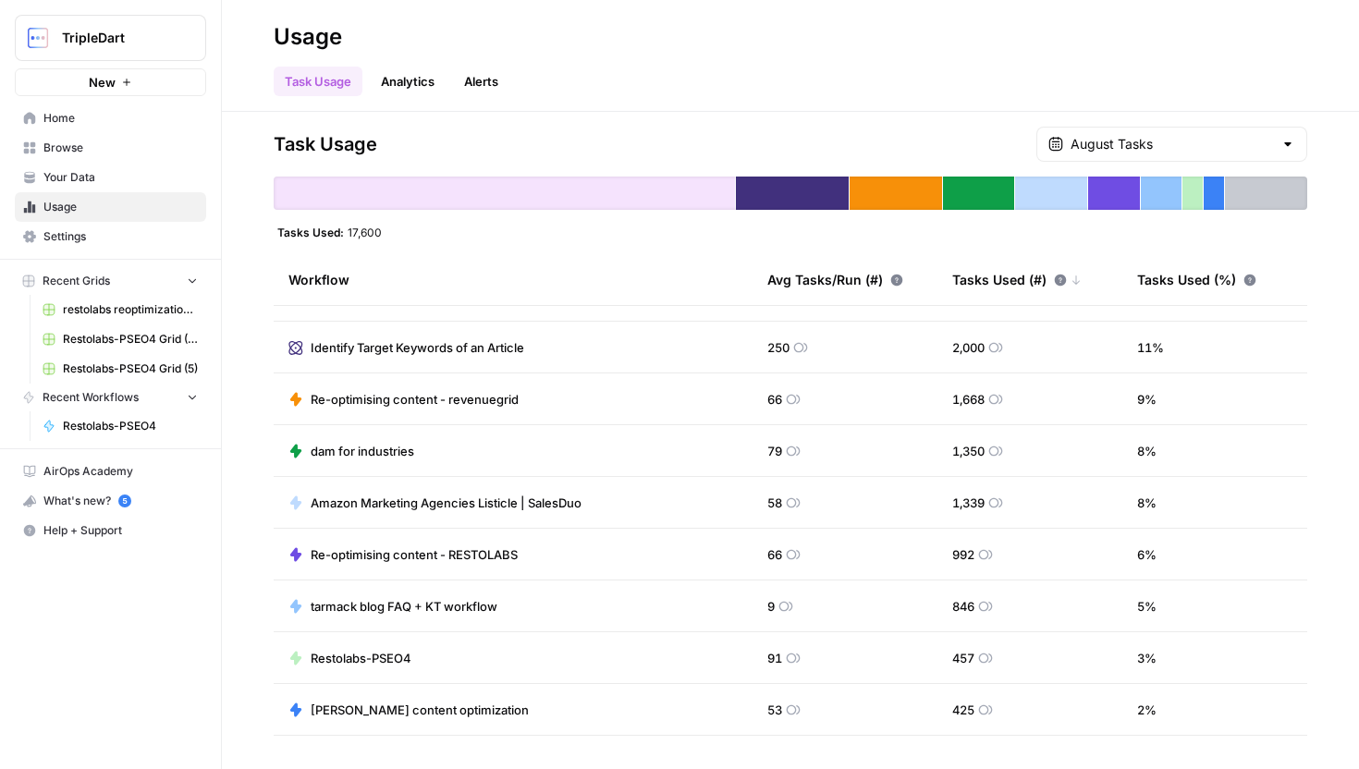
scroll to position [39, 0]
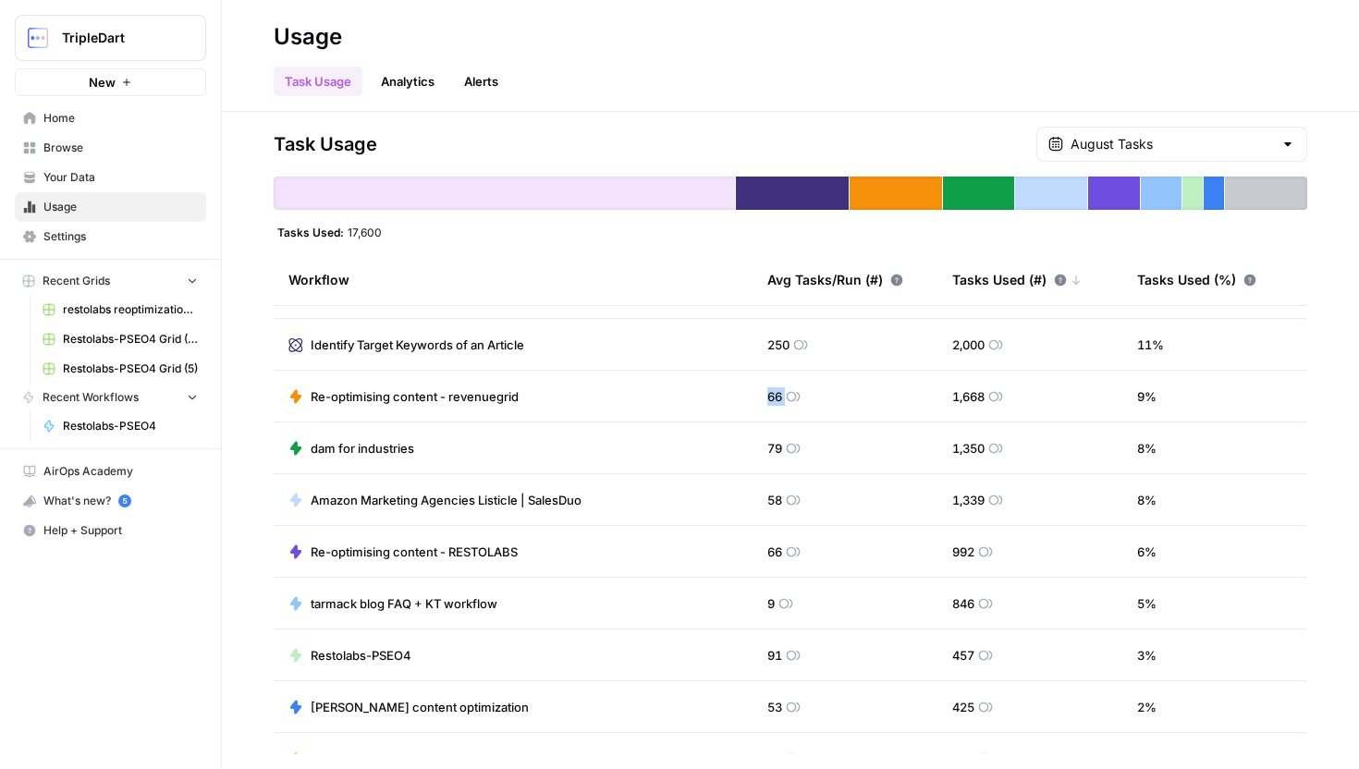
drag, startPoint x: 756, startPoint y: 397, endPoint x: 826, endPoint y: 398, distance: 70.3
click at [826, 398] on td "66" at bounding box center [845, 396] width 185 height 51
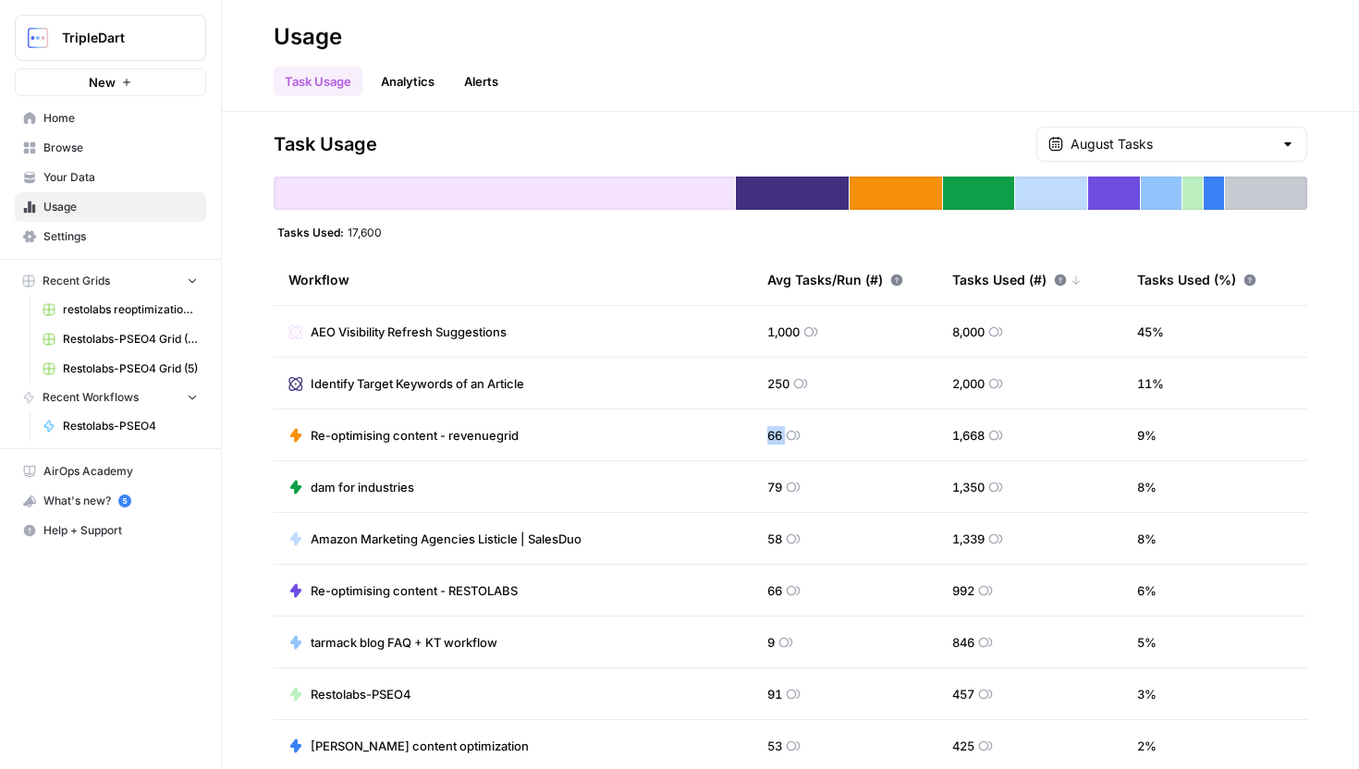
scroll to position [17, 0]
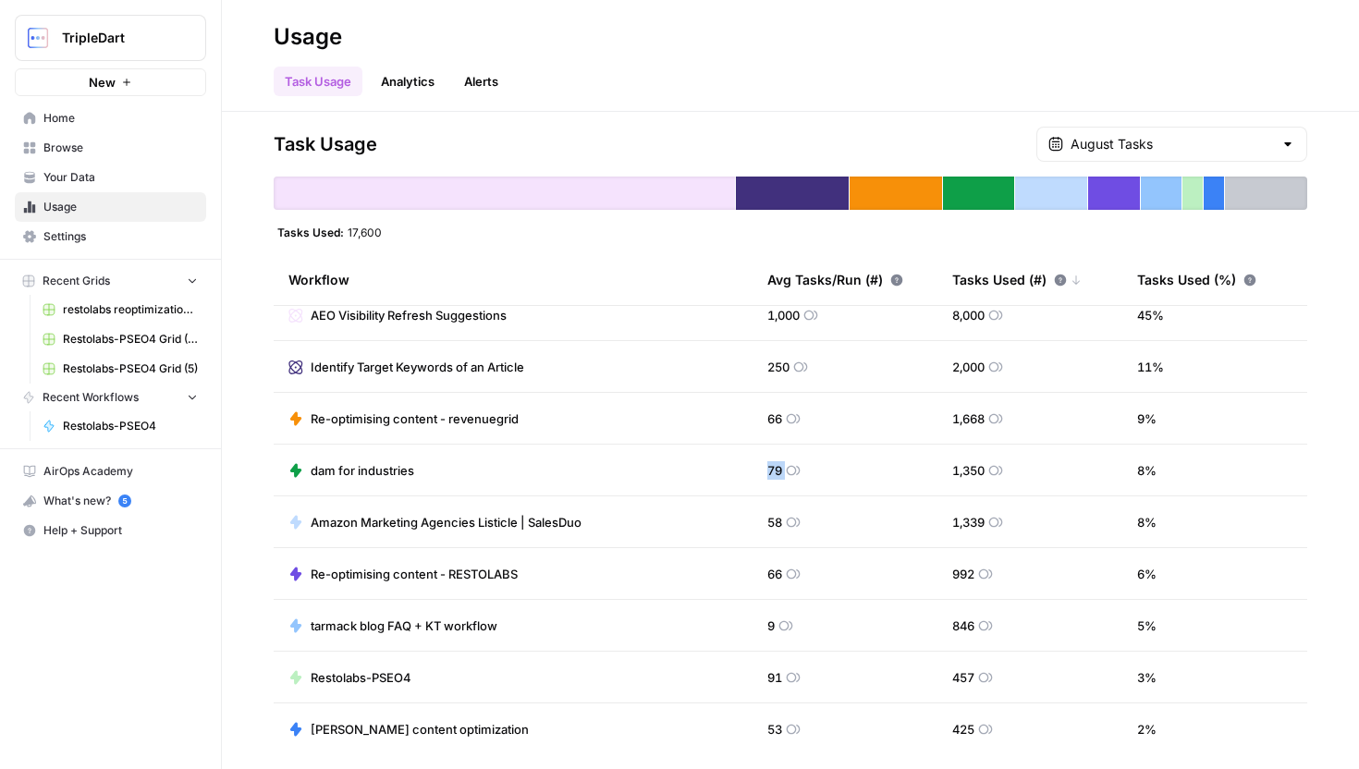
drag, startPoint x: 759, startPoint y: 467, endPoint x: 817, endPoint y: 467, distance: 58.3
click at [817, 467] on td "79" at bounding box center [845, 470] width 185 height 51
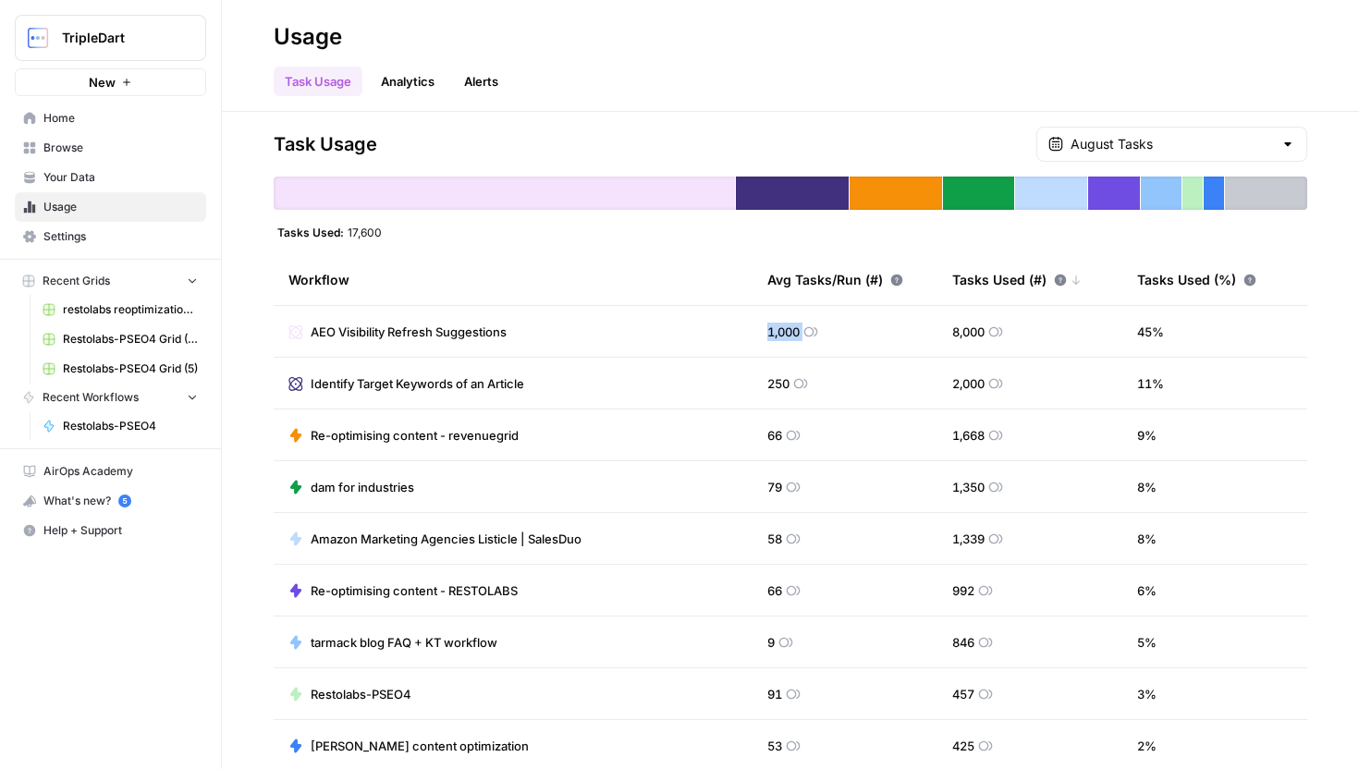
drag, startPoint x: 758, startPoint y: 328, endPoint x: 838, endPoint y: 325, distance: 79.6
click at [838, 325] on td "1,000" at bounding box center [845, 331] width 185 height 51
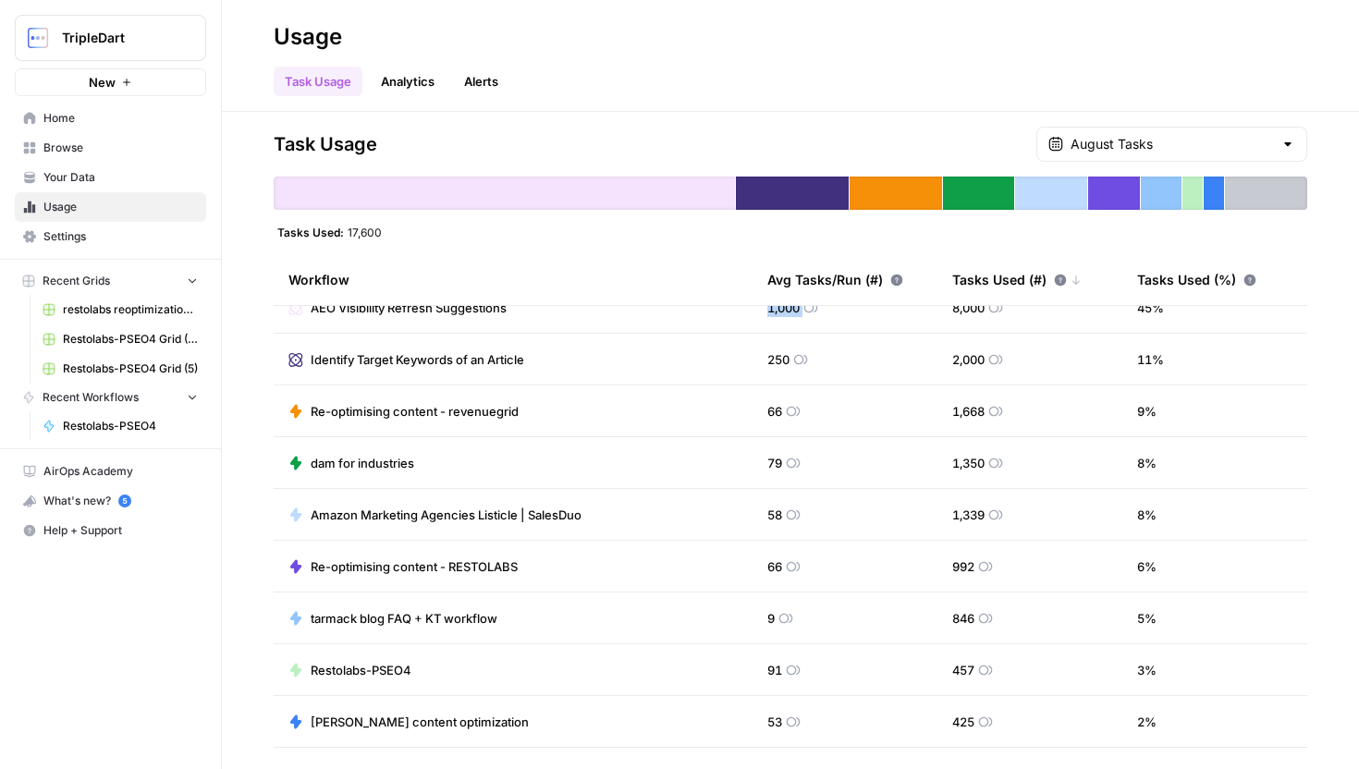
scroll to position [27, 0]
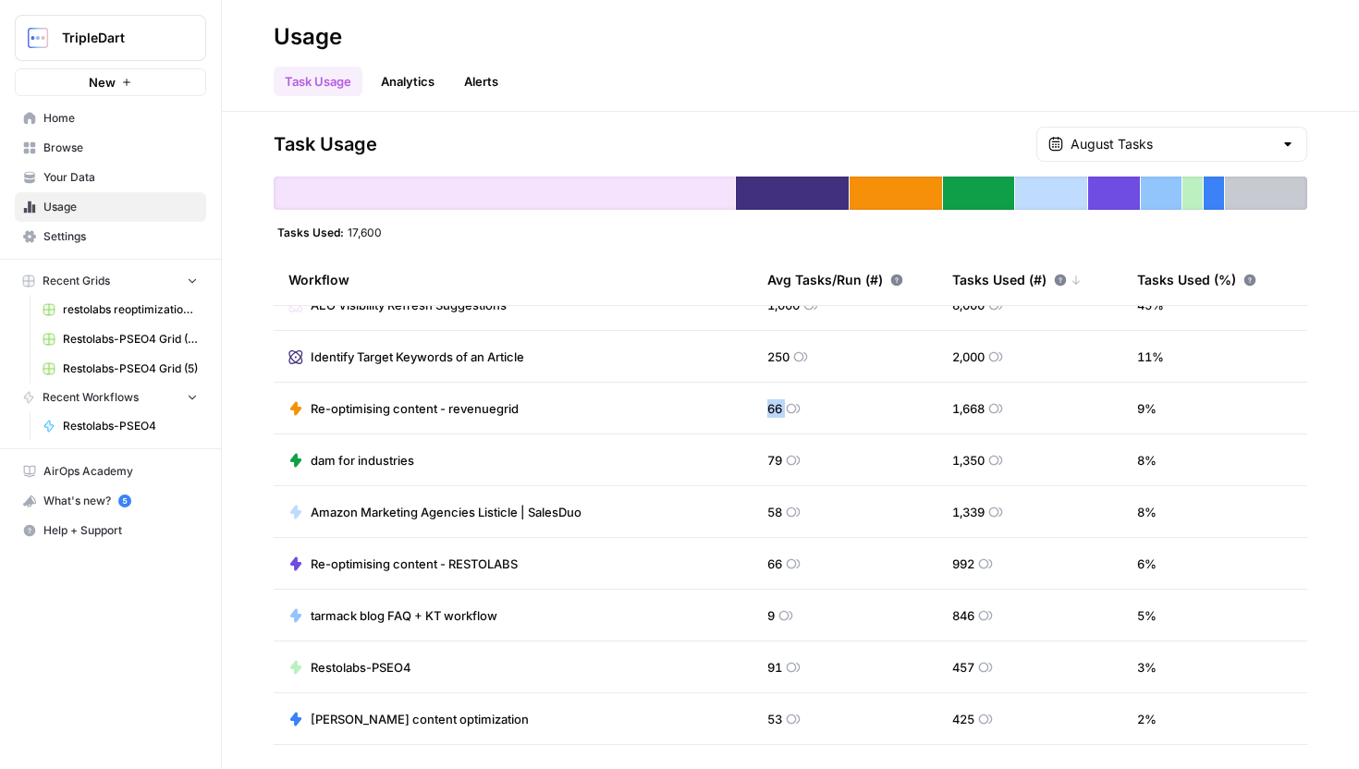
drag, startPoint x: 764, startPoint y: 412, endPoint x: 816, endPoint y: 411, distance: 51.8
click at [816, 411] on td "66" at bounding box center [845, 408] width 185 height 51
drag, startPoint x: 758, startPoint y: 360, endPoint x: 832, endPoint y: 360, distance: 74.0
click at [832, 360] on td "250" at bounding box center [845, 356] width 185 height 51
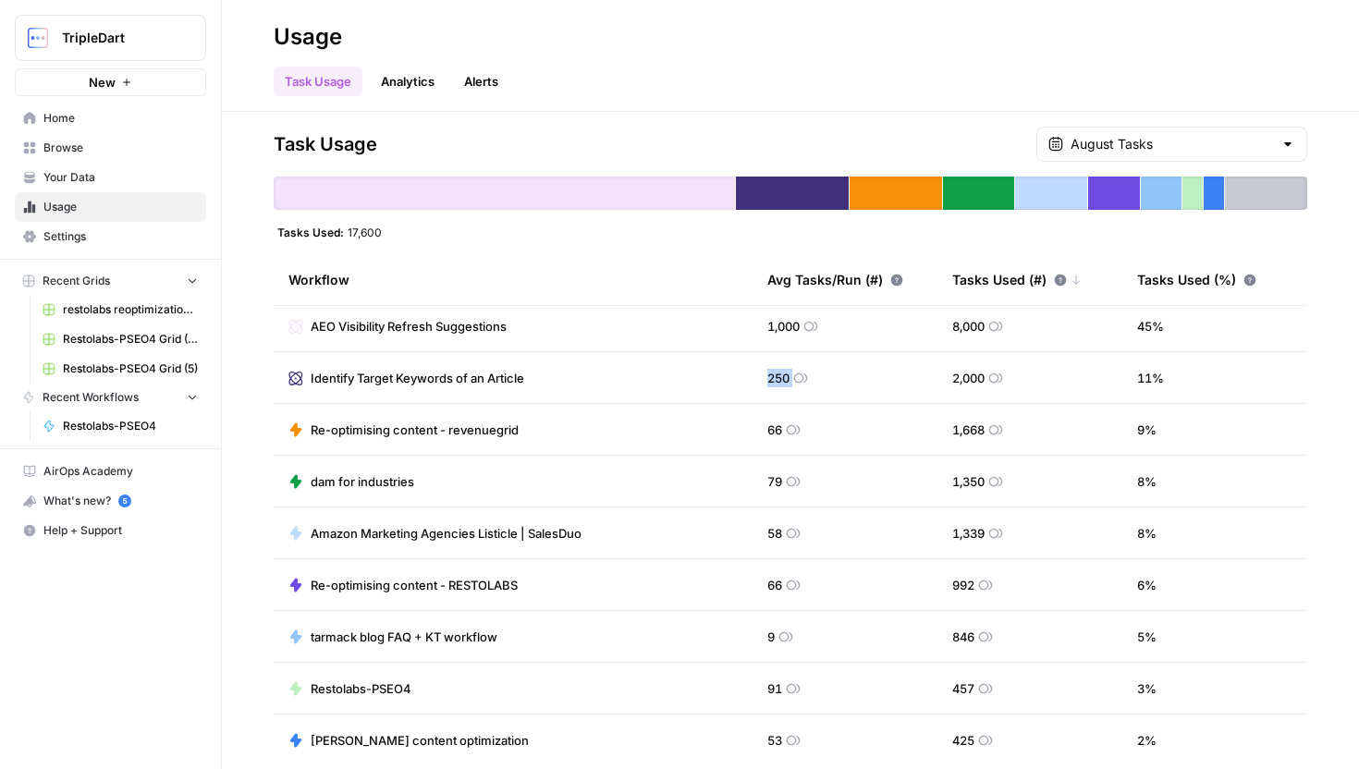
scroll to position [0, 0]
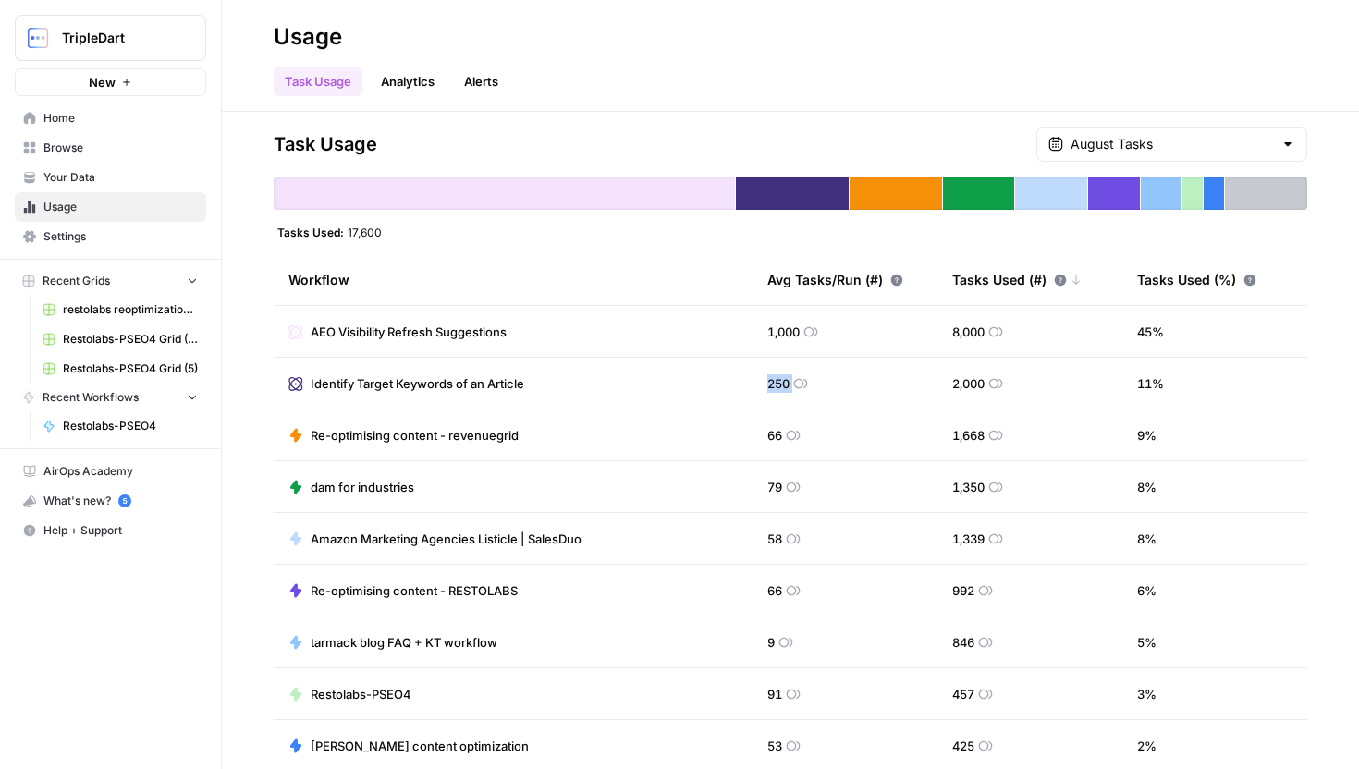
click at [828, 381] on td "250" at bounding box center [845, 383] width 185 height 51
click at [292, 329] on icon at bounding box center [296, 332] width 14 height 14
click at [117, 235] on span "Settings" at bounding box center [120, 236] width 154 height 17
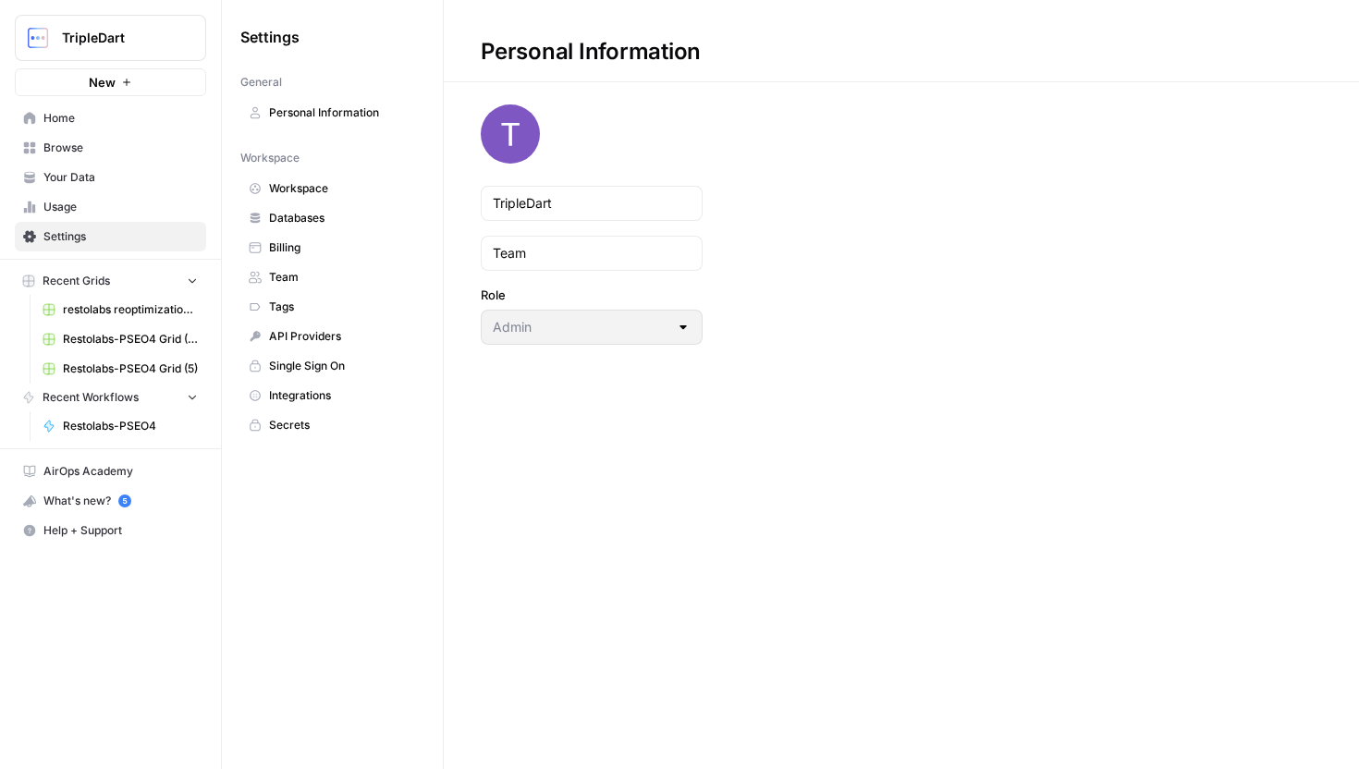
click at [325, 246] on span "Billing" at bounding box center [342, 248] width 147 height 17
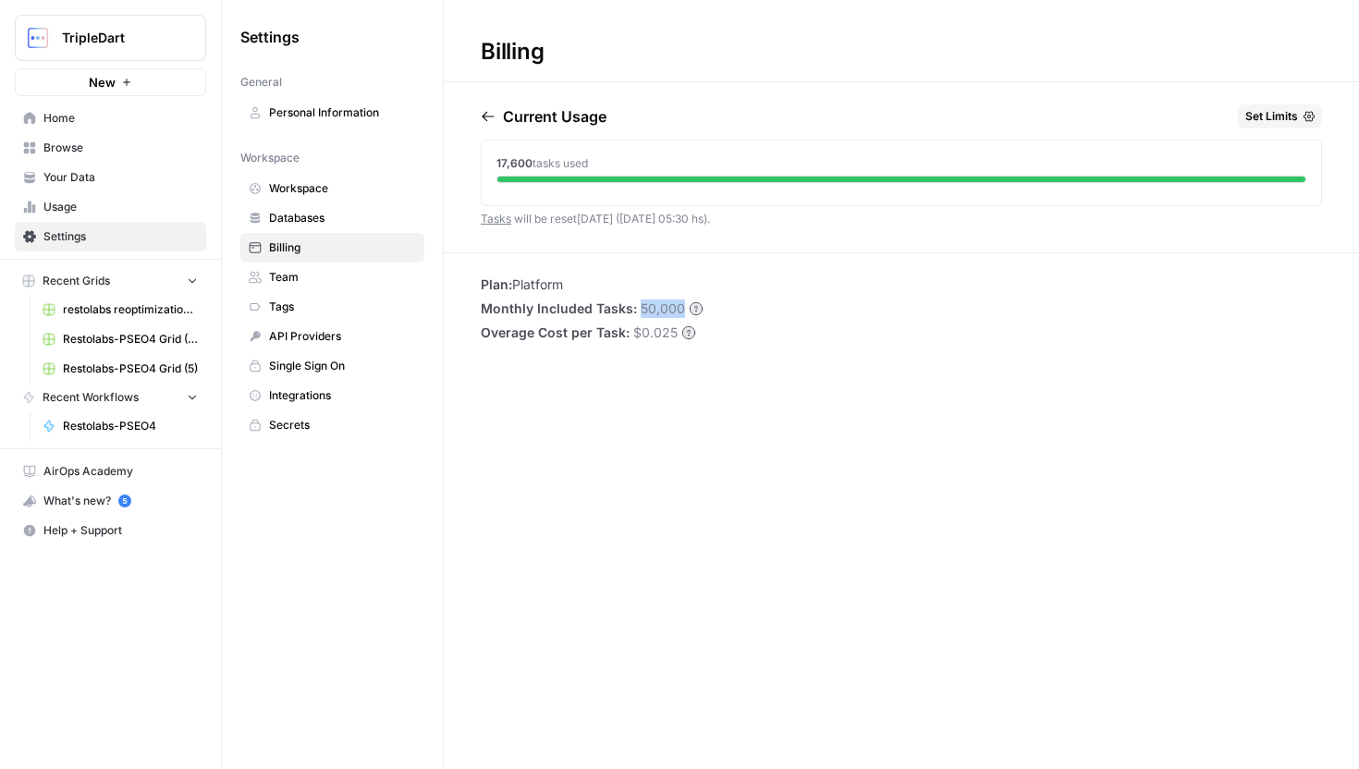
drag, startPoint x: 637, startPoint y: 307, endPoint x: 679, endPoint y: 307, distance: 41.6
click at [679, 307] on span "50,000" at bounding box center [663, 309] width 44 height 18
drag, startPoint x: 490, startPoint y: 154, endPoint x: 600, endPoint y: 159, distance: 110.1
click at [600, 159] on div "17,600 tasks used" at bounding box center [902, 169] width 840 height 57
drag, startPoint x: 637, startPoint y: 312, endPoint x: 679, endPoint y: 312, distance: 41.6
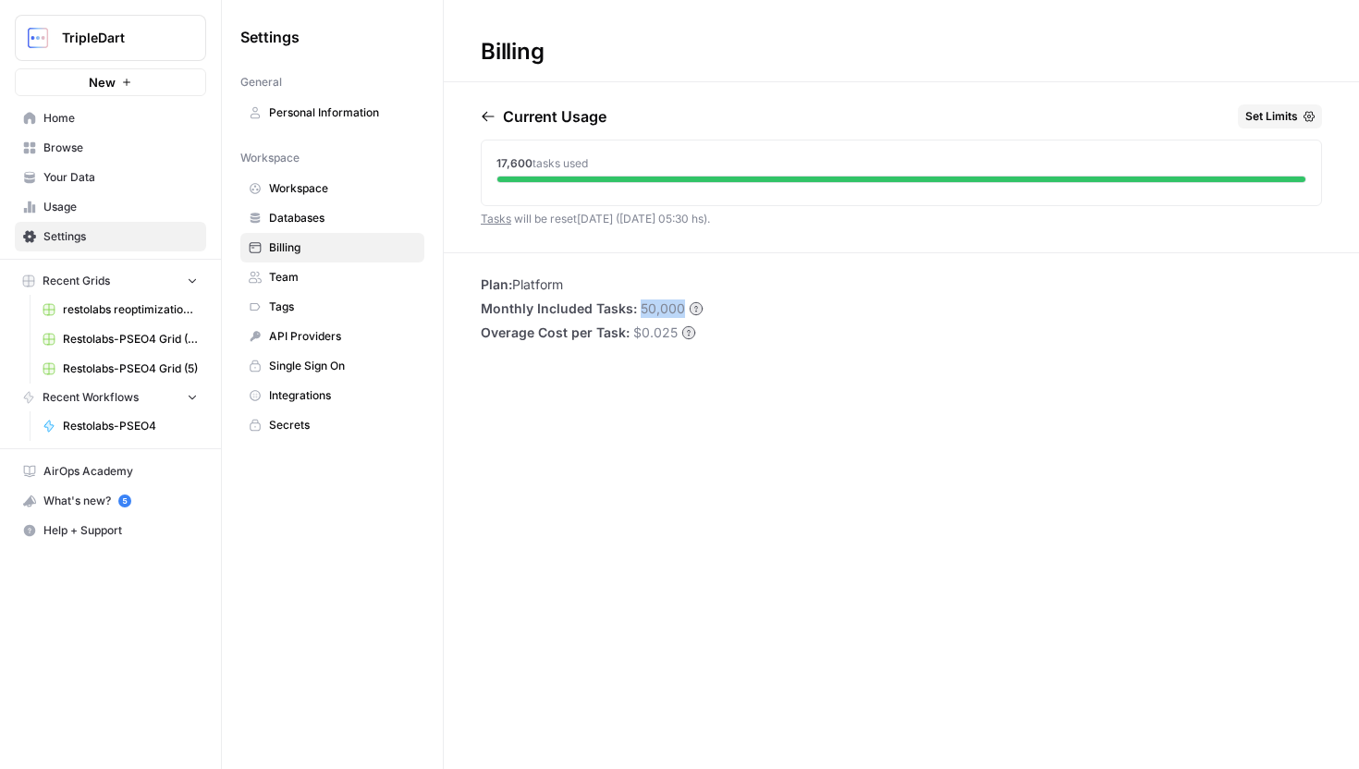
click at [679, 312] on span "50,000" at bounding box center [663, 309] width 44 height 18
click at [727, 326] on div "Plan: Platform Monthly Included Tasks: 50,000 Overage Cost per Task: $0.025" at bounding box center [901, 309] width 915 height 67
drag, startPoint x: 633, startPoint y: 306, endPoint x: 782, endPoint y: 306, distance: 149.8
click at [782, 306] on div "Plan: Platform Monthly Included Tasks: 50,000 Overage Cost per Task: $0.025" at bounding box center [901, 309] width 915 height 67
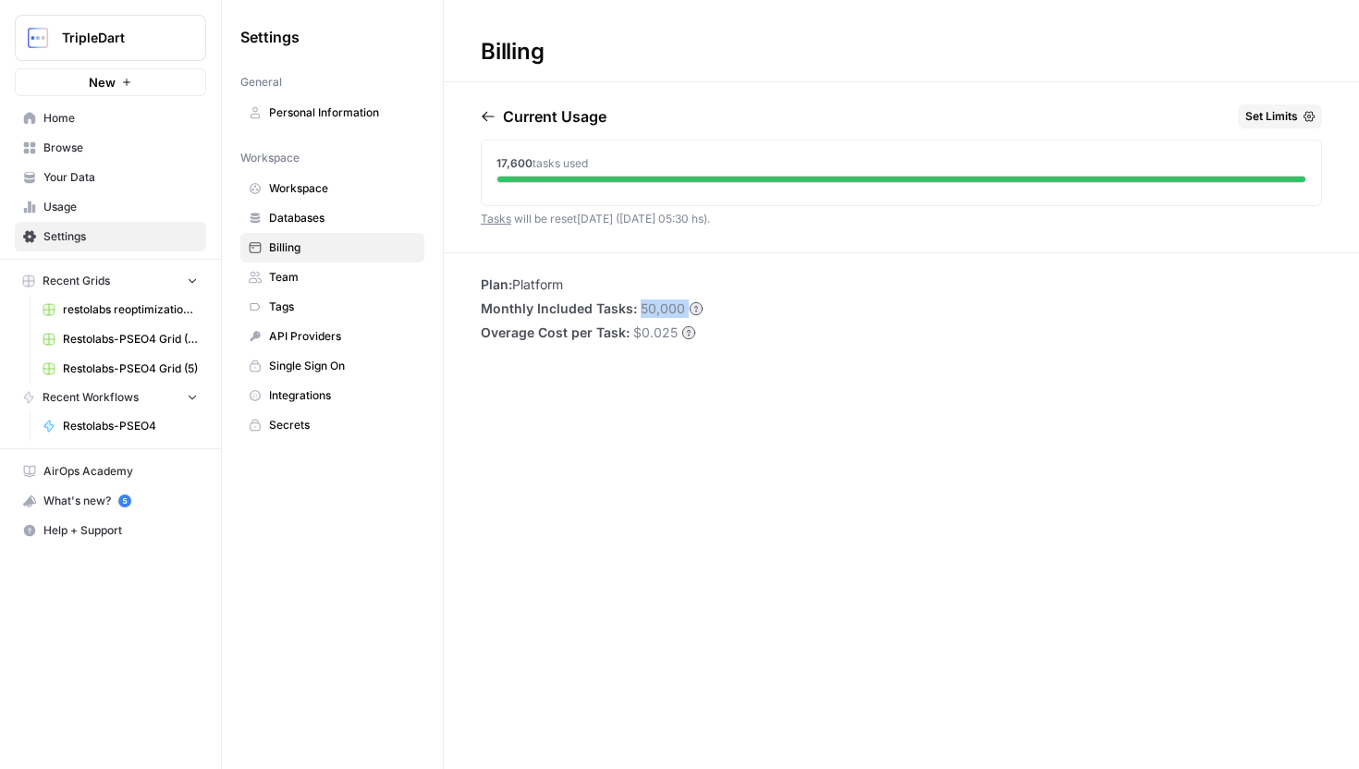
drag, startPoint x: 639, startPoint y: 307, endPoint x: 713, endPoint y: 311, distance: 74.1
click at [713, 311] on div "Plan: Platform Monthly Included Tasks: 50,000 Overage Cost per Task: $0.025" at bounding box center [901, 309] width 915 height 67
click at [669, 306] on span "50,000" at bounding box center [663, 309] width 44 height 18
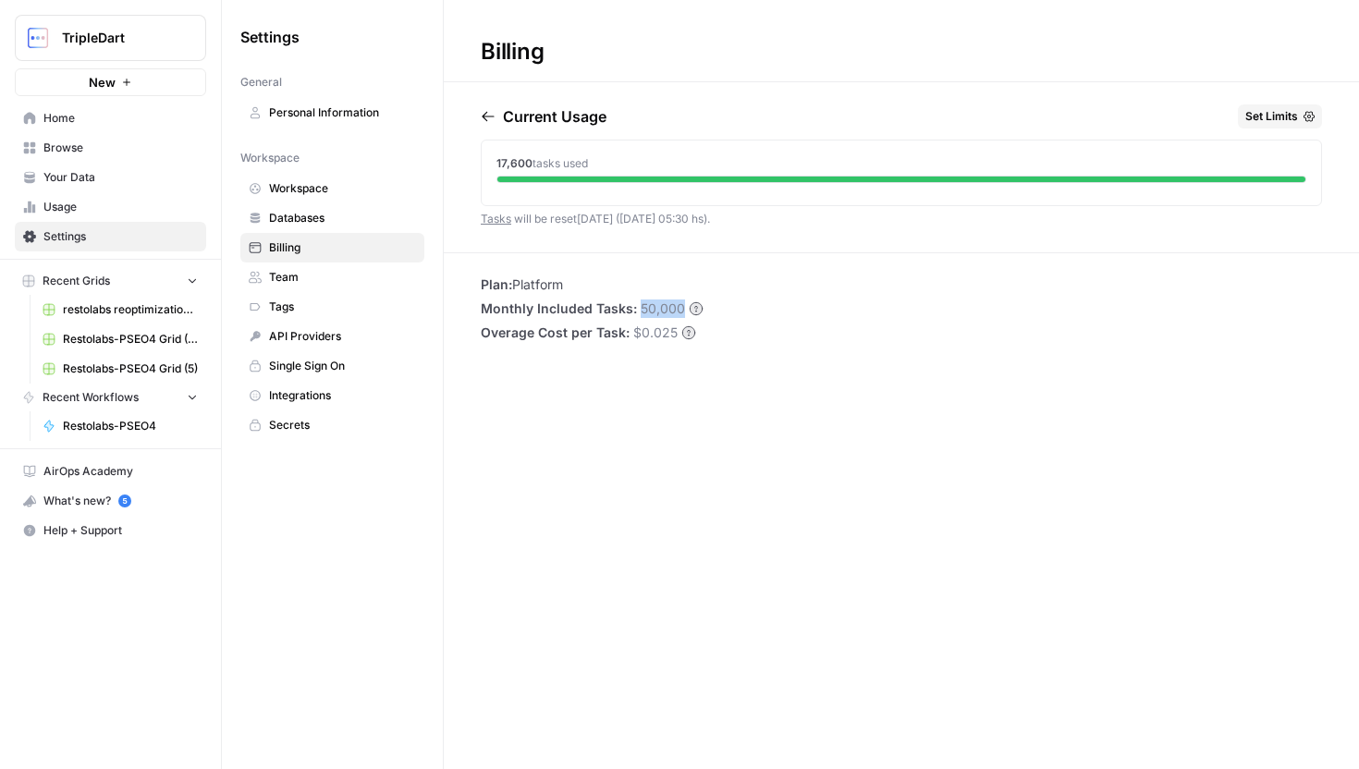
click at [669, 306] on span "50,000" at bounding box center [663, 309] width 44 height 18
click at [143, 55] on button "TripleDart" at bounding box center [110, 38] width 191 height 46
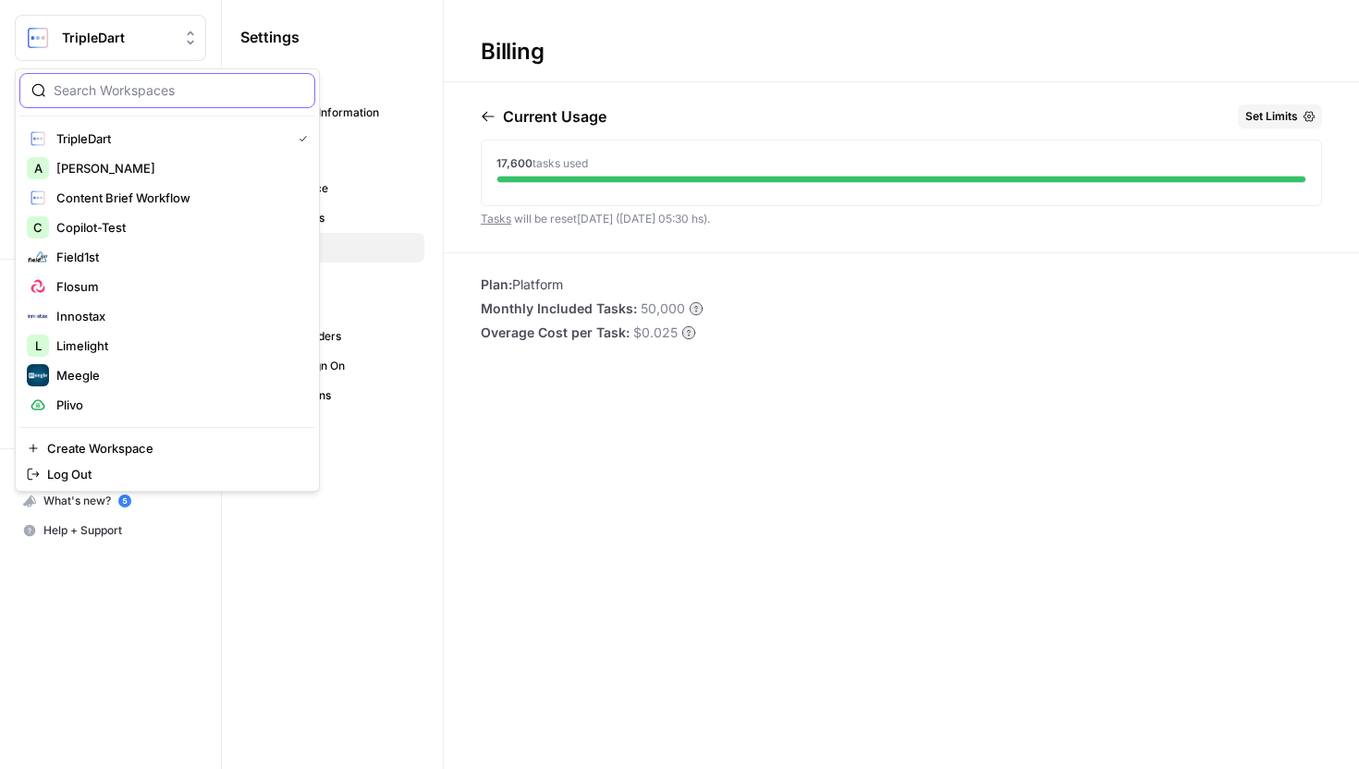
click at [145, 85] on input "search" at bounding box center [179, 90] width 250 height 18
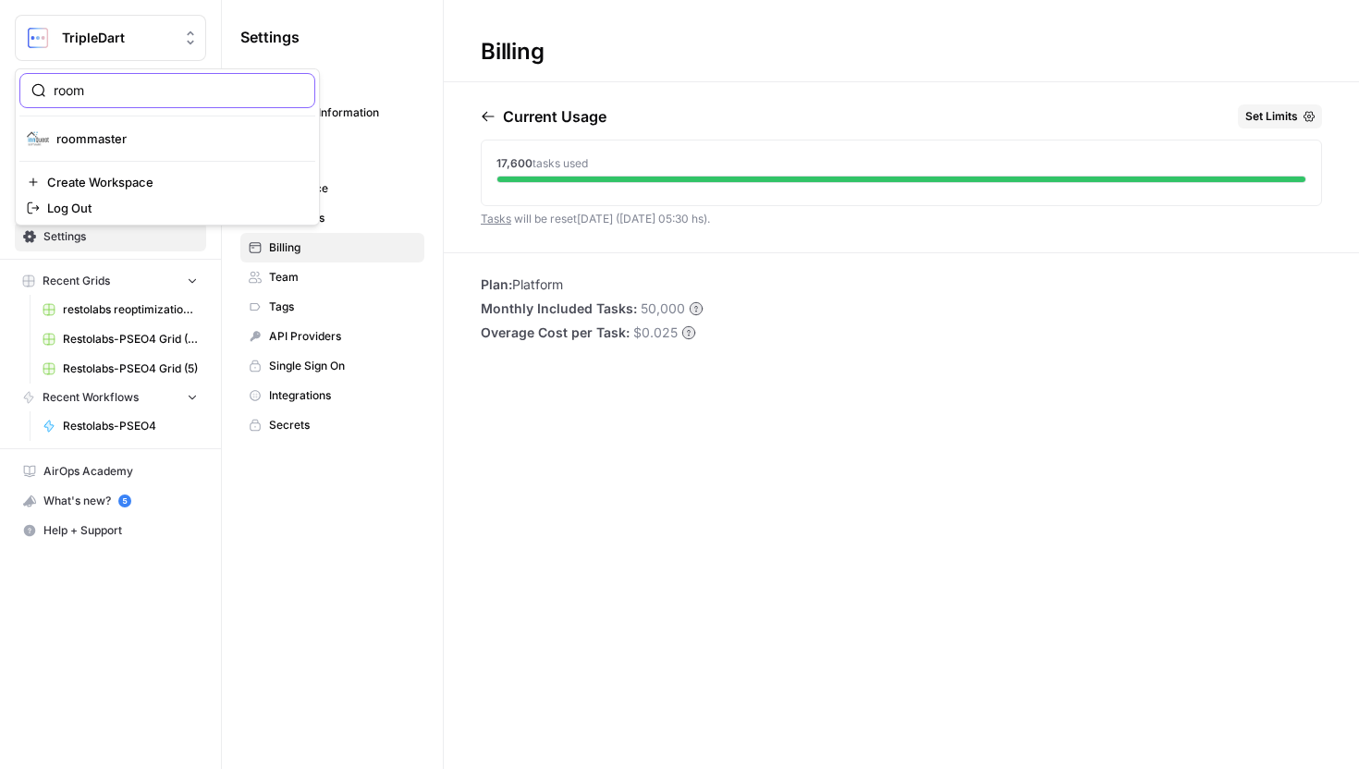
type input "room"
click at [151, 134] on span "roommaster" at bounding box center [178, 138] width 244 height 18
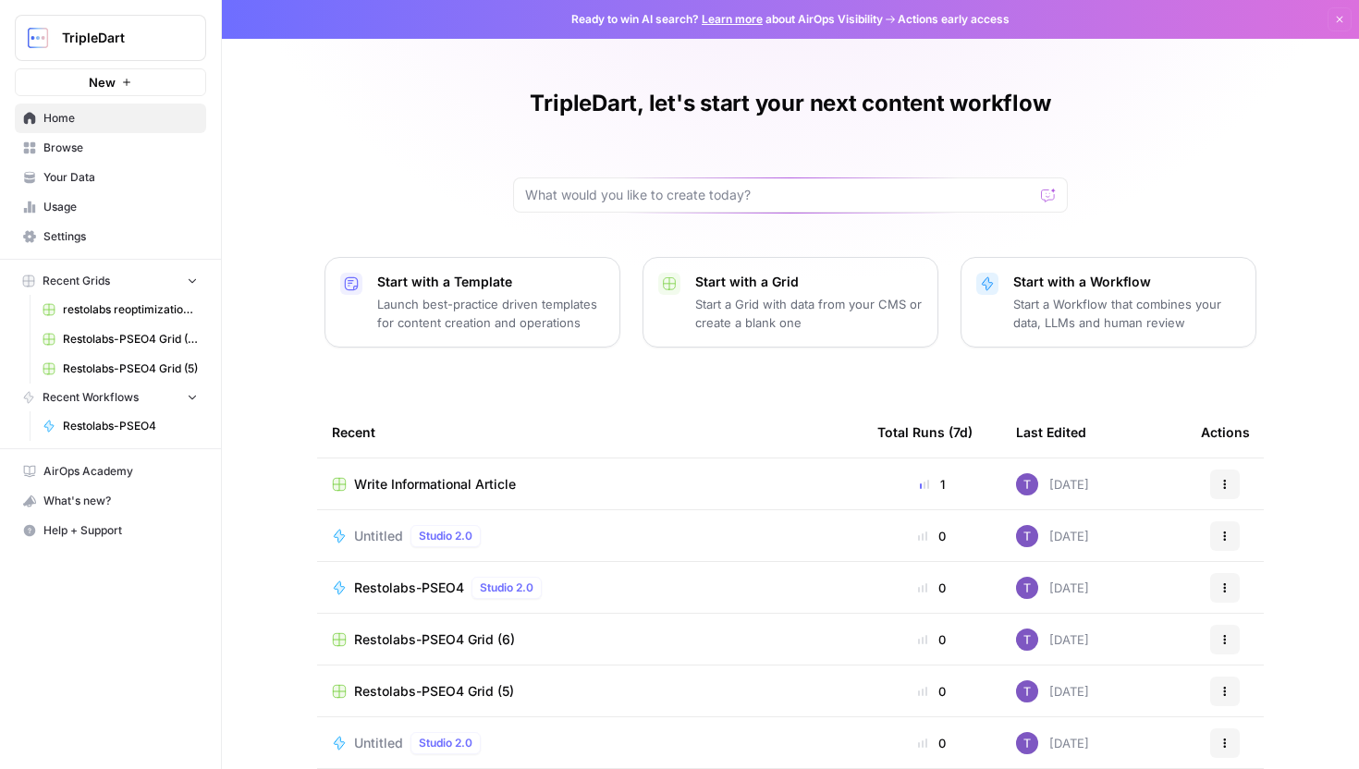
click at [104, 212] on span "Usage" at bounding box center [120, 207] width 154 height 17
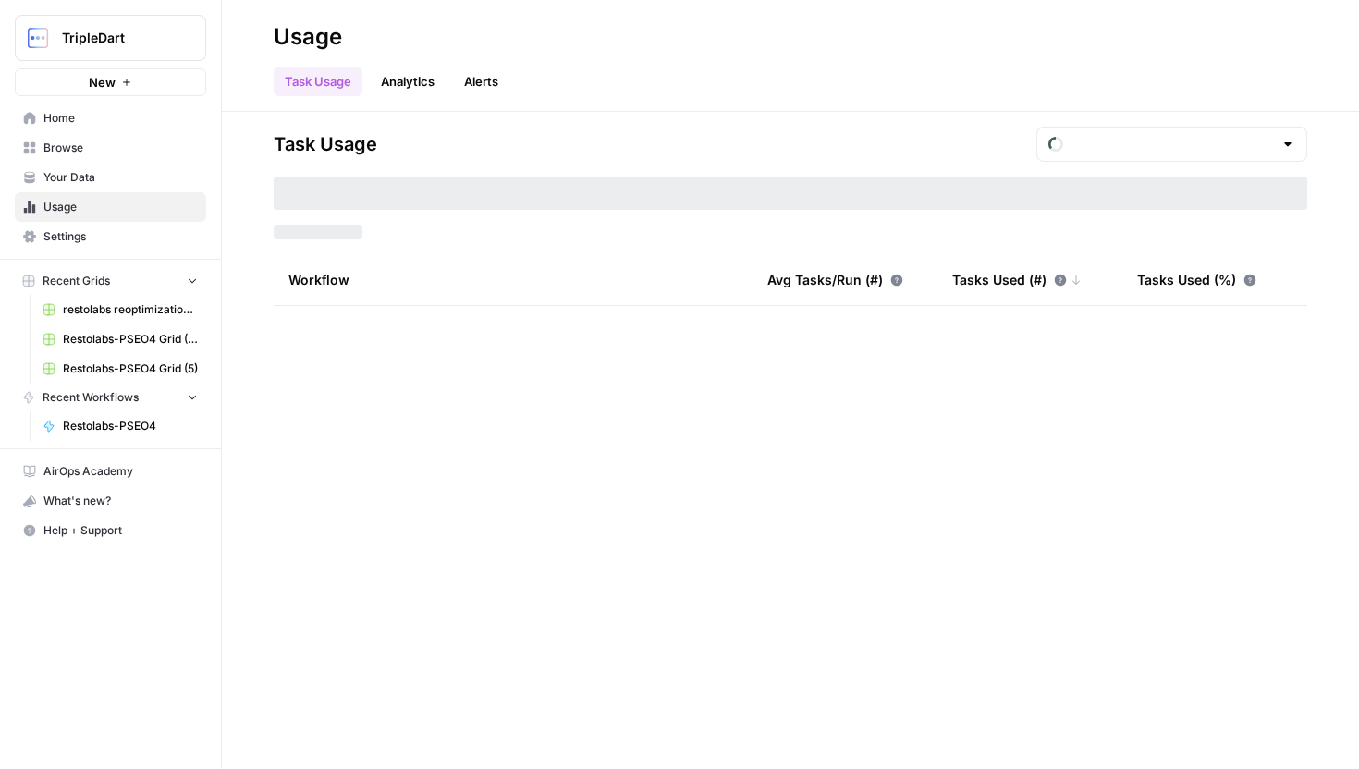
type input "August Tasks"
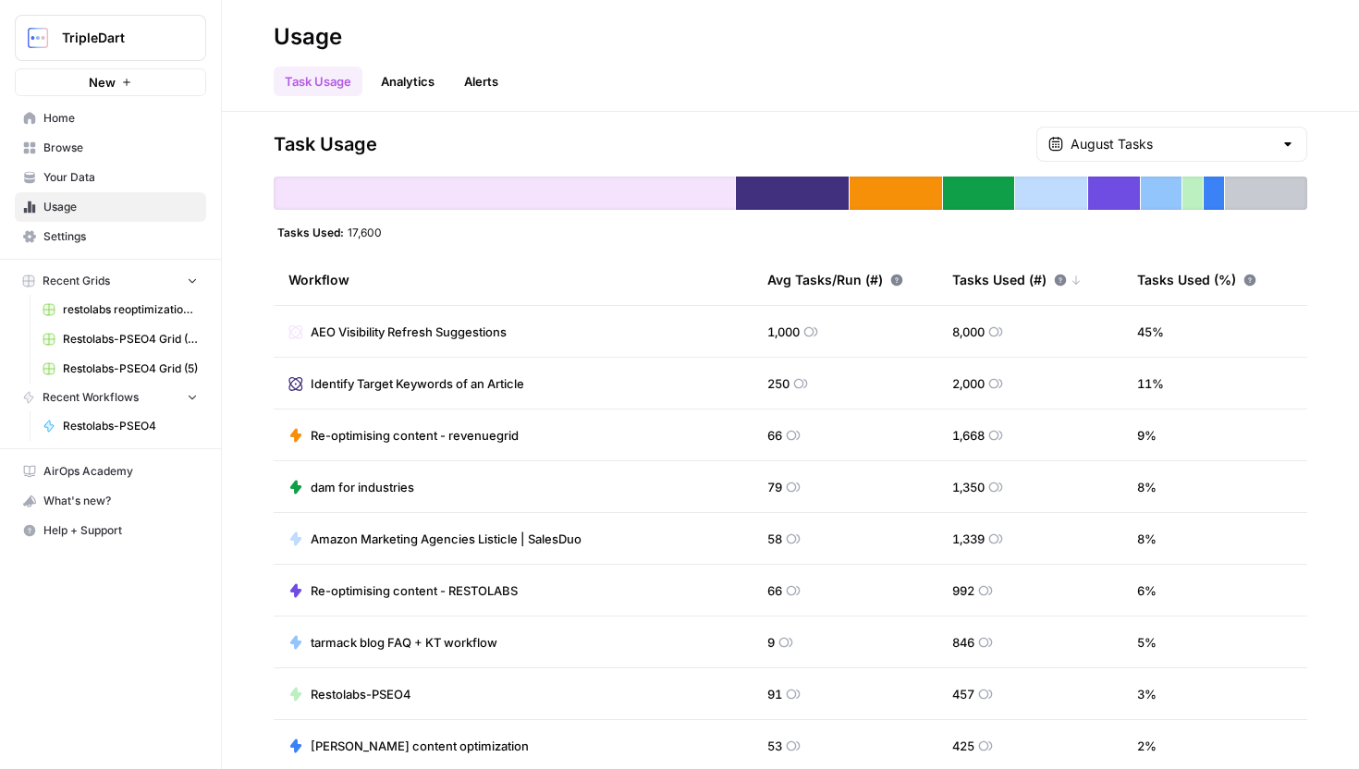
drag, startPoint x: 840, startPoint y: 325, endPoint x: 736, endPoint y: 324, distance: 103.6
click at [736, 324] on tr "AEO Visibility Refresh Suggestions 1,000 8,000 45 %" at bounding box center [791, 332] width 1034 height 52
click at [744, 261] on th "Workflow" at bounding box center [513, 279] width 479 height 51
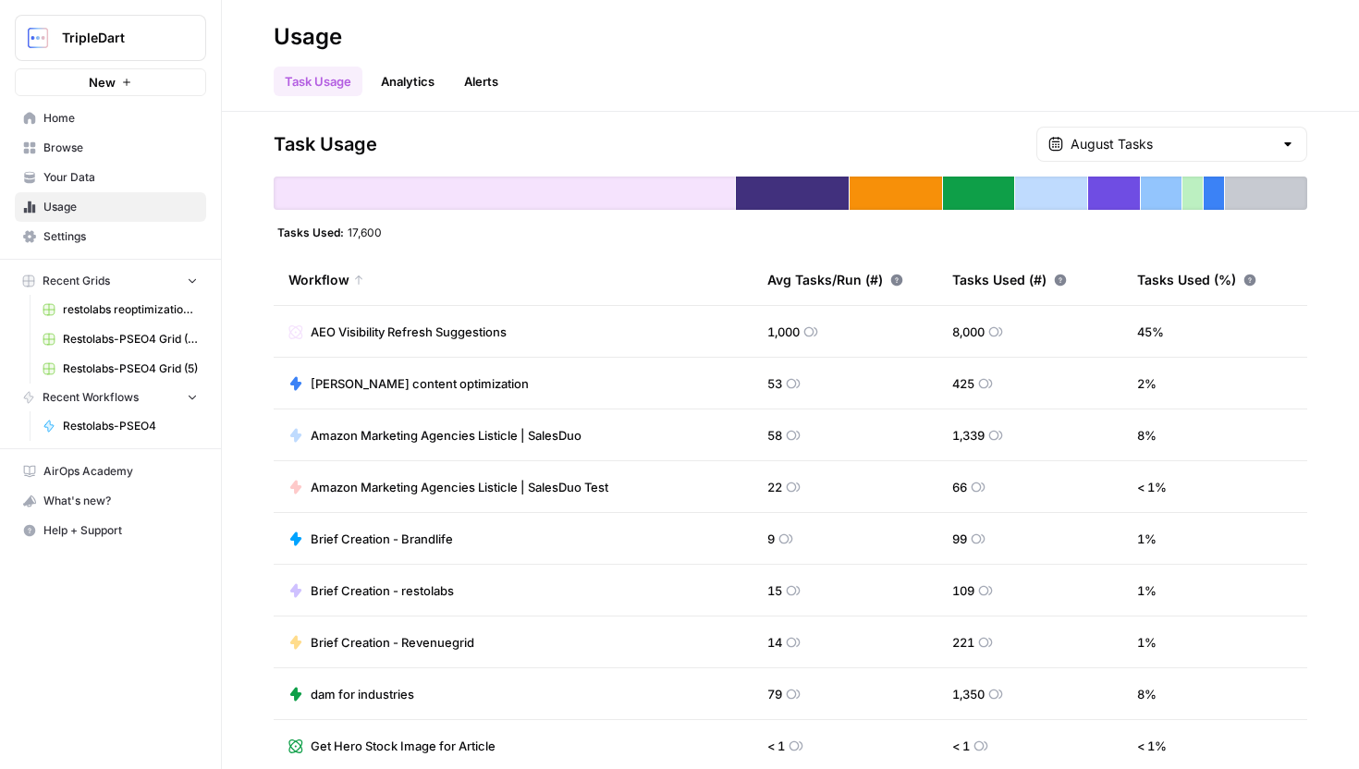
drag, startPoint x: 744, startPoint y: 264, endPoint x: 971, endPoint y: 272, distance: 226.7
click at [971, 272] on tr "Workflow Avg Tasks/Run (#) Tasks Used (#) Tasks Used (%)" at bounding box center [791, 280] width 1034 height 52
click at [941, 272] on th "Tasks Used (#)" at bounding box center [1030, 279] width 185 height 51
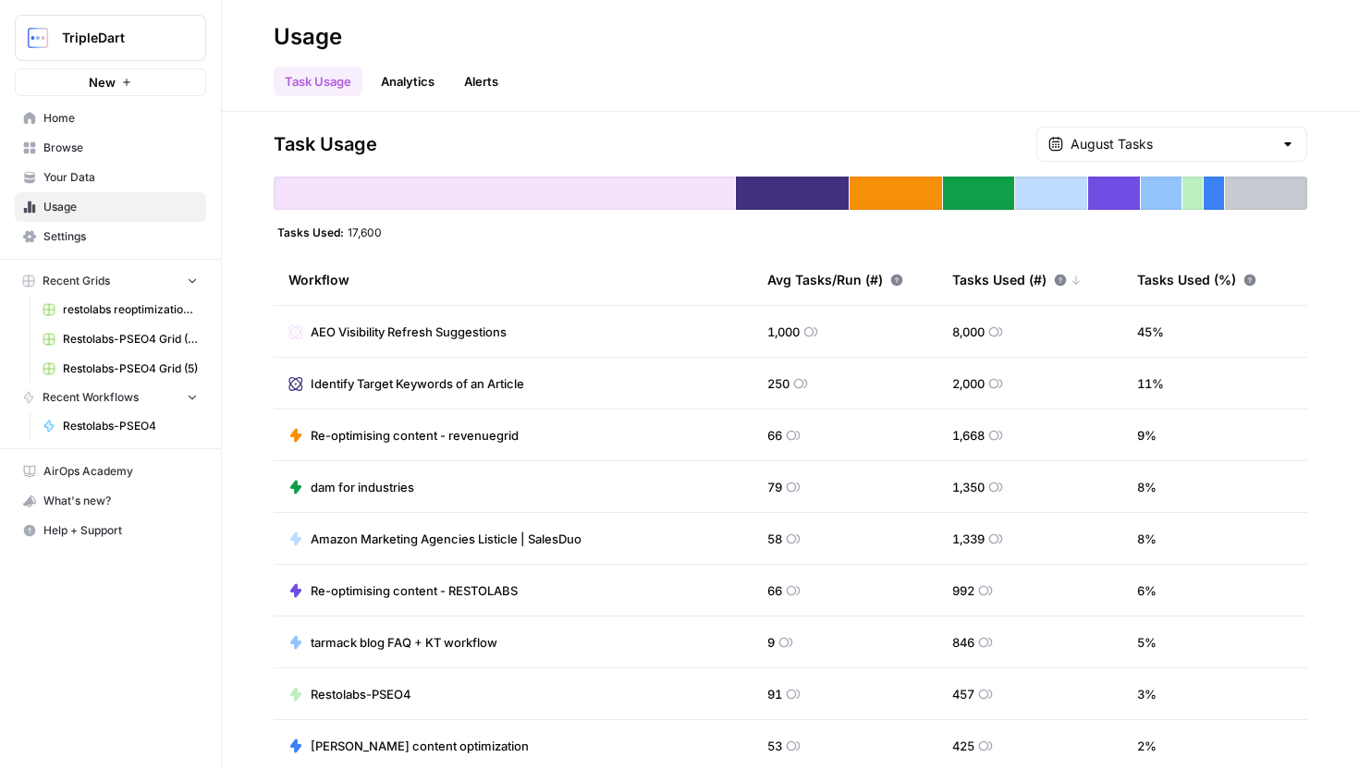
drag, startPoint x: 941, startPoint y: 272, endPoint x: 1103, endPoint y: 266, distance: 161.9
click at [1110, 266] on th "Tasks Used (#)" at bounding box center [1030, 279] width 185 height 51
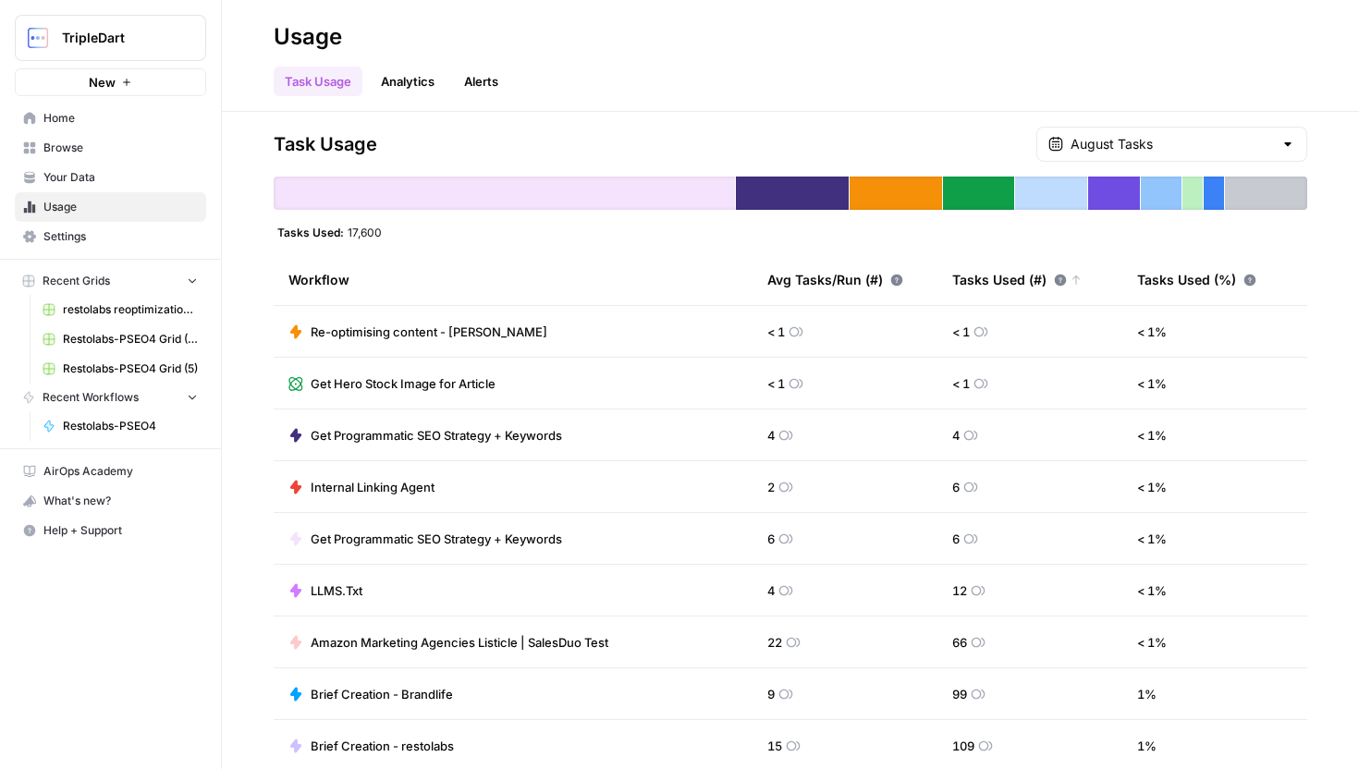
click at [1036, 282] on div "Tasks Used (#)" at bounding box center [1016, 279] width 129 height 51
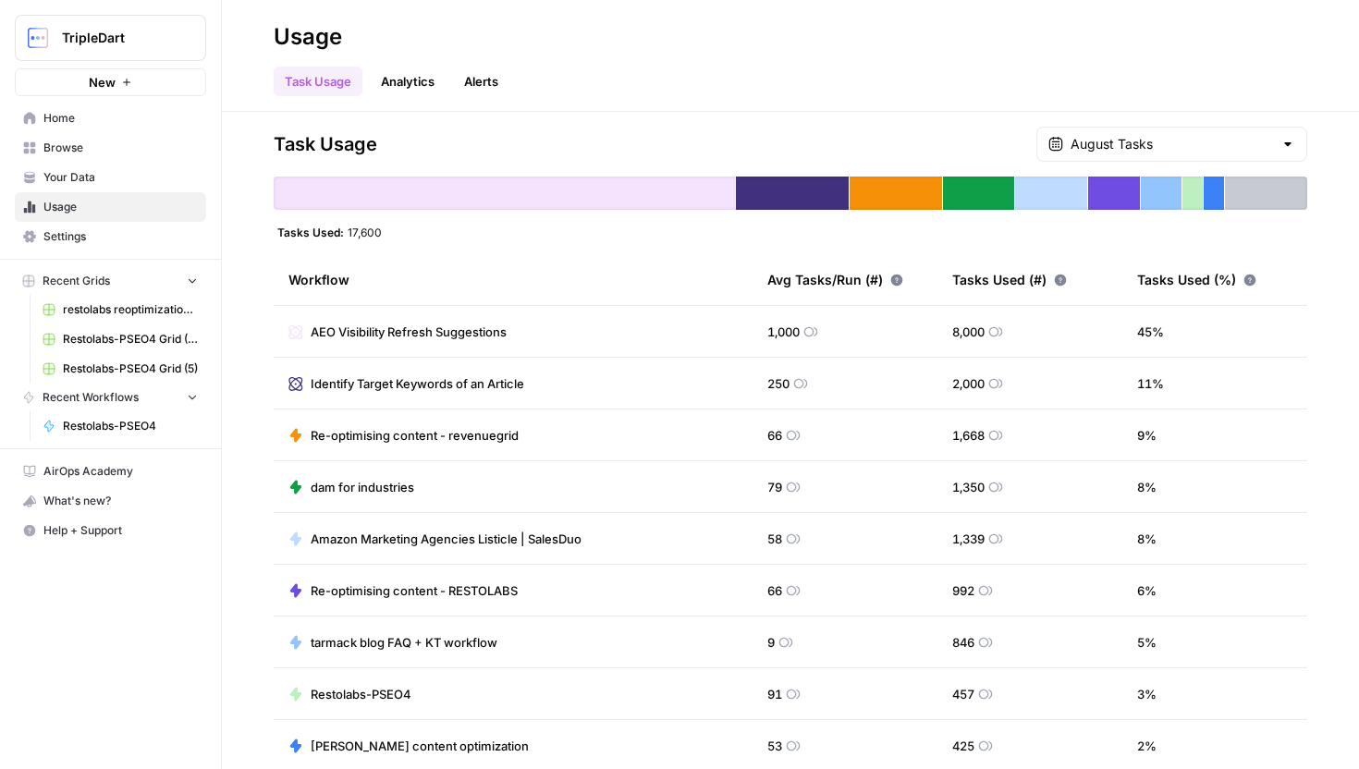
drag, startPoint x: 741, startPoint y: 264, endPoint x: 874, endPoint y: 296, distance: 136.8
click at [874, 295] on tr "Workflow Avg Tasks/Run (#) Tasks Used (#) Tasks Used (%)" at bounding box center [791, 280] width 1034 height 52
click at [112, 43] on span "TripleDart" at bounding box center [118, 38] width 112 height 18
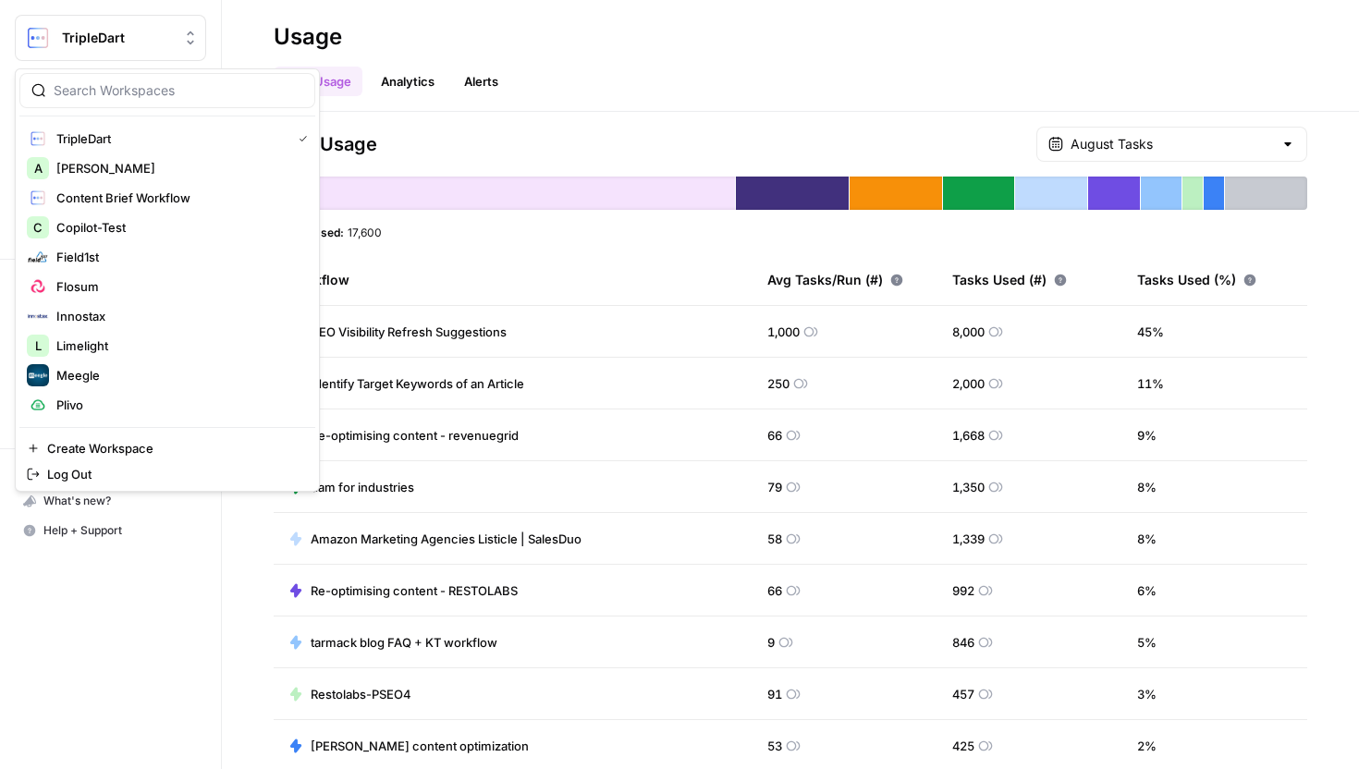
click at [461, 46] on h2 "Usage" at bounding box center [791, 37] width 1034 height 30
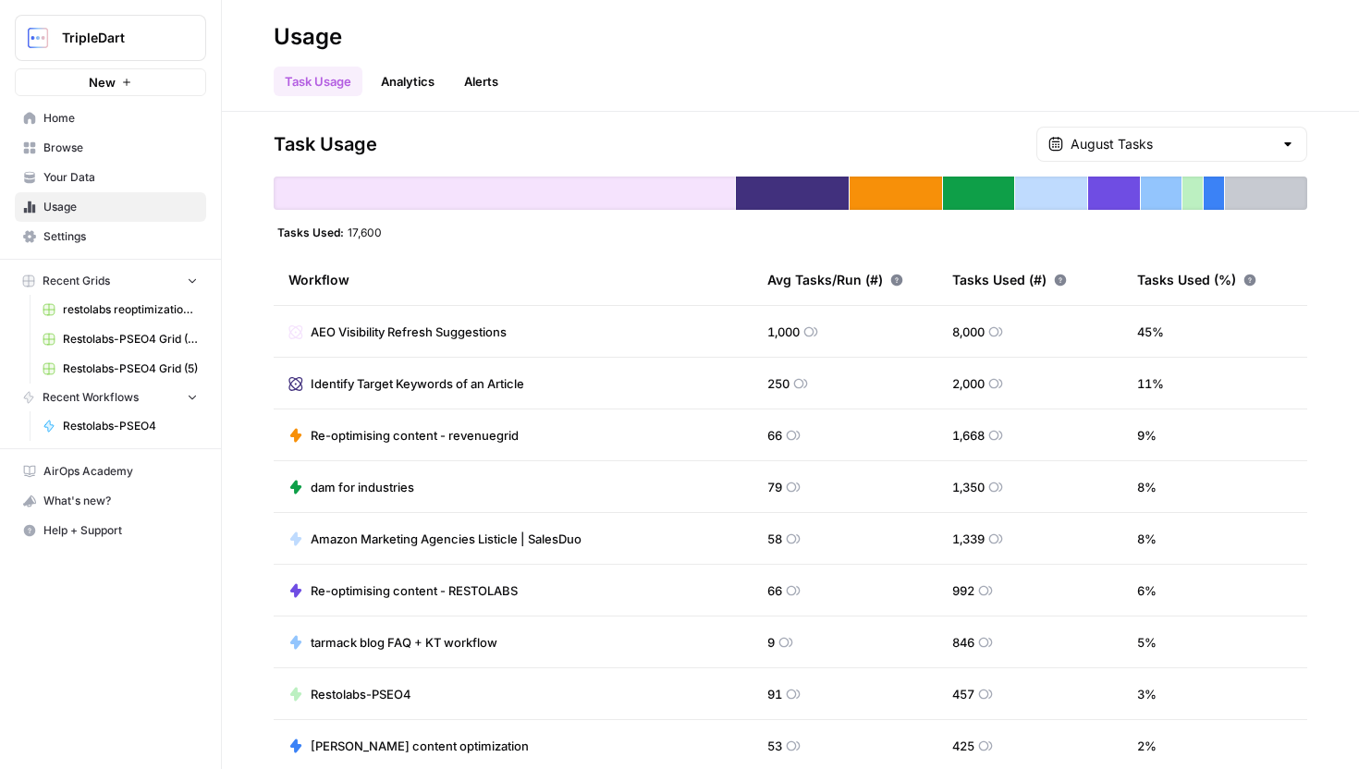
click at [128, 52] on button "TripleDart" at bounding box center [110, 38] width 191 height 46
click at [923, 49] on h2 "Usage" at bounding box center [791, 37] width 1034 height 30
drag, startPoint x: 756, startPoint y: 380, endPoint x: 847, endPoint y: 380, distance: 90.6
click at [847, 380] on td "250" at bounding box center [845, 383] width 185 height 51
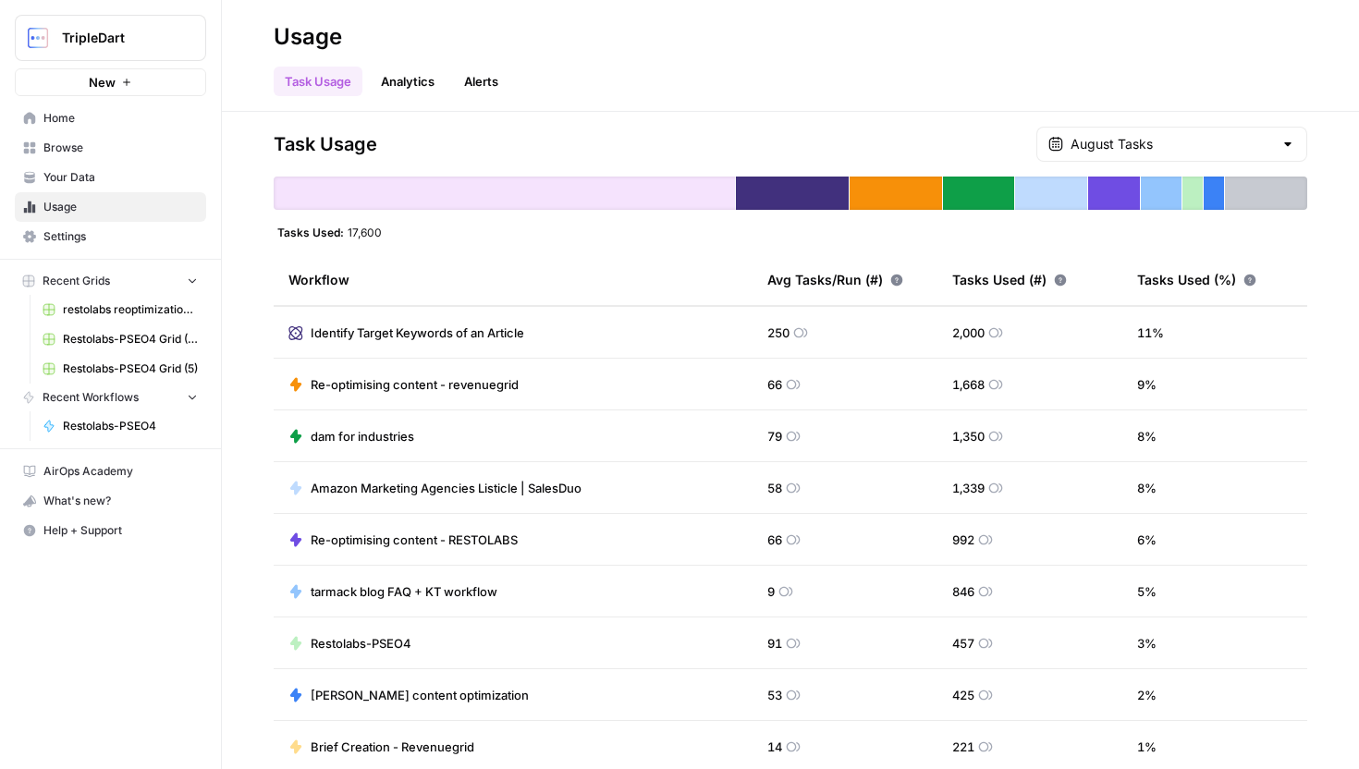
scroll to position [58, 0]
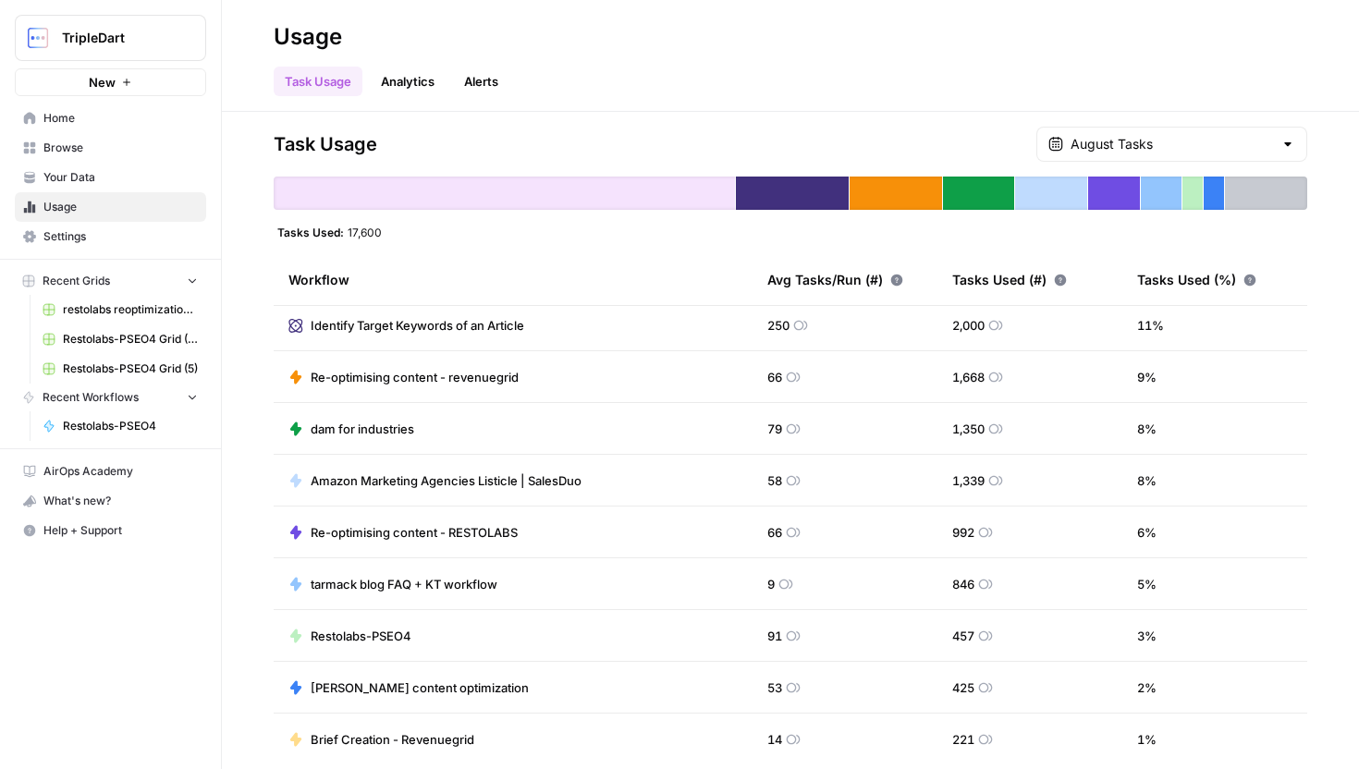
drag, startPoint x: 753, startPoint y: 379, endPoint x: 851, endPoint y: 494, distance: 150.9
click at [851, 494] on tbody "AEO Visibility Refresh Suggestions 1,000 8,000 45 % Identify Target Keywords of…" at bounding box center [791, 740] width 1034 height 984
click at [753, 379] on td "66" at bounding box center [845, 376] width 185 height 51
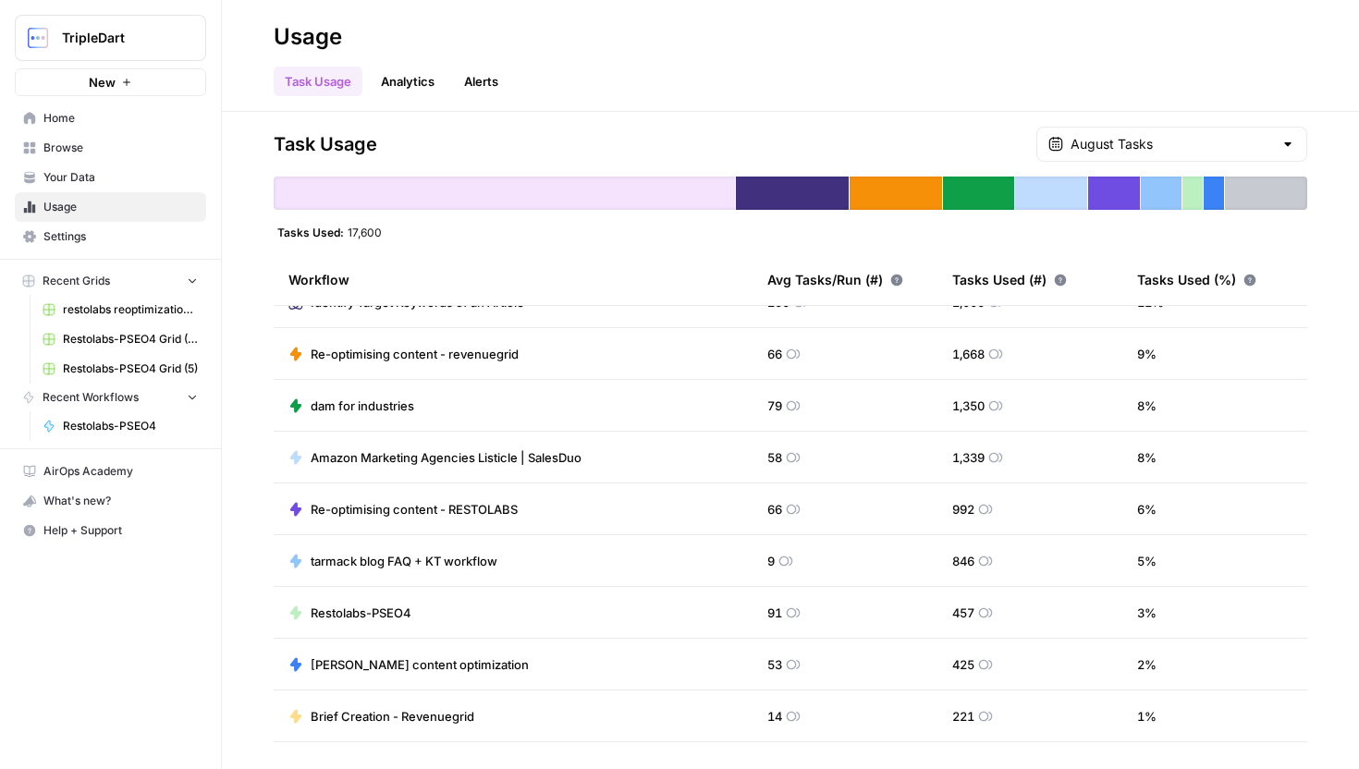
scroll to position [82, 0]
drag, startPoint x: 761, startPoint y: 351, endPoint x: 830, endPoint y: 354, distance: 69.4
click at [829, 353] on td "66" at bounding box center [845, 352] width 185 height 51
drag, startPoint x: 760, startPoint y: 402, endPoint x: 806, endPoint y: 402, distance: 46.2
click at [794, 402] on td "79" at bounding box center [845, 404] width 185 height 51
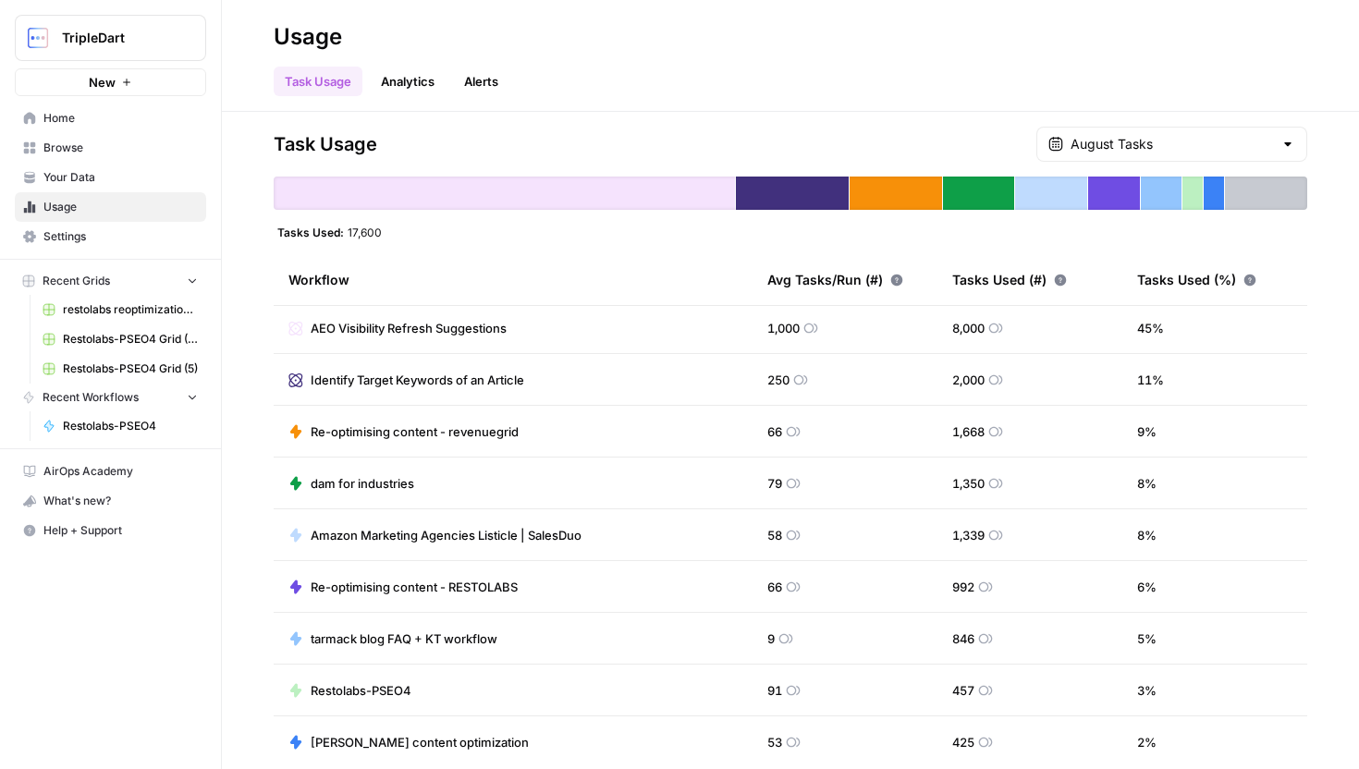
scroll to position [0, 0]
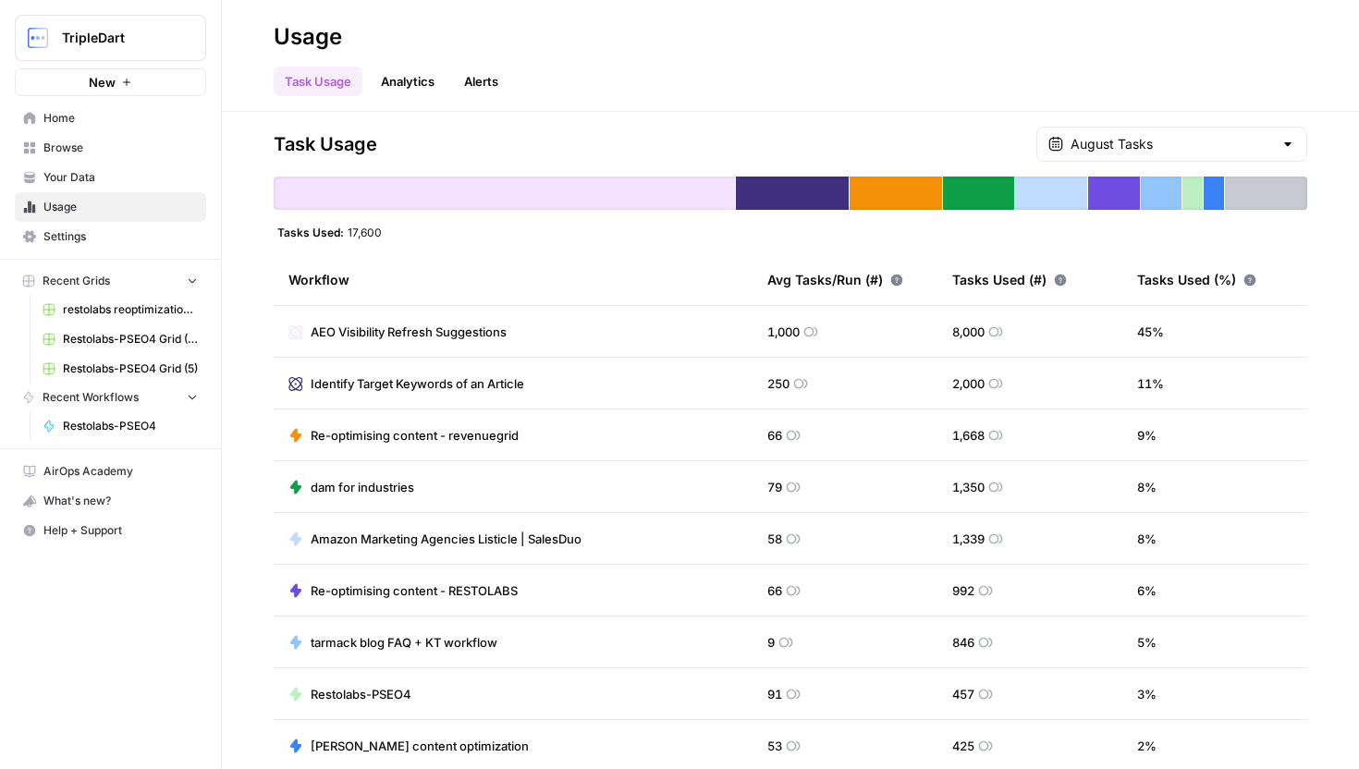
drag, startPoint x: 764, startPoint y: 326, endPoint x: 833, endPoint y: 326, distance: 69.4
click at [833, 326] on td "1,000" at bounding box center [845, 331] width 185 height 51
click at [678, 259] on div "Workflow" at bounding box center [513, 279] width 449 height 51
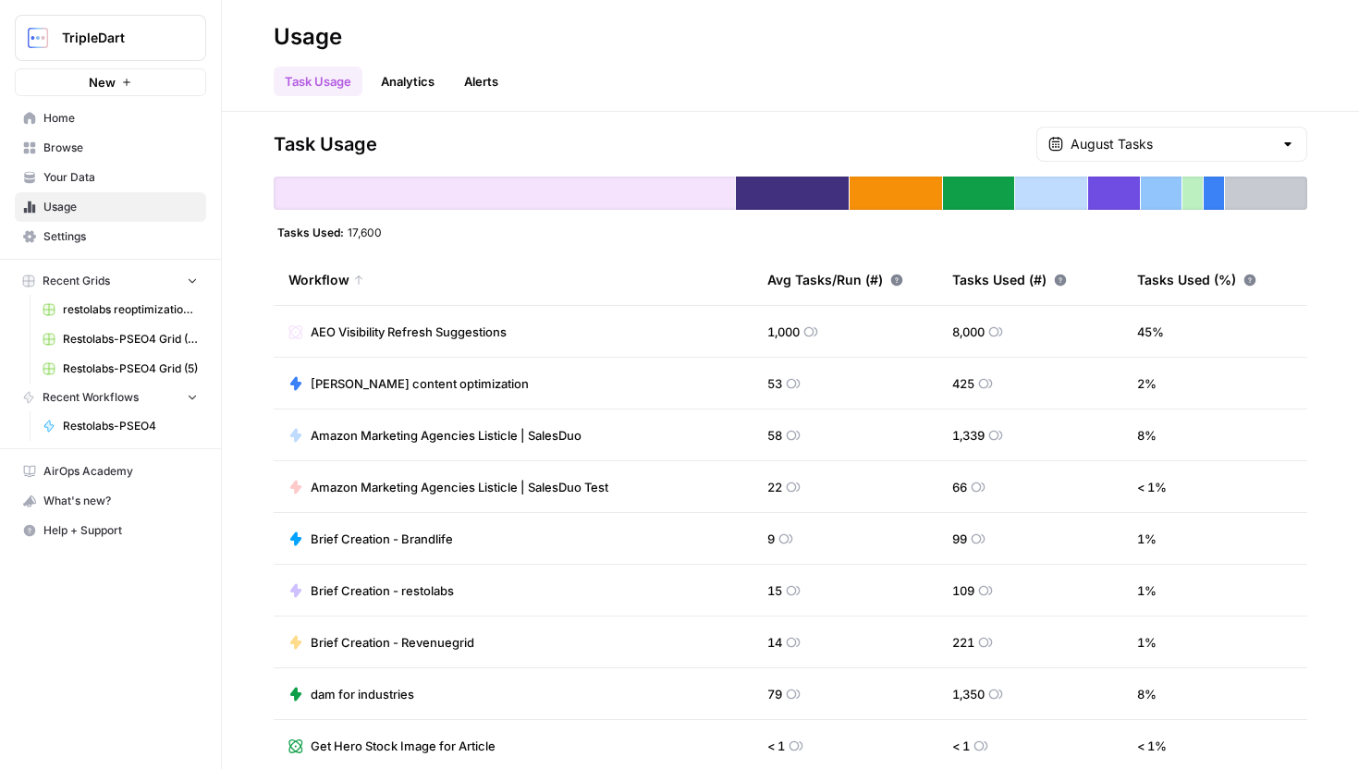
drag, startPoint x: 288, startPoint y: 337, endPoint x: 510, endPoint y: 339, distance: 222.0
click at [510, 339] on td "AEO Visibility Refresh Suggestions" at bounding box center [513, 331] width 479 height 51
click at [498, 336] on span "AEO Visibility Refresh Suggestions" at bounding box center [409, 332] width 196 height 18
drag, startPoint x: 503, startPoint y: 334, endPoint x: 279, endPoint y: 332, distance: 223.8
click at [279, 332] on td "AEO Visibility Refresh Suggestions" at bounding box center [513, 331] width 479 height 51
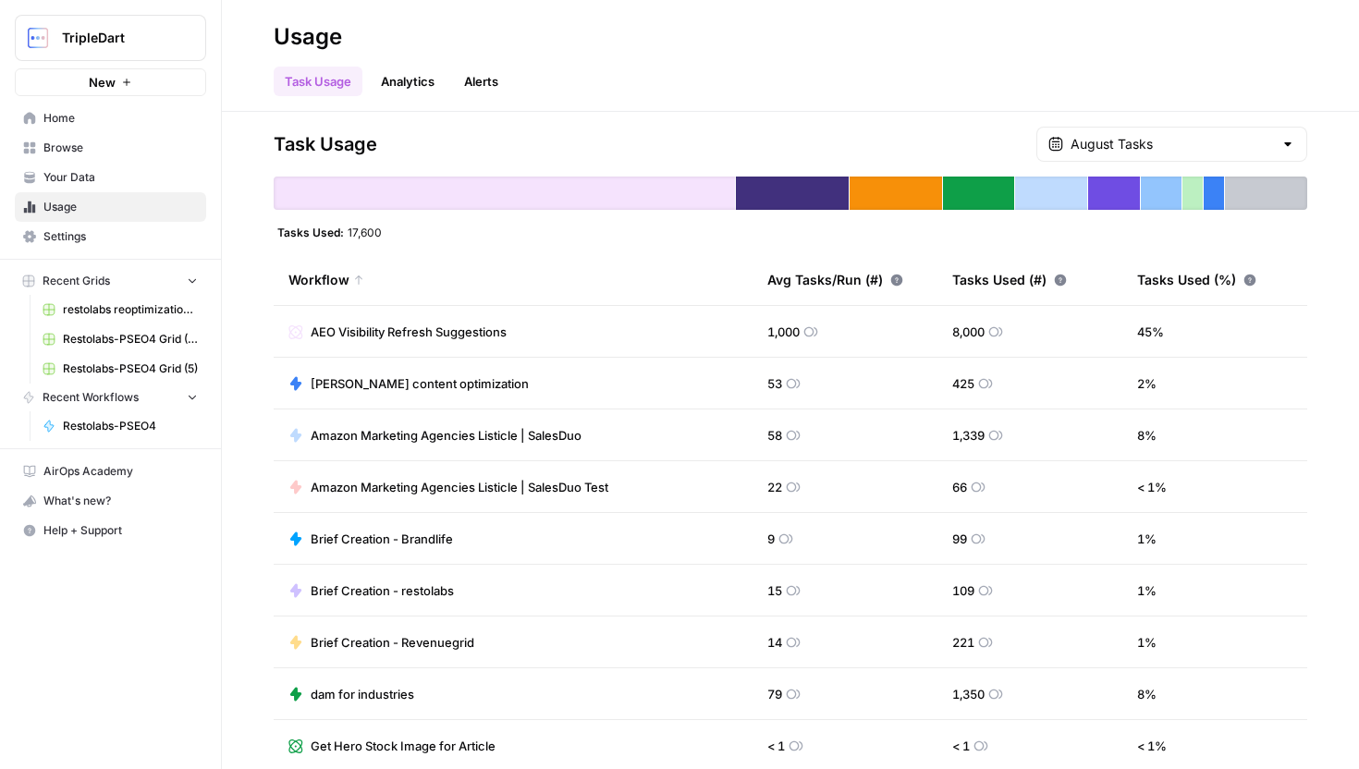
drag, startPoint x: 480, startPoint y: 381, endPoint x: 312, endPoint y: 377, distance: 168.3
click at [312, 377] on td "[PERSON_NAME] content optimization" at bounding box center [513, 383] width 479 height 51
drag, startPoint x: 625, startPoint y: 443, endPoint x: 308, endPoint y: 424, distance: 317.7
click at [308, 424] on td "Amazon Marketing Agencies Listicle | SalesDuo" at bounding box center [513, 435] width 479 height 51
click at [485, 245] on div "Task Usage August Tasks Tasks Used: 17,600 Workflow Avg Tasks/Run (#) Tasks Use…" at bounding box center [791, 441] width 1034 height 628
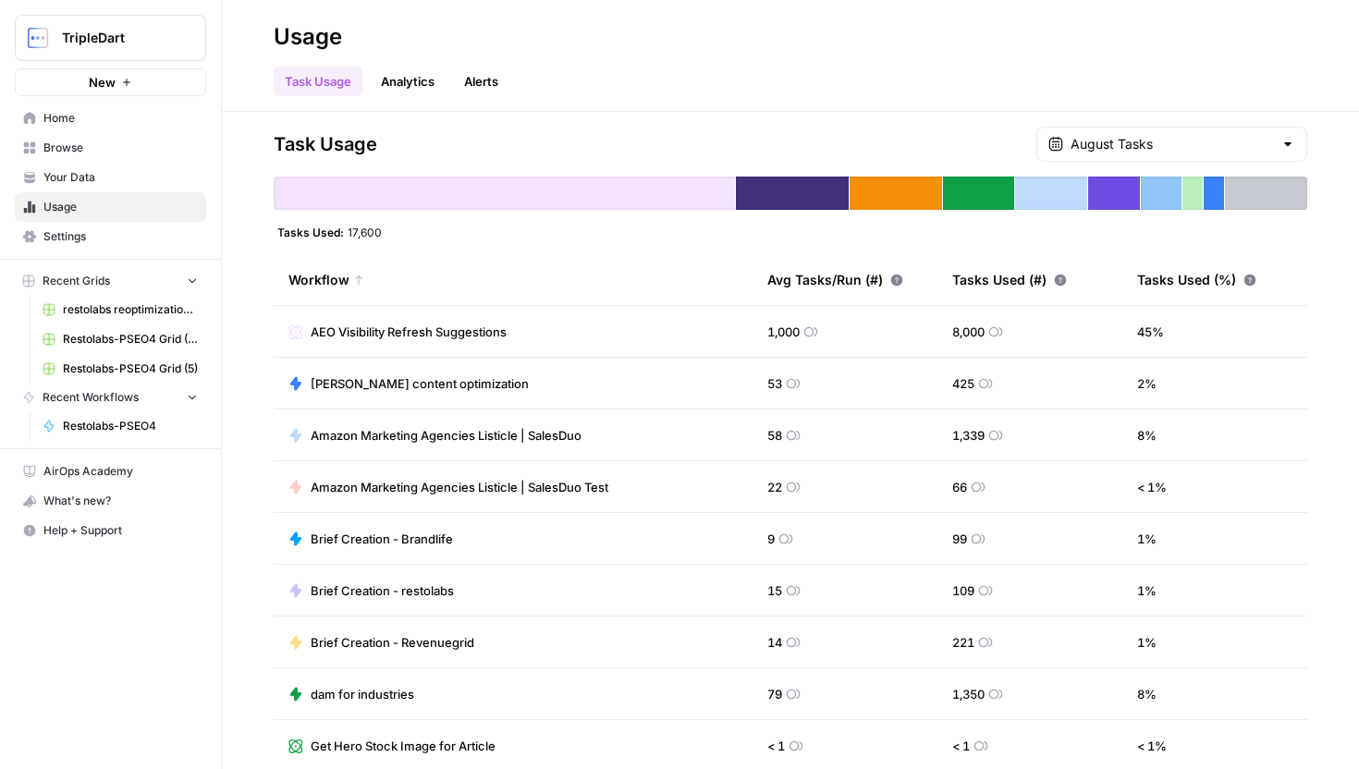
click at [125, 42] on span "TripleDart" at bounding box center [118, 38] width 112 height 18
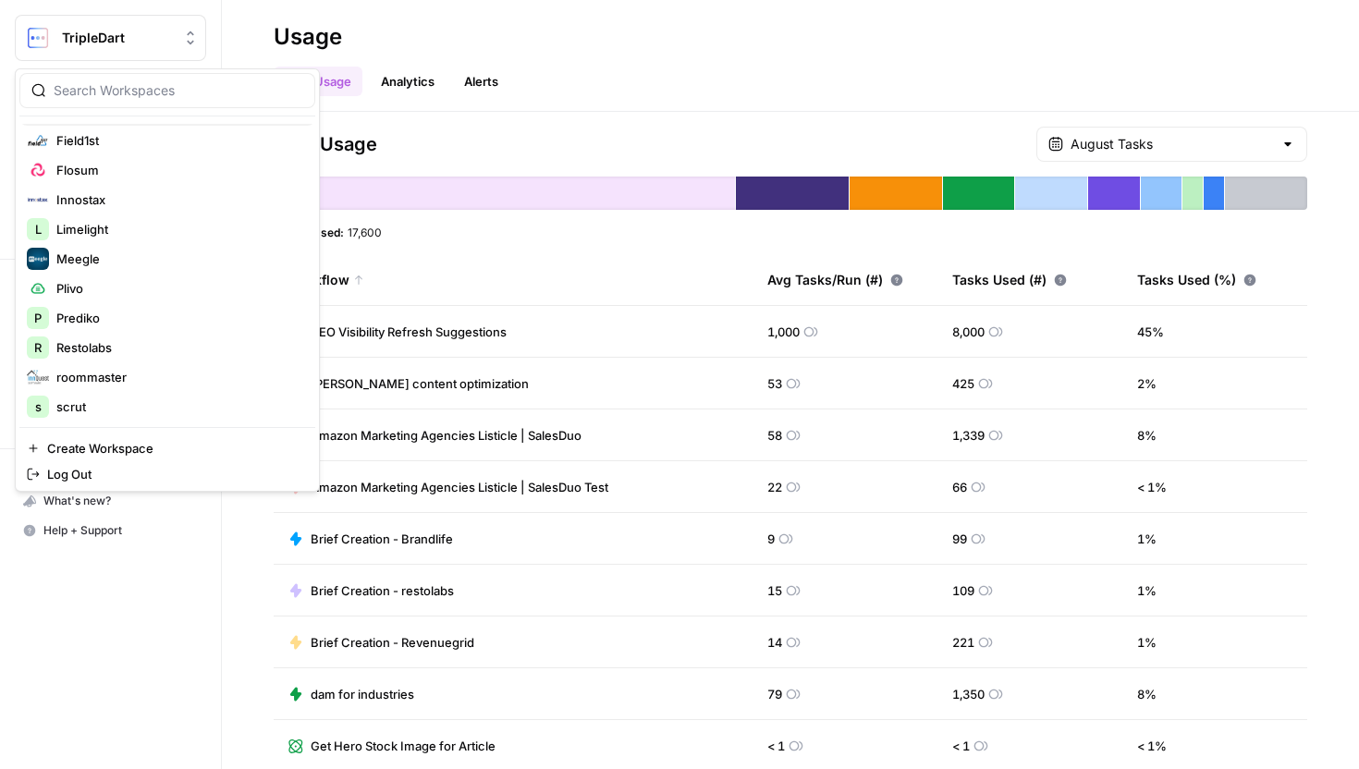
scroll to position [266, 0]
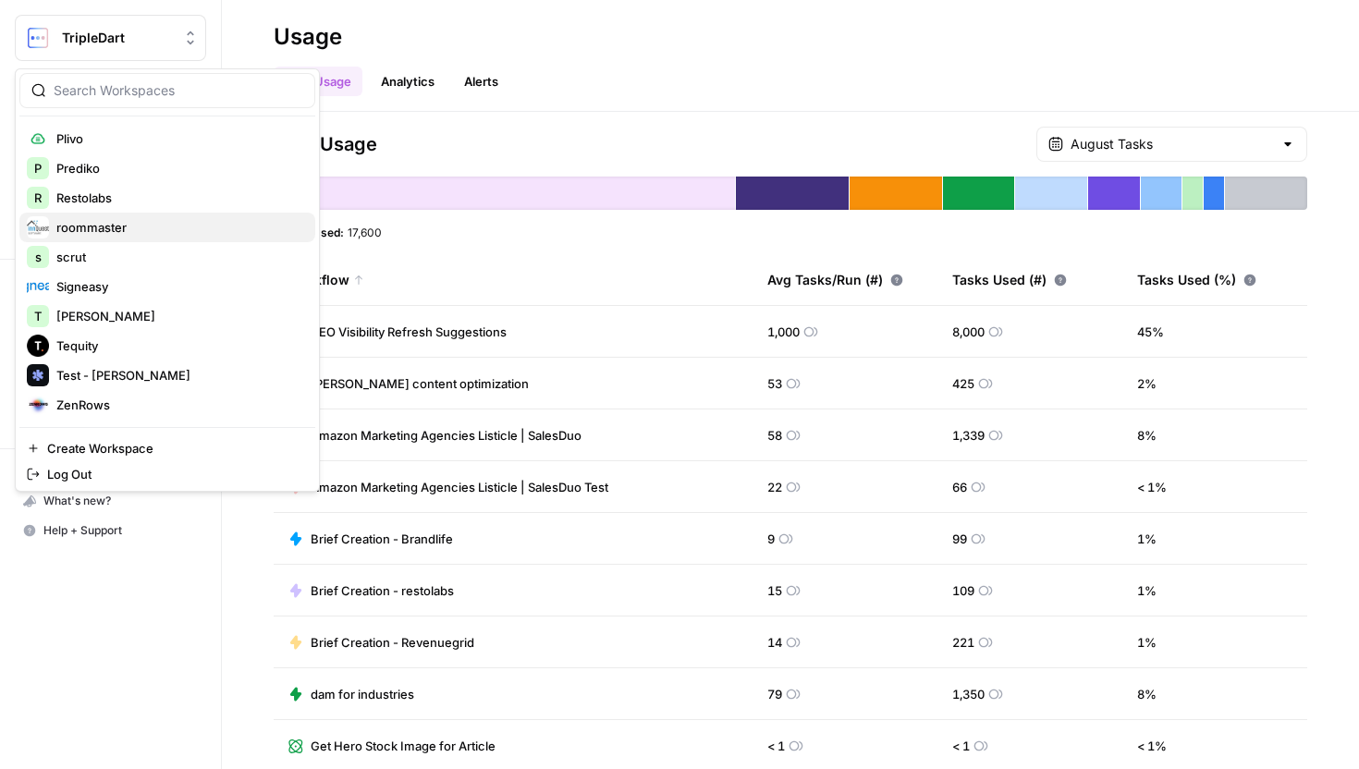
click at [167, 227] on span "roommaster" at bounding box center [178, 227] width 244 height 18
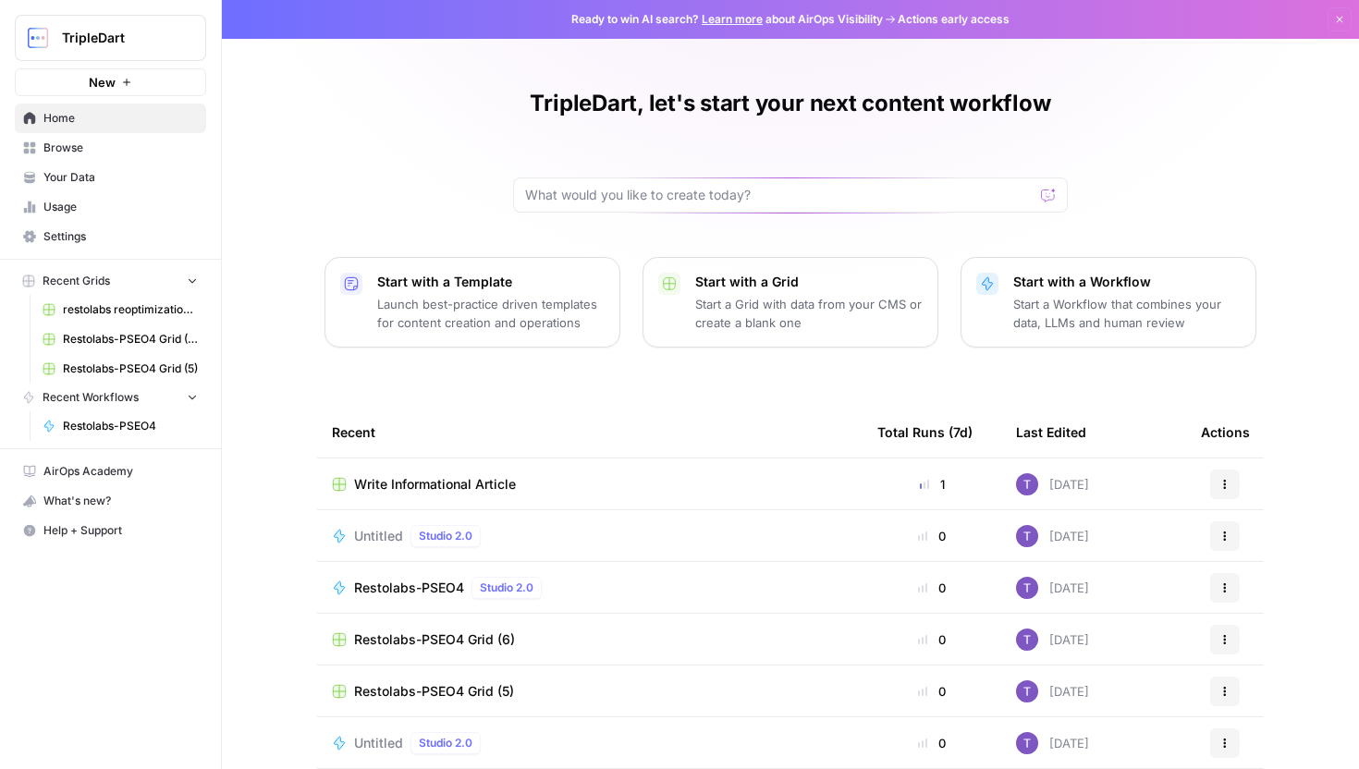
click at [81, 206] on span "Usage" at bounding box center [120, 207] width 154 height 17
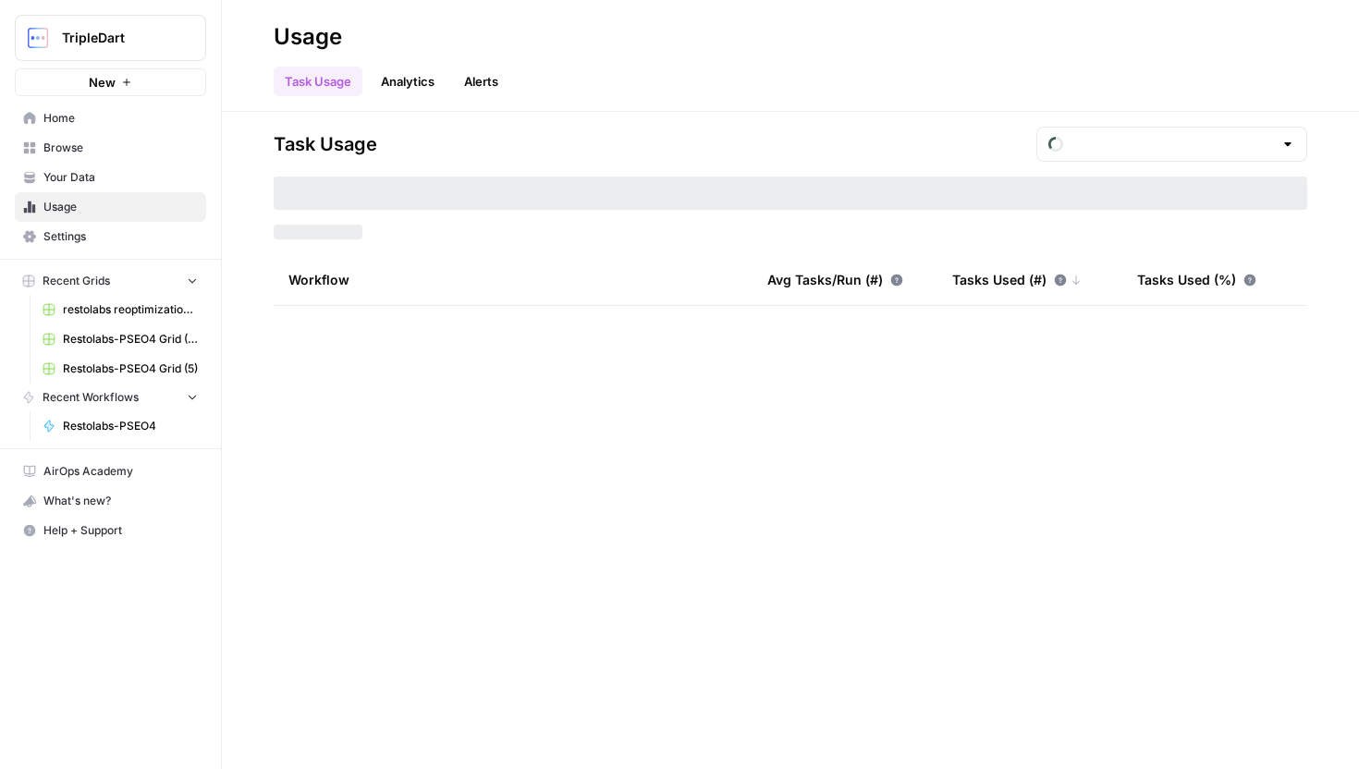
type input "August Tasks"
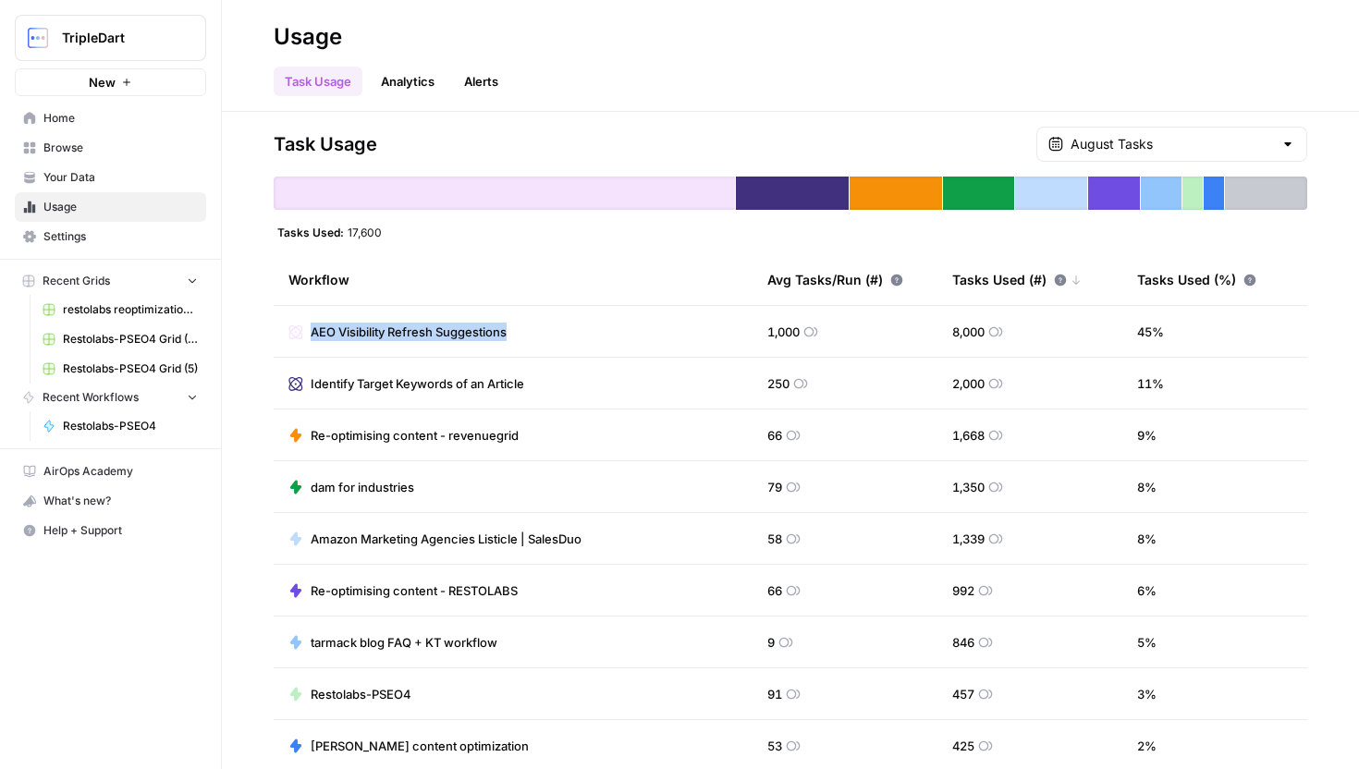
drag, startPoint x: 310, startPoint y: 329, endPoint x: 559, endPoint y: 326, distance: 248.8
click at [559, 326] on td "AEO Visibility Refresh Suggestions" at bounding box center [513, 331] width 479 height 51
click at [520, 340] on td "AEO Visibility Refresh Suggestions" at bounding box center [513, 331] width 479 height 51
drag, startPoint x: 520, startPoint y: 328, endPoint x: 290, endPoint y: 324, distance: 229.4
click at [290, 324] on td "AEO Visibility Refresh Suggestions" at bounding box center [513, 331] width 479 height 51
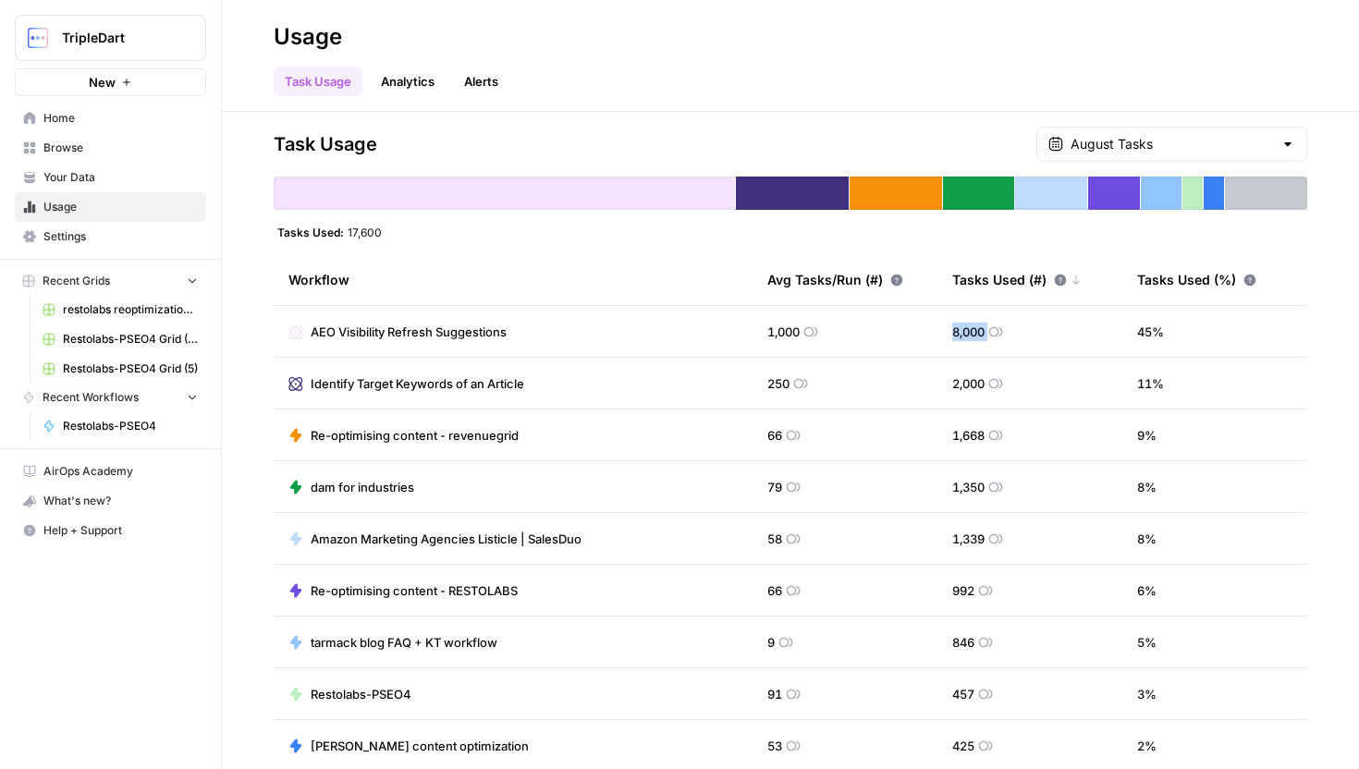
drag, startPoint x: 942, startPoint y: 327, endPoint x: 1026, endPoint y: 326, distance: 83.2
click at [1026, 326] on td "8,000" at bounding box center [1030, 331] width 185 height 51
click at [928, 343] on td "1,000" at bounding box center [845, 331] width 185 height 51
drag, startPoint x: 928, startPoint y: 343, endPoint x: 1051, endPoint y: 340, distance: 123.9
click at [1051, 341] on tr "AEO Visibility Refresh Suggestions 1,000 8,000 45 %" at bounding box center [791, 332] width 1034 height 52
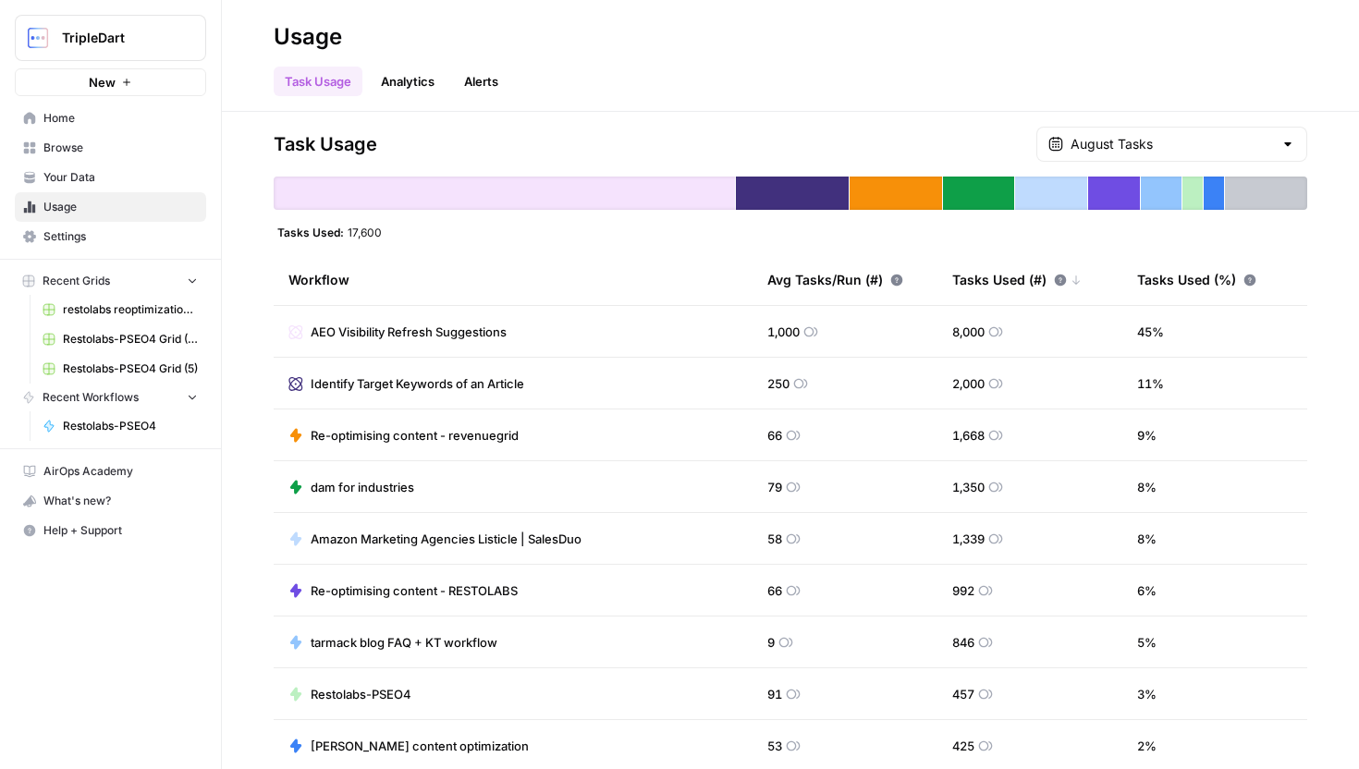
click at [1018, 335] on td "8,000" at bounding box center [1030, 331] width 185 height 51
drag, startPoint x: 1023, startPoint y: 332, endPoint x: 942, endPoint y: 332, distance: 80.5
click at [942, 332] on td "8,000" at bounding box center [1030, 331] width 185 height 51
click at [1073, 338] on td "8,000" at bounding box center [1030, 331] width 185 height 51
drag, startPoint x: 1176, startPoint y: 326, endPoint x: 1118, endPoint y: 326, distance: 58.3
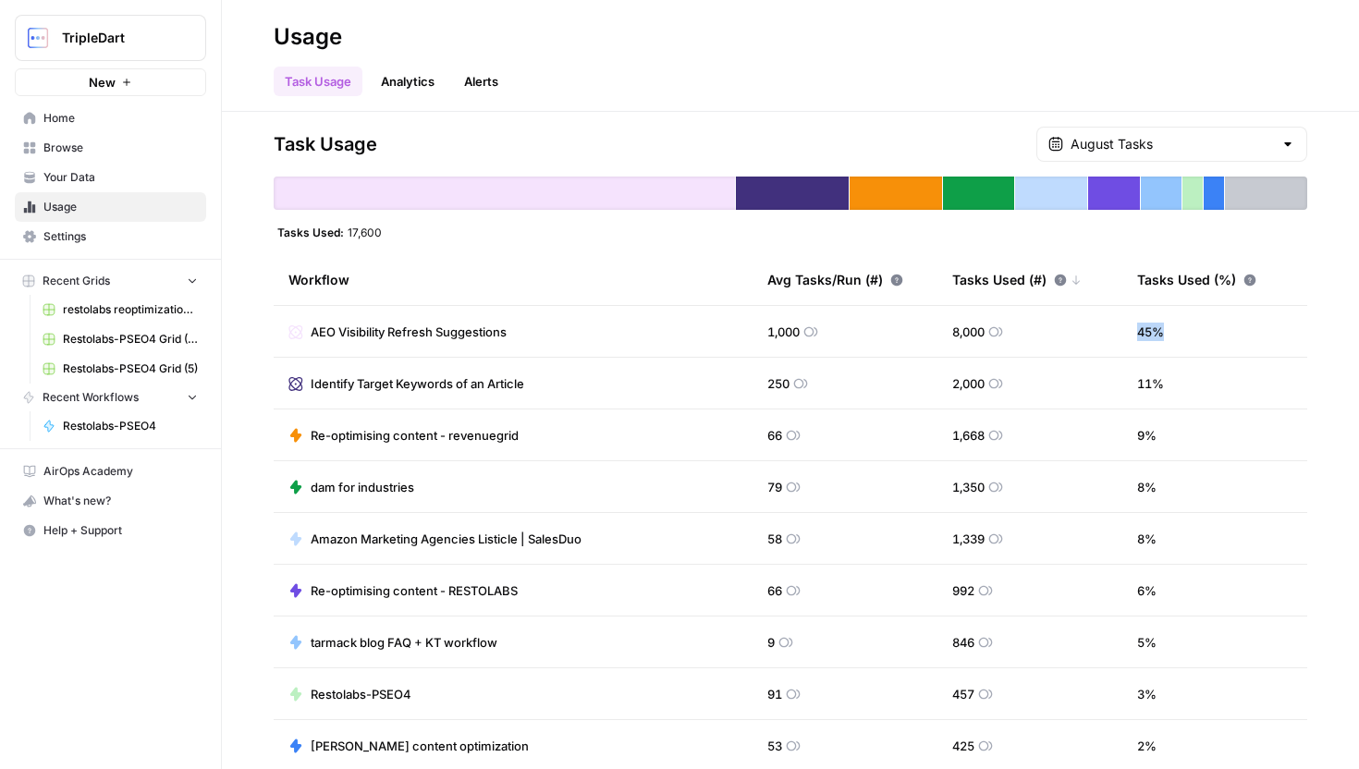
click at [1118, 326] on tr "AEO Visibility Refresh Suggestions 1,000 8,000 45 %" at bounding box center [791, 332] width 1034 height 52
drag, startPoint x: 601, startPoint y: 331, endPoint x: 304, endPoint y: 327, distance: 296.9
click at [304, 327] on td "AEO Visibility Refresh Suggestions" at bounding box center [513, 331] width 479 height 51
drag, startPoint x: 549, startPoint y: 391, endPoint x: 338, endPoint y: 377, distance: 212.2
click at [338, 377] on td "Identify Target Keywords of an Article" at bounding box center [513, 383] width 479 height 51
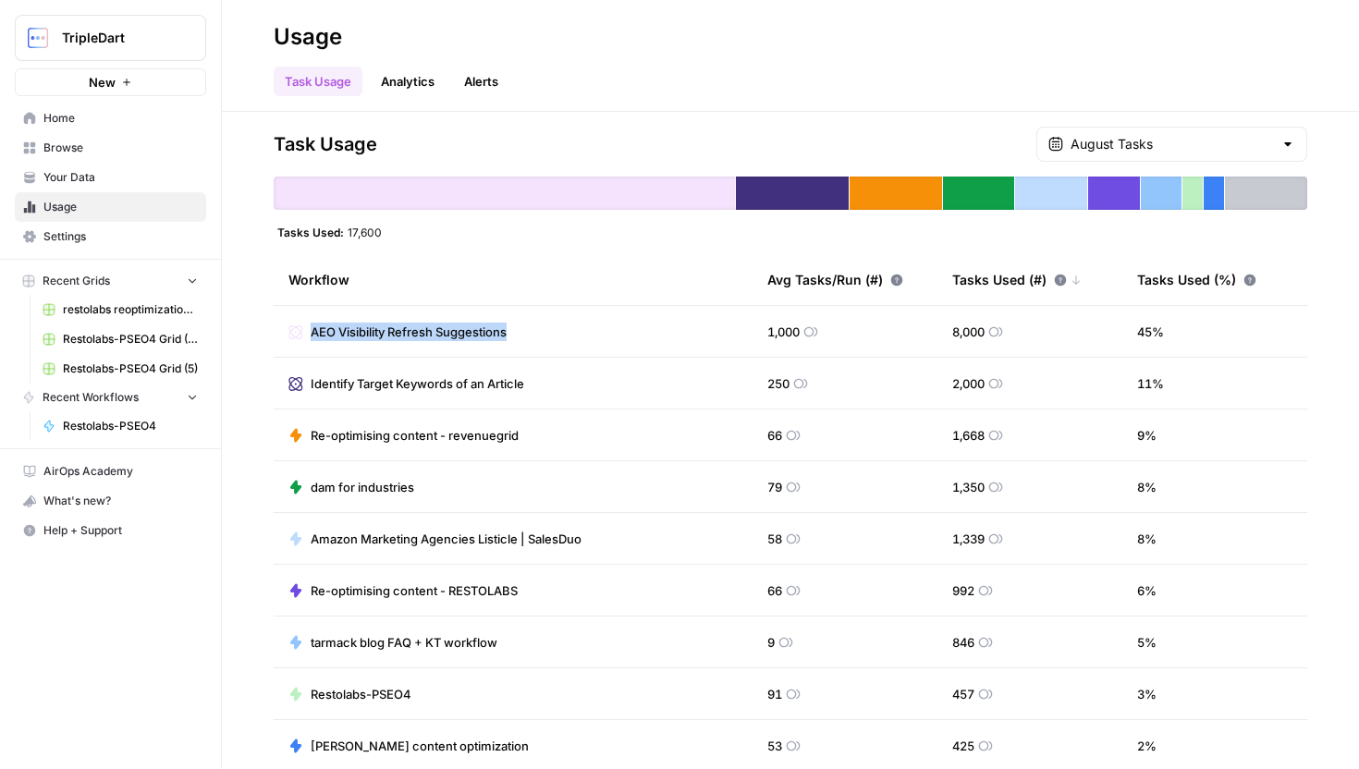
drag, startPoint x: 296, startPoint y: 333, endPoint x: 572, endPoint y: 341, distance: 276.6
click at [572, 342] on td "AEO Visibility Refresh Suggestions" at bounding box center [513, 331] width 479 height 51
click at [559, 289] on div "Workflow" at bounding box center [513, 279] width 449 height 51
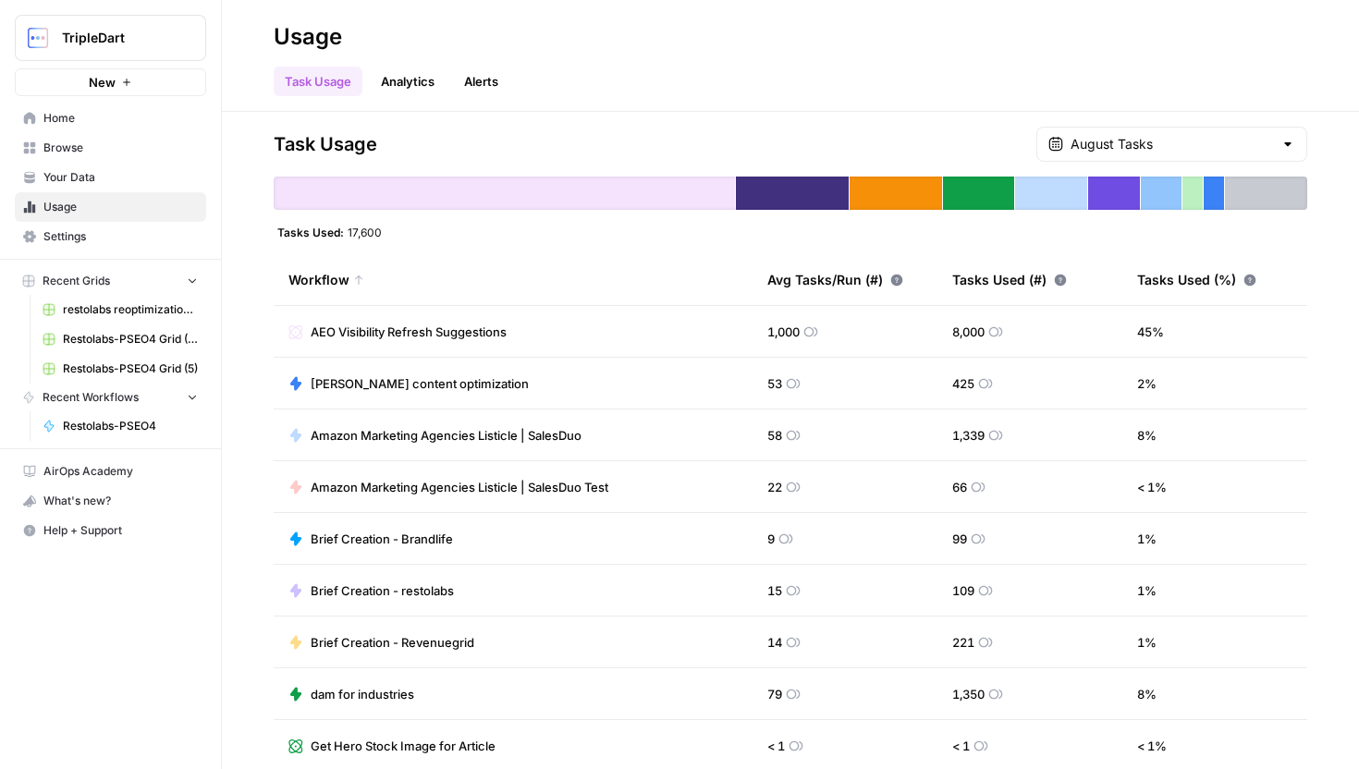
click at [540, 303] on div "Workflow" at bounding box center [513, 279] width 449 height 51
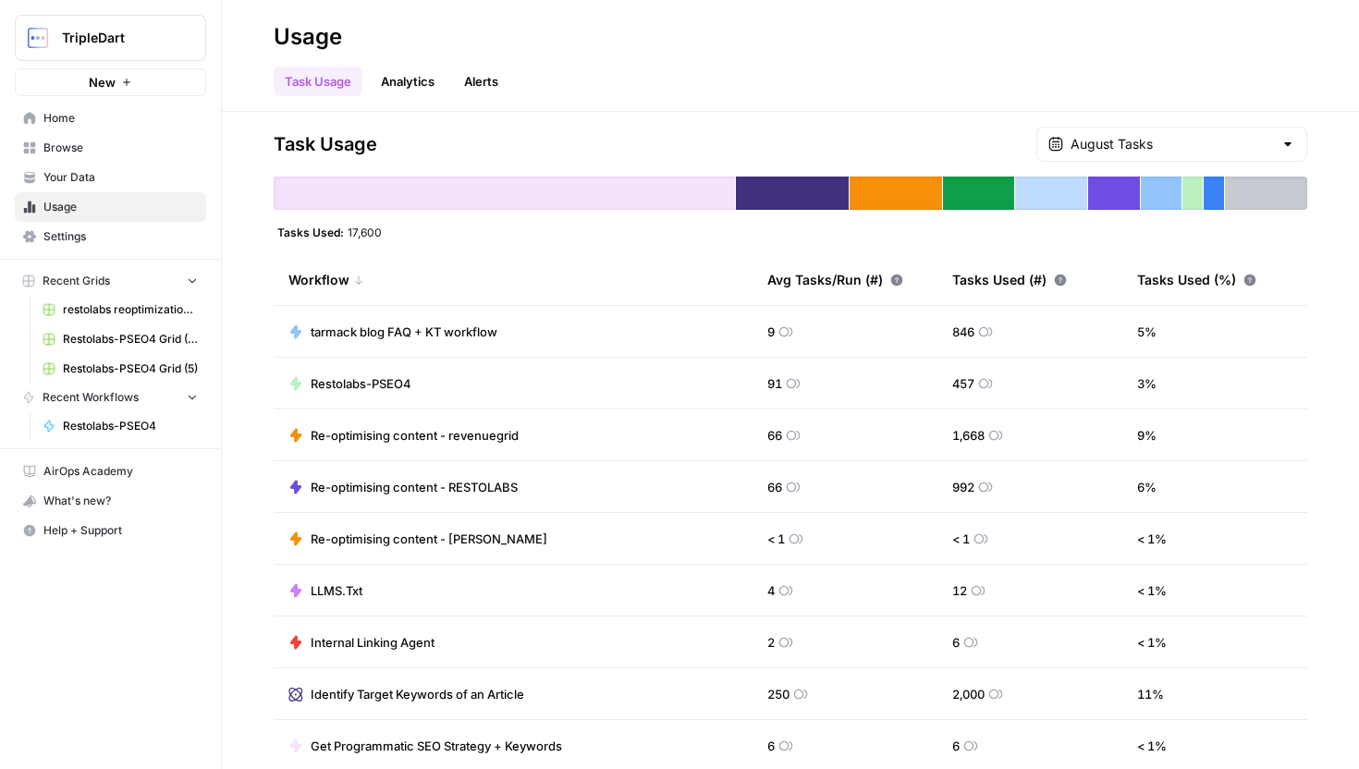
click at [966, 288] on div "Tasks Used (#)" at bounding box center [1009, 279] width 115 height 51
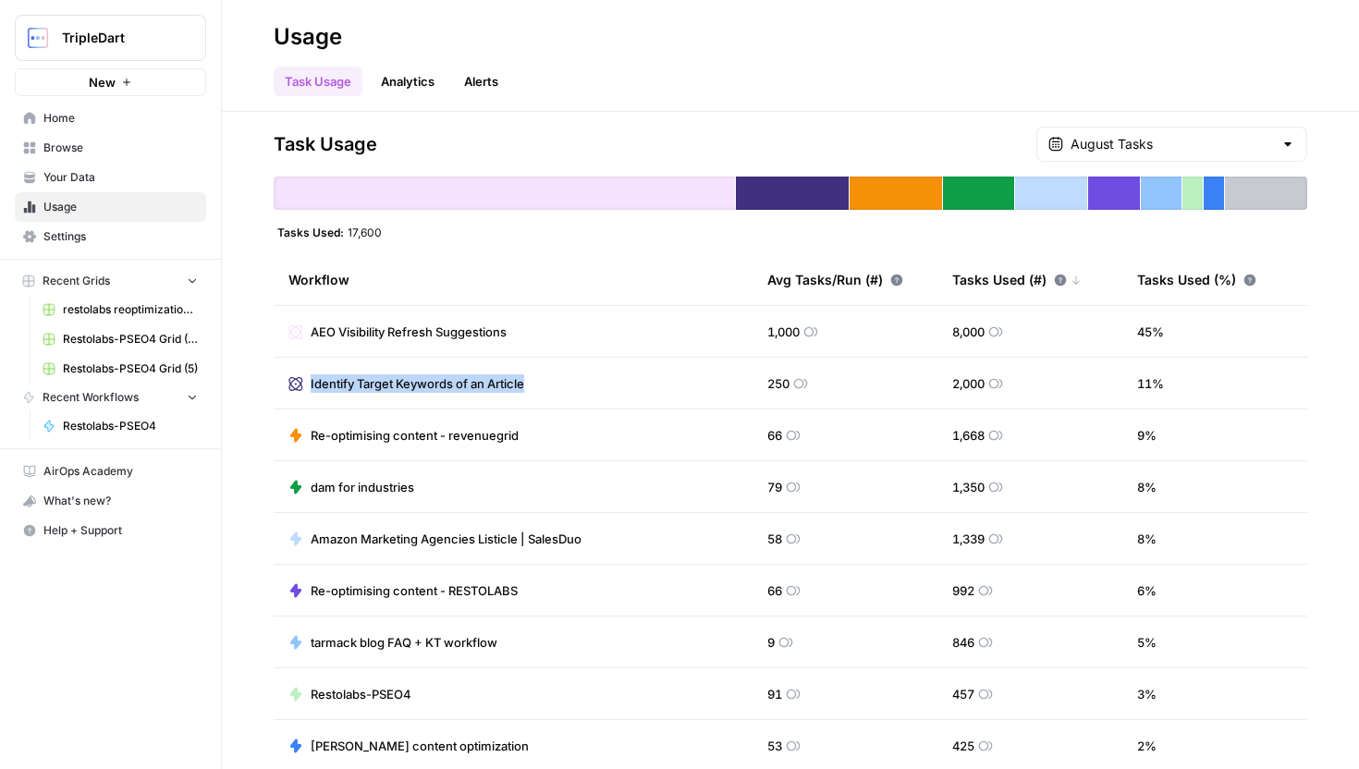
drag, startPoint x: 580, startPoint y: 388, endPoint x: 296, endPoint y: 381, distance: 284.0
click at [296, 381] on td "Identify Target Keywords of an Article" at bounding box center [513, 383] width 479 height 51
click at [323, 377] on span "Identify Target Keywords of an Article" at bounding box center [418, 384] width 214 height 18
click at [110, 149] on span "Browse" at bounding box center [120, 148] width 154 height 17
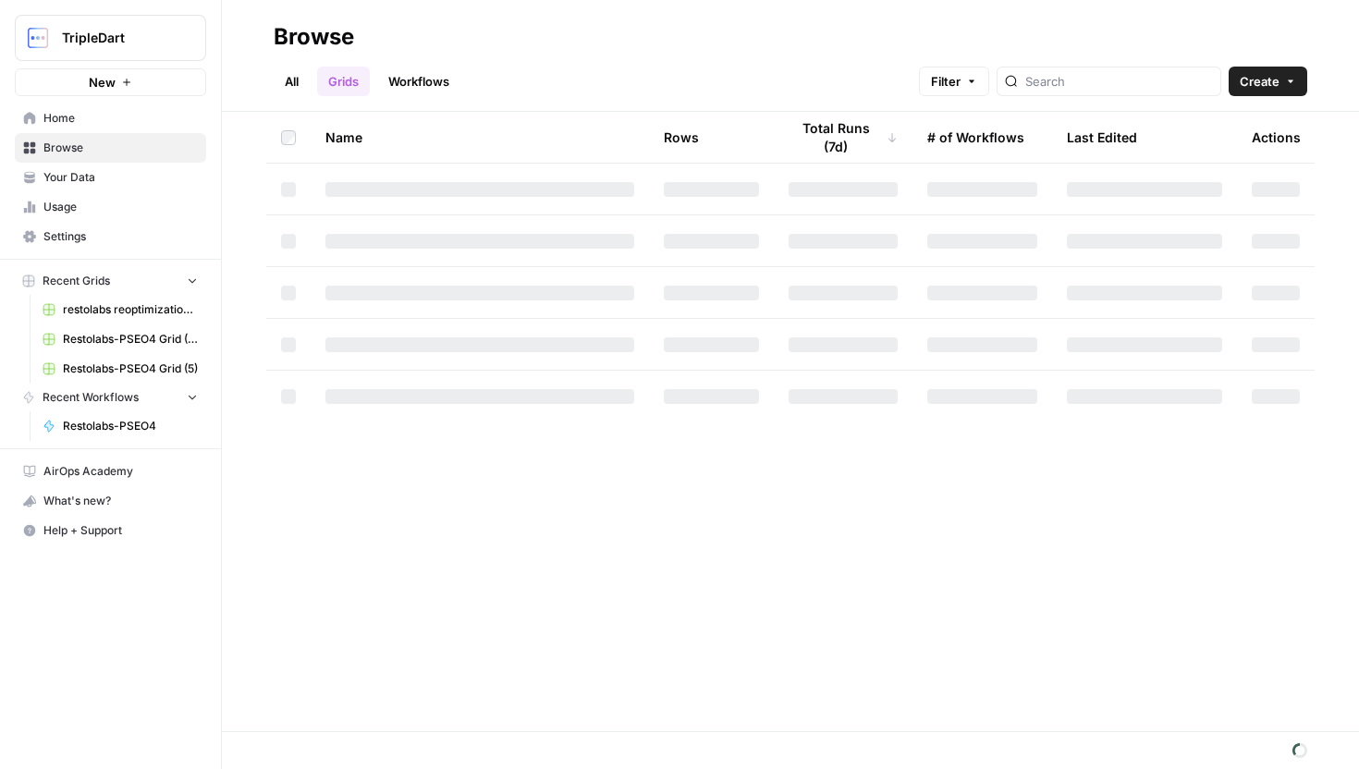
click at [1065, 87] on div at bounding box center [1109, 82] width 225 height 30
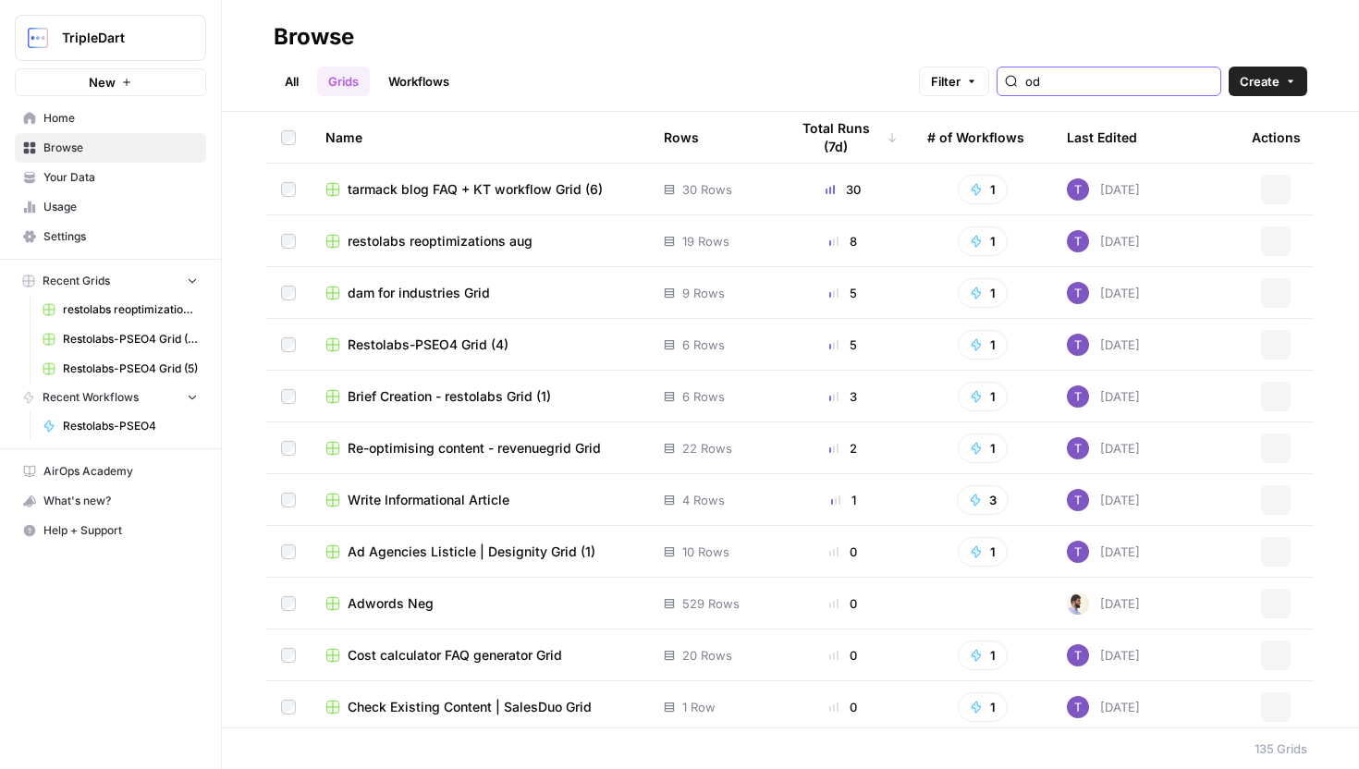
type input "o"
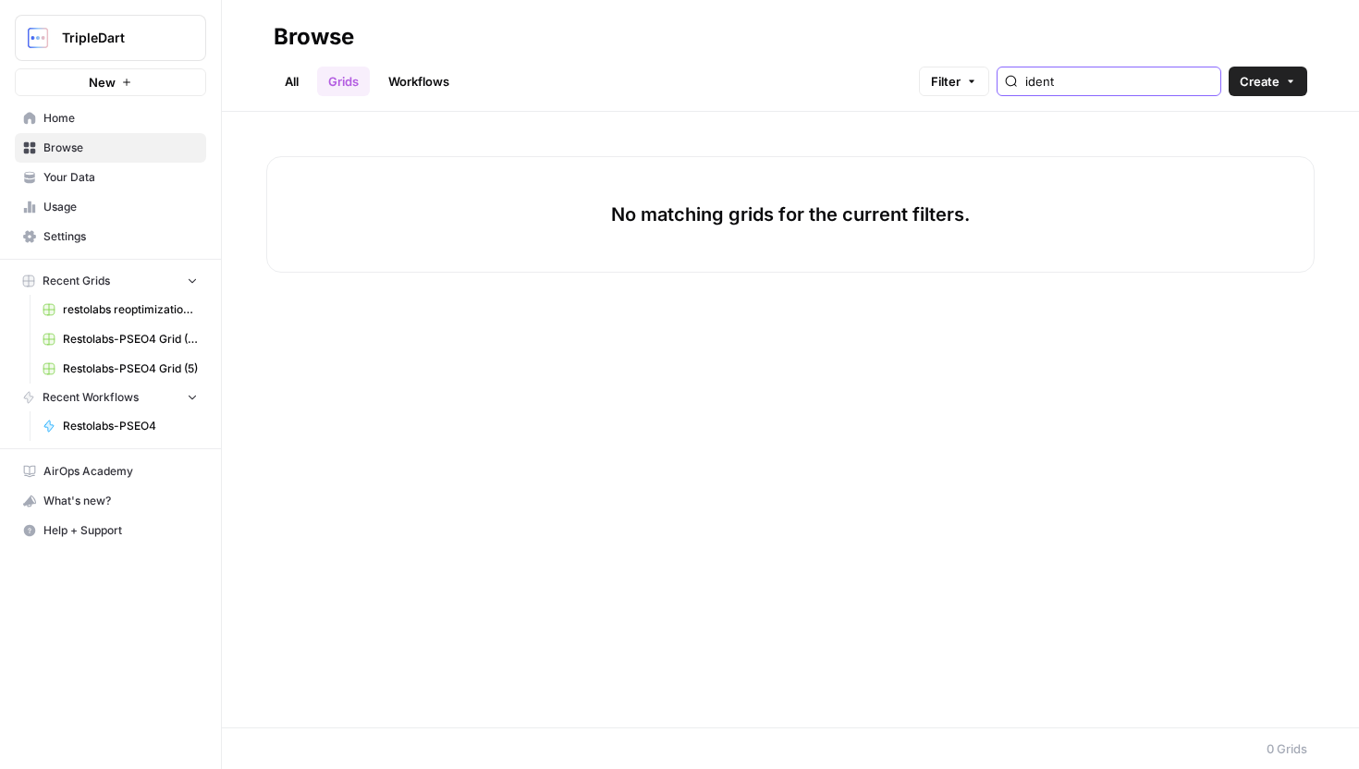
type input "iden"
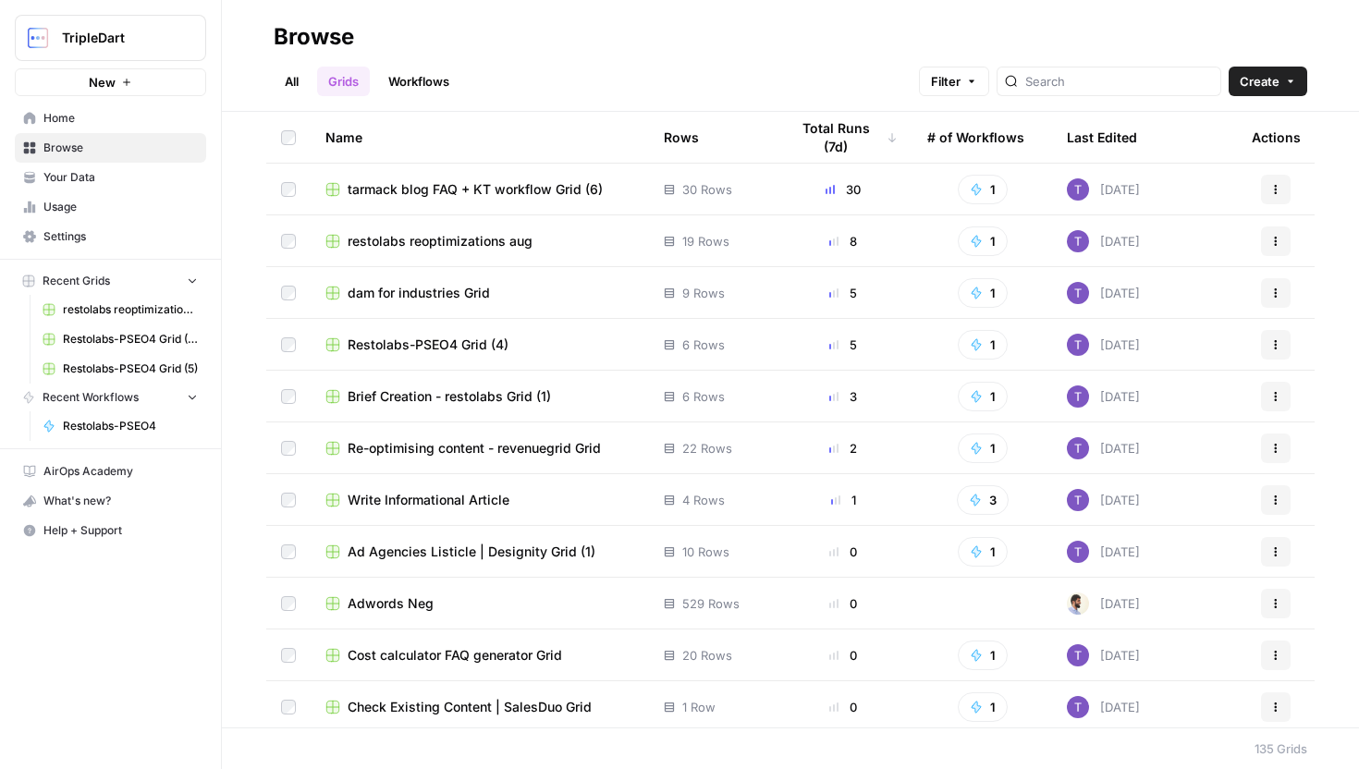
click at [427, 92] on link "Workflows" at bounding box center [418, 82] width 83 height 30
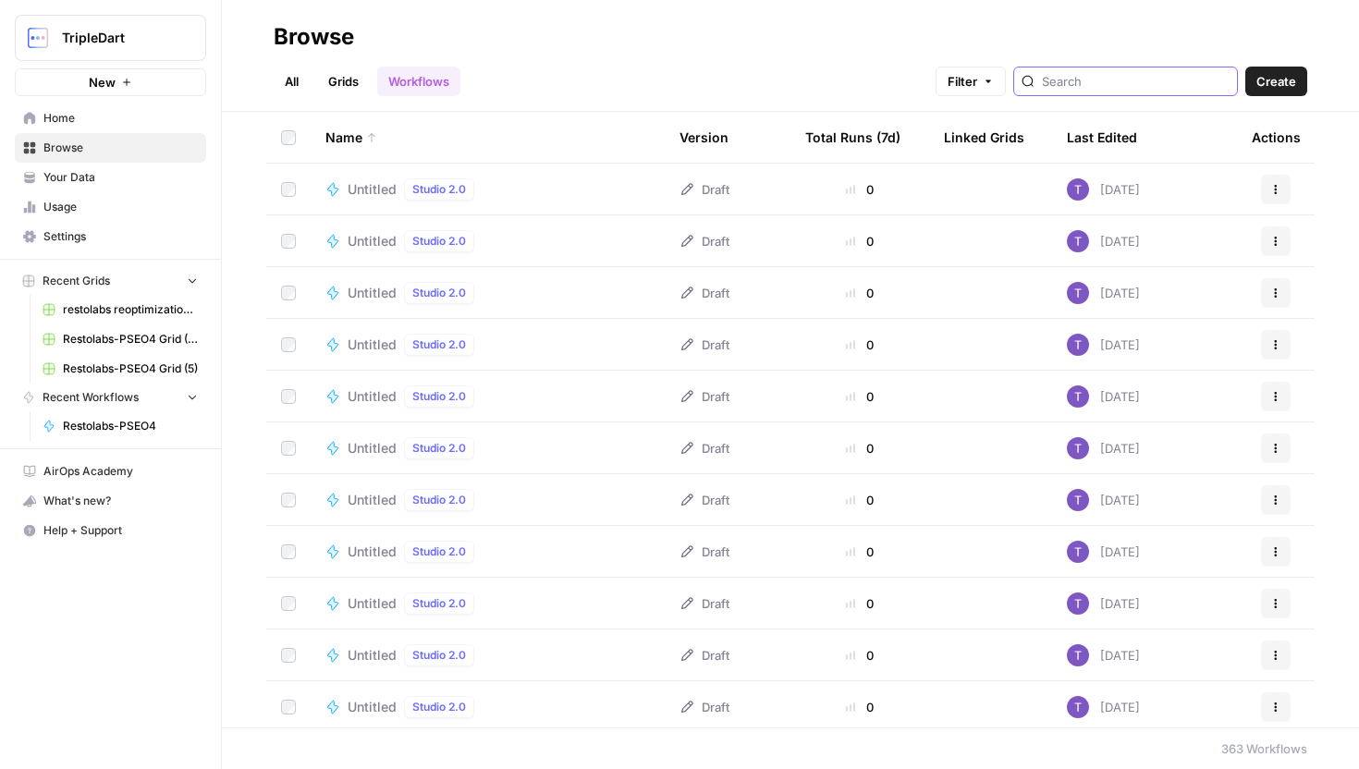
click at [1133, 86] on input "search" at bounding box center [1136, 81] width 188 height 18
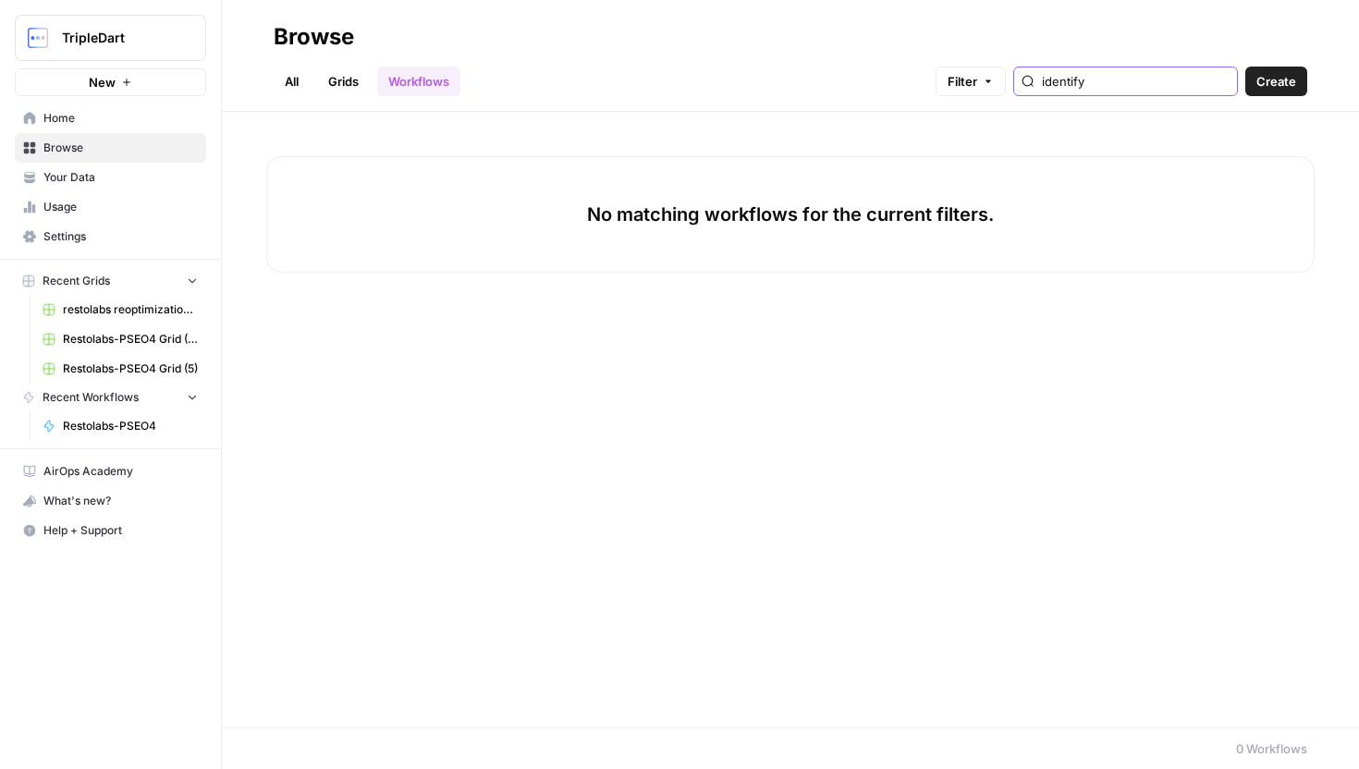
type input "\"
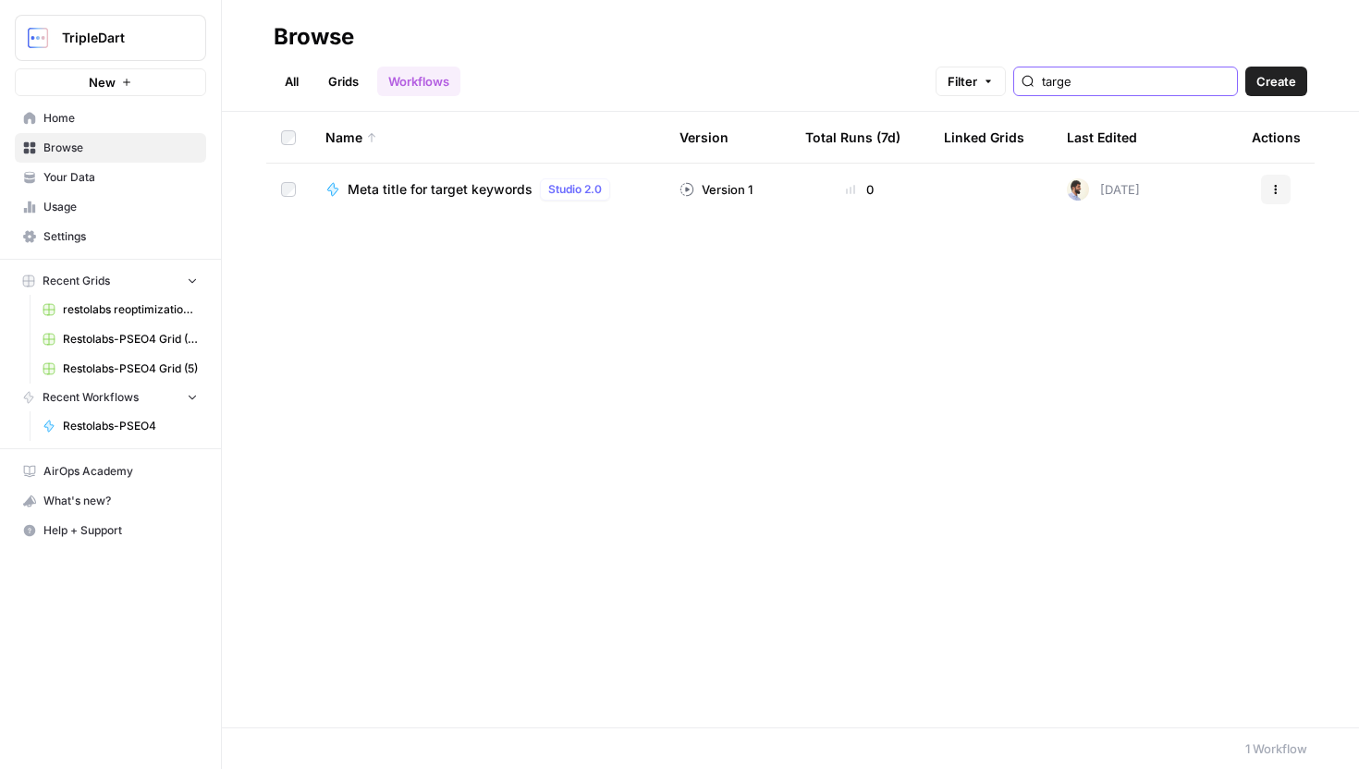
type input "target"
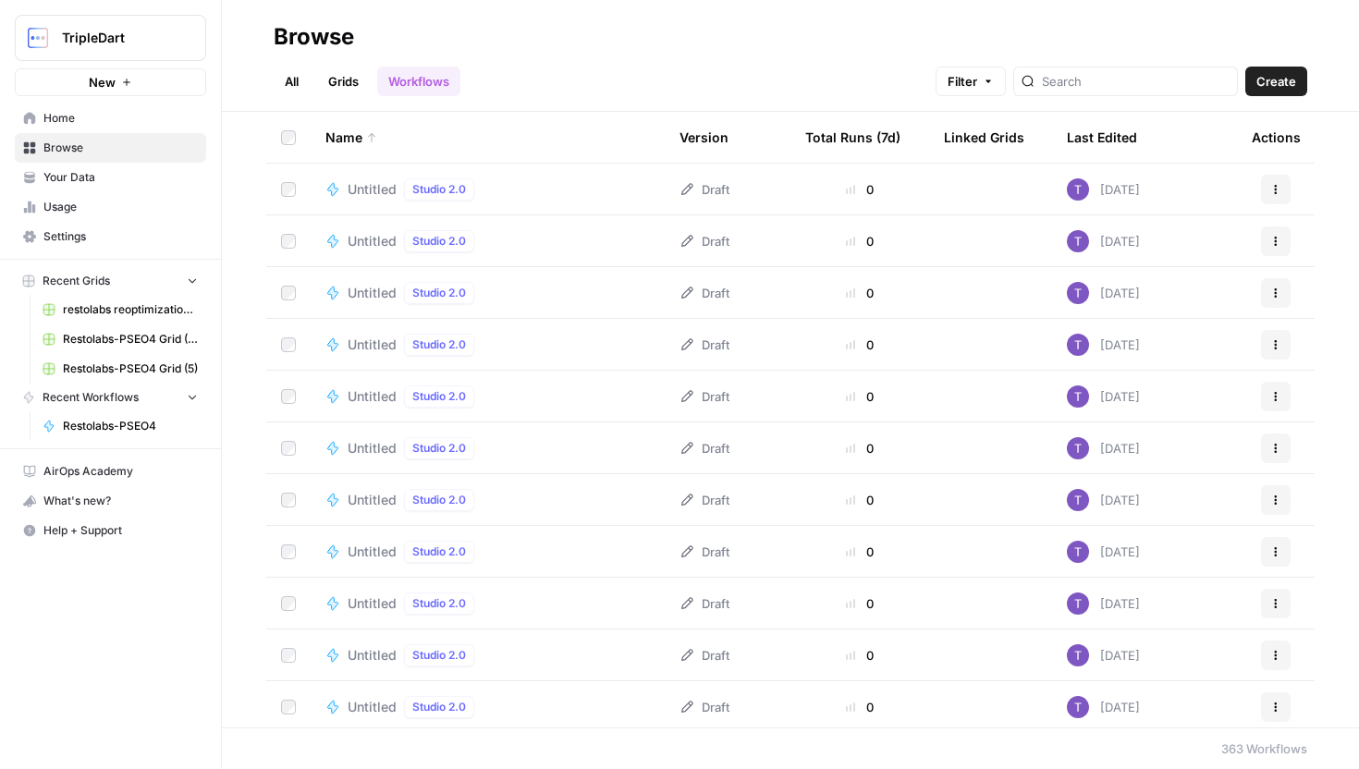
click at [122, 199] on span "Usage" at bounding box center [120, 207] width 154 height 17
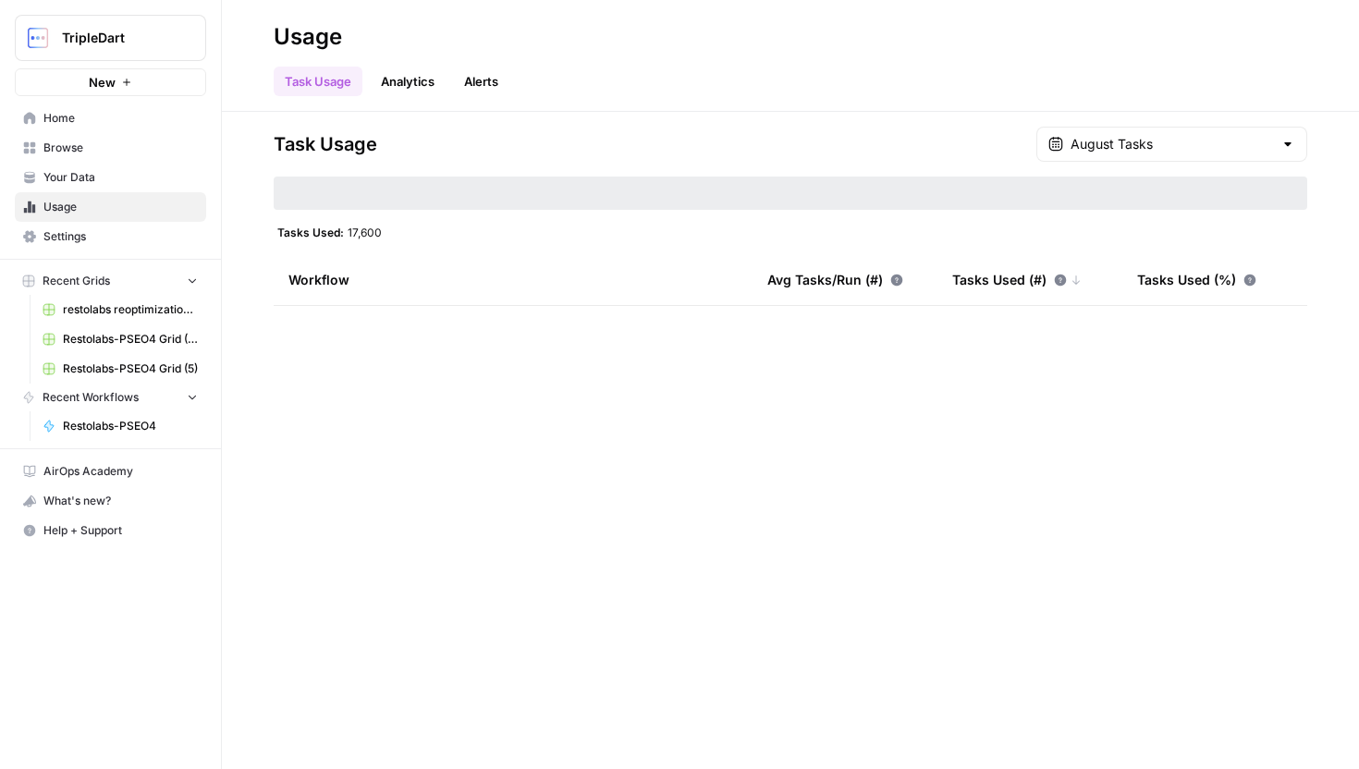
click at [422, 90] on link "Analytics" at bounding box center [408, 82] width 76 height 30
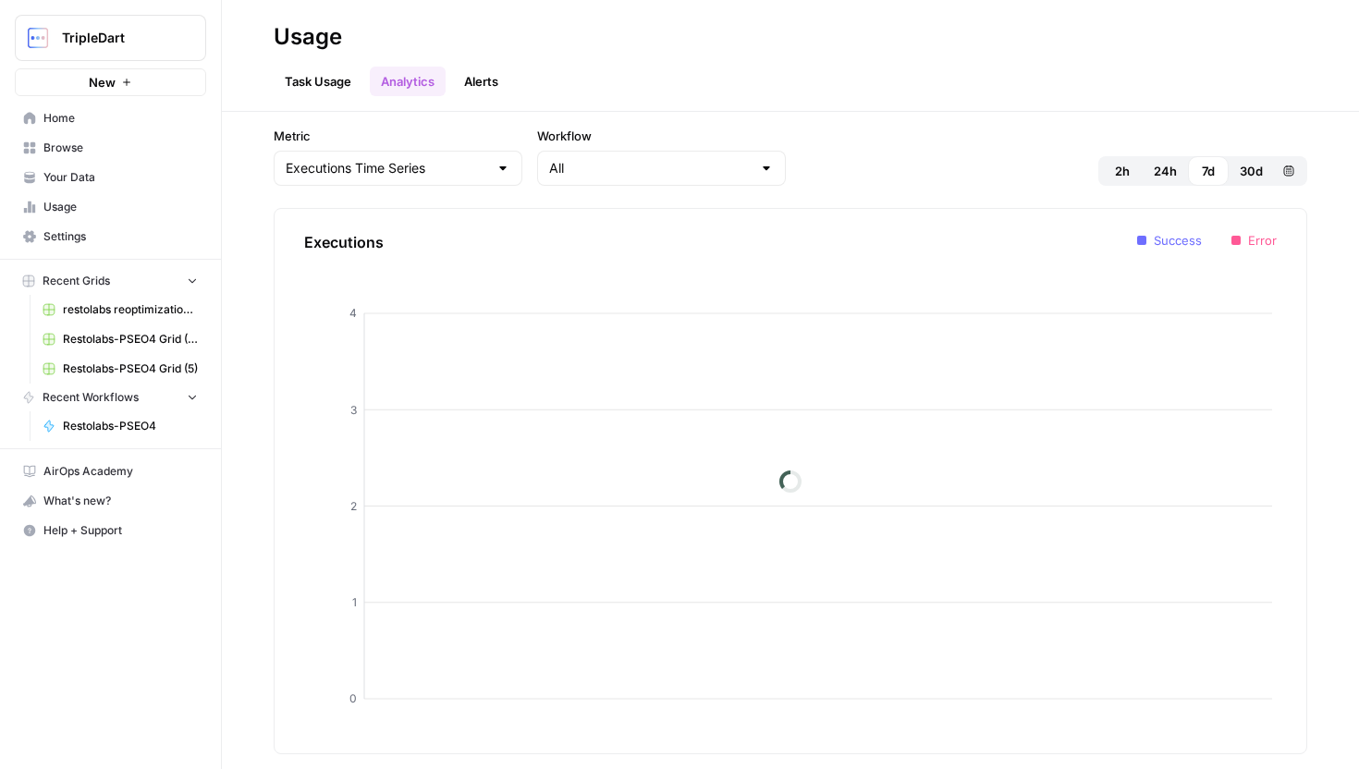
click at [489, 88] on link "Alerts" at bounding box center [481, 82] width 56 height 30
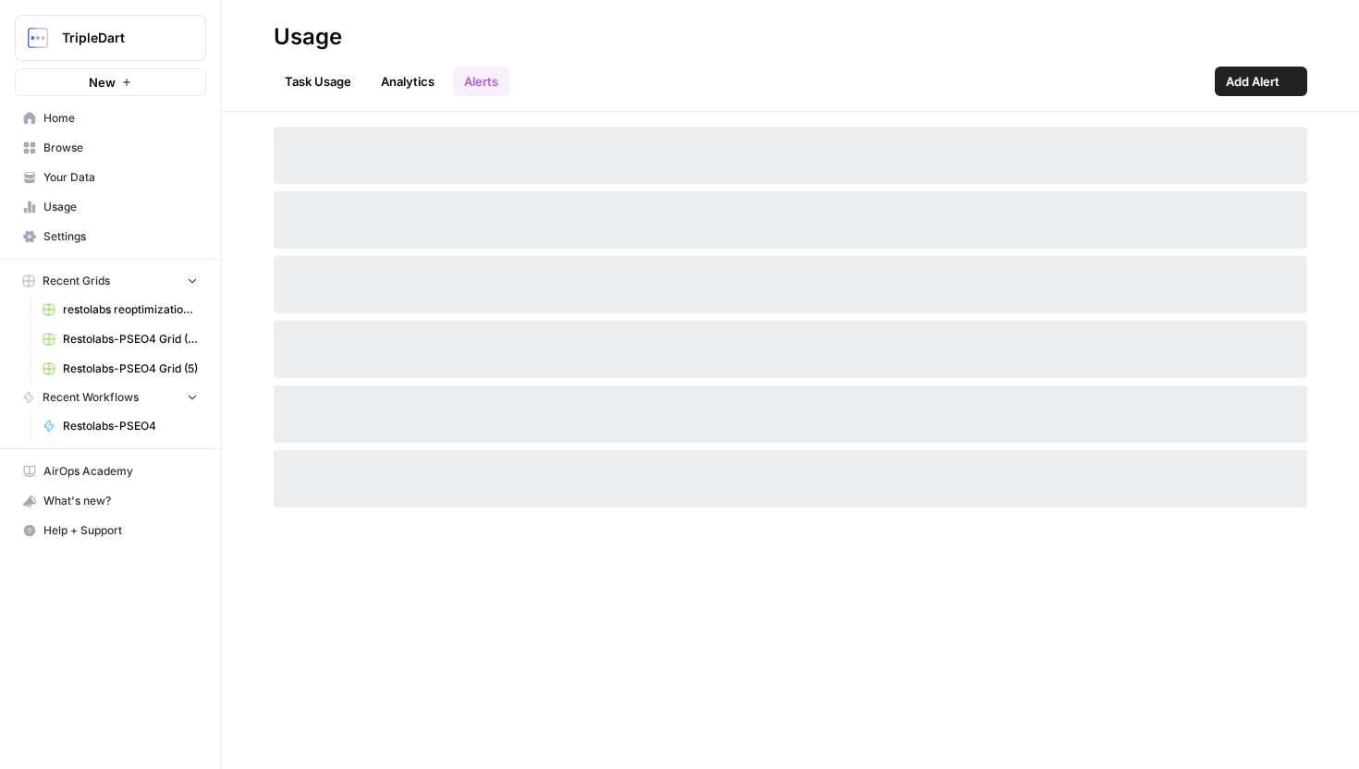
click at [312, 88] on link "Task Usage" at bounding box center [318, 82] width 89 height 30
